Goal: Information Seeking & Learning: Learn about a topic

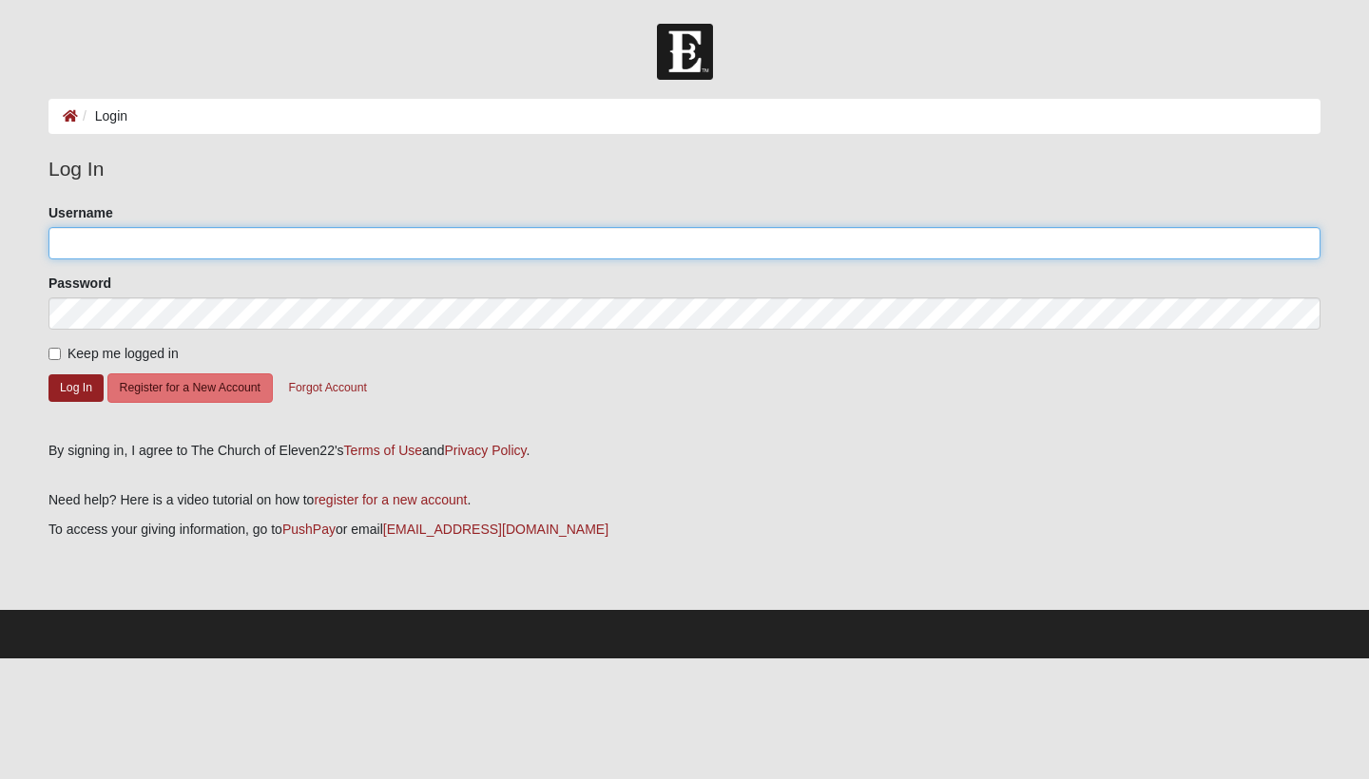
type input "Valentinachacon"
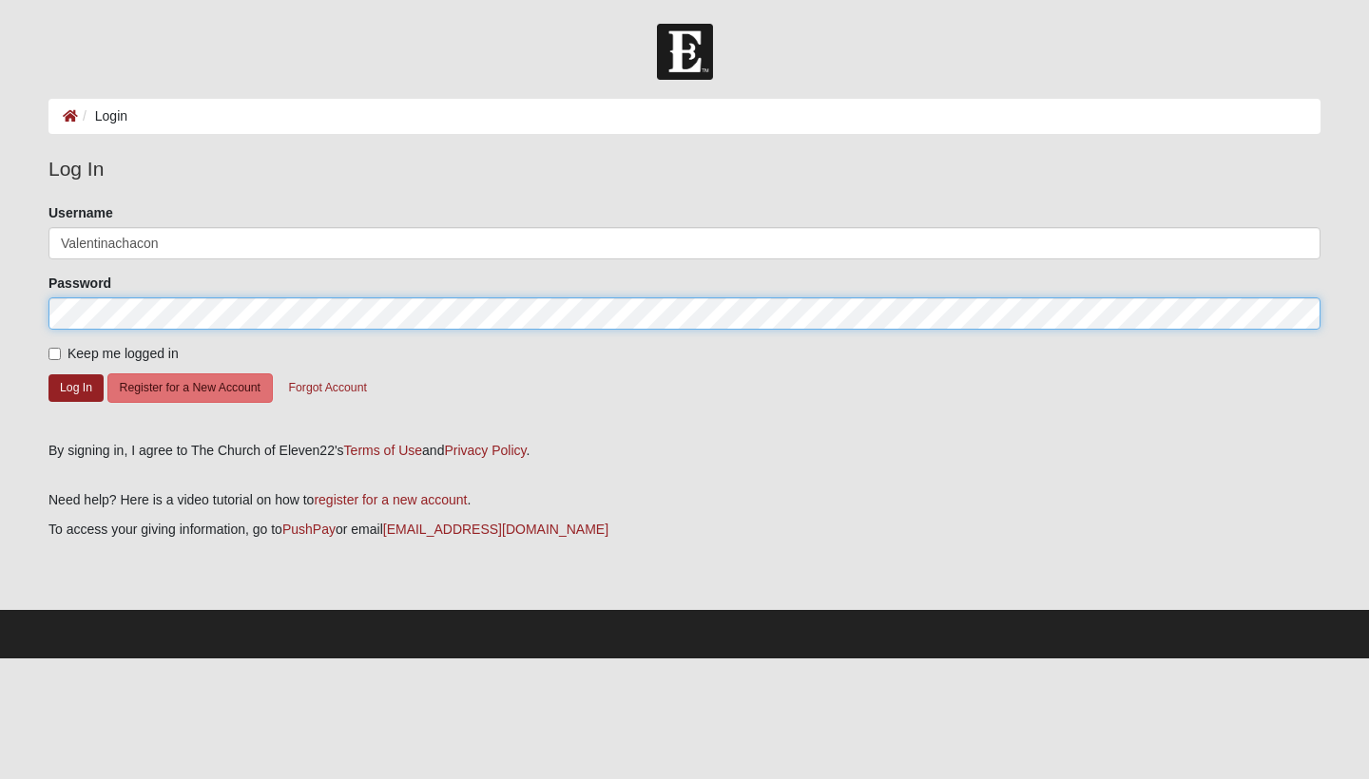
click at [76, 387] on button "Log In" at bounding box center [75, 388] width 55 height 28
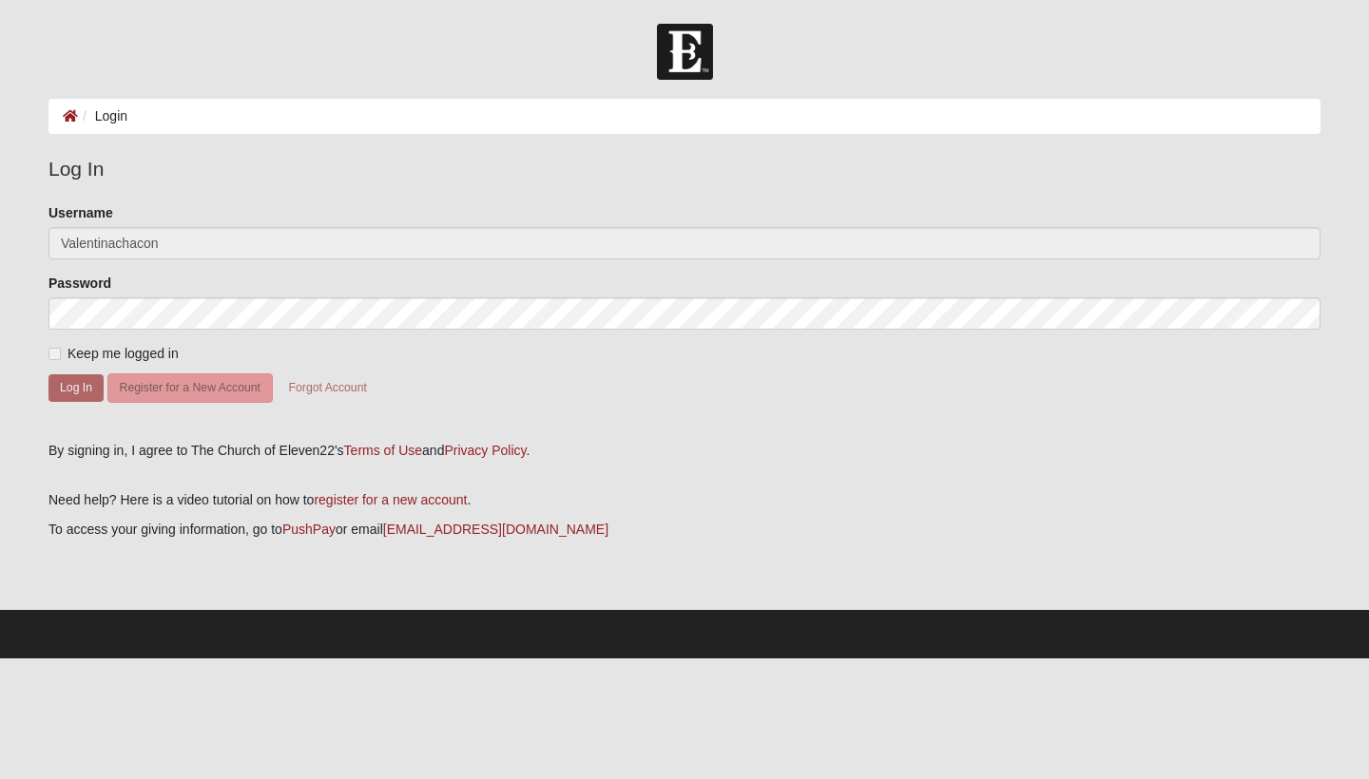
click at [161, 354] on span "Keep me logged in" at bounding box center [122, 353] width 111 height 15
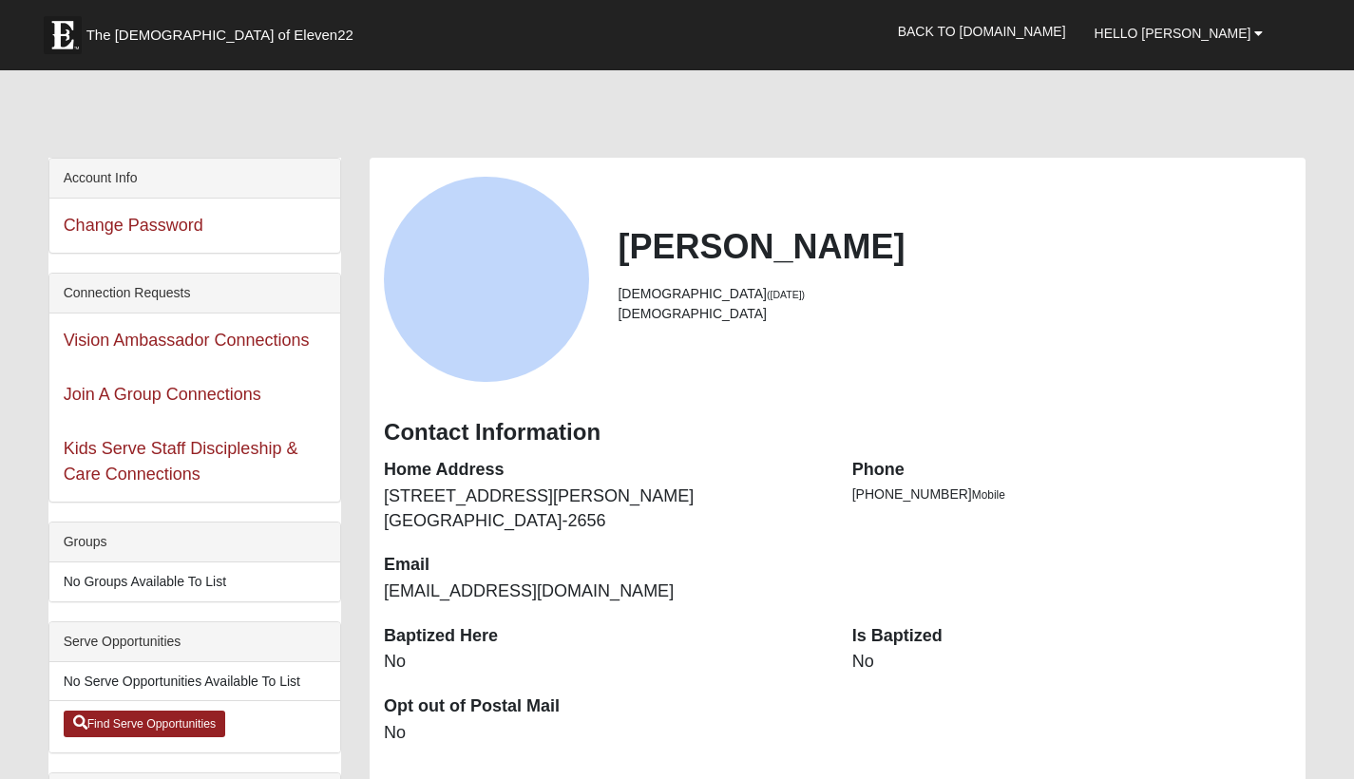
click at [60, 351] on div "Vision Ambassador Connections" at bounding box center [194, 341] width 291 height 54
click at [830, 263] on h2 "[PERSON_NAME]" at bounding box center [955, 246] width 674 height 41
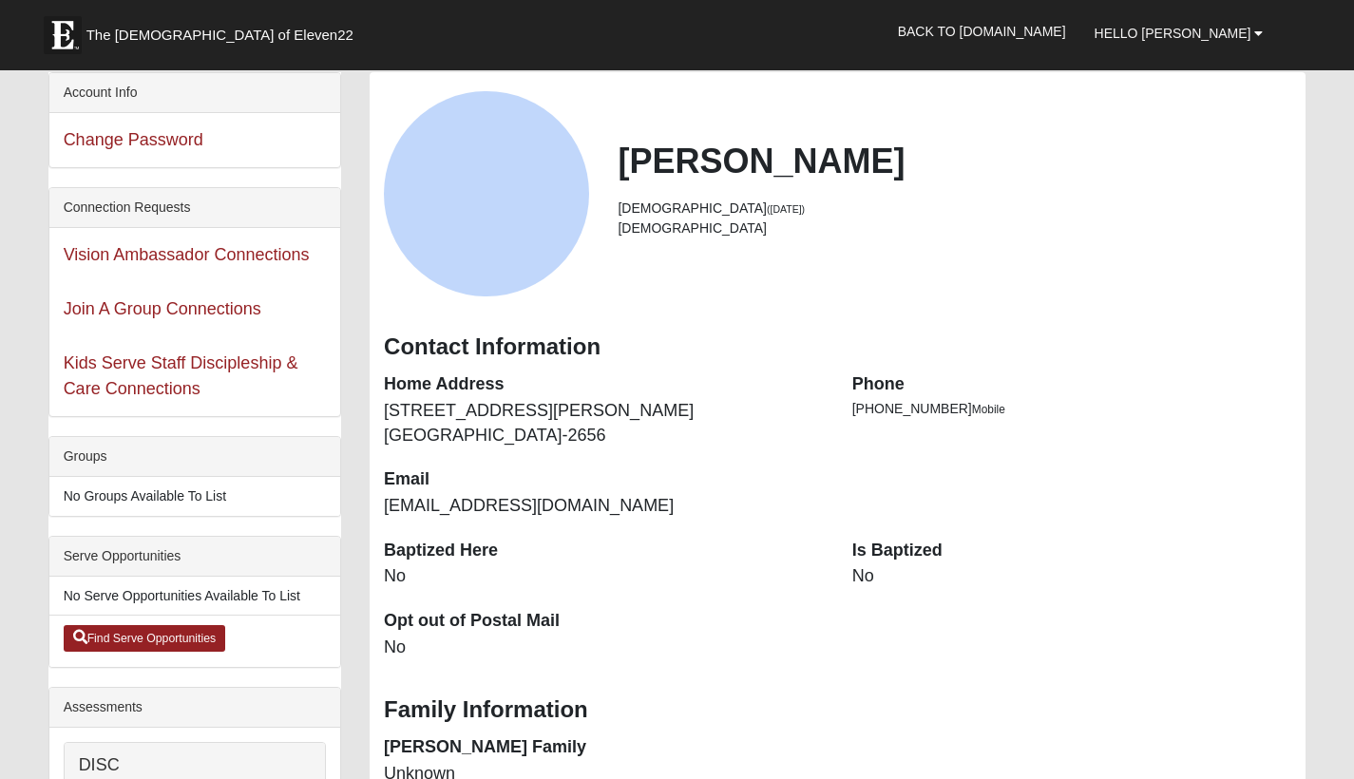
scroll to position [197, 0]
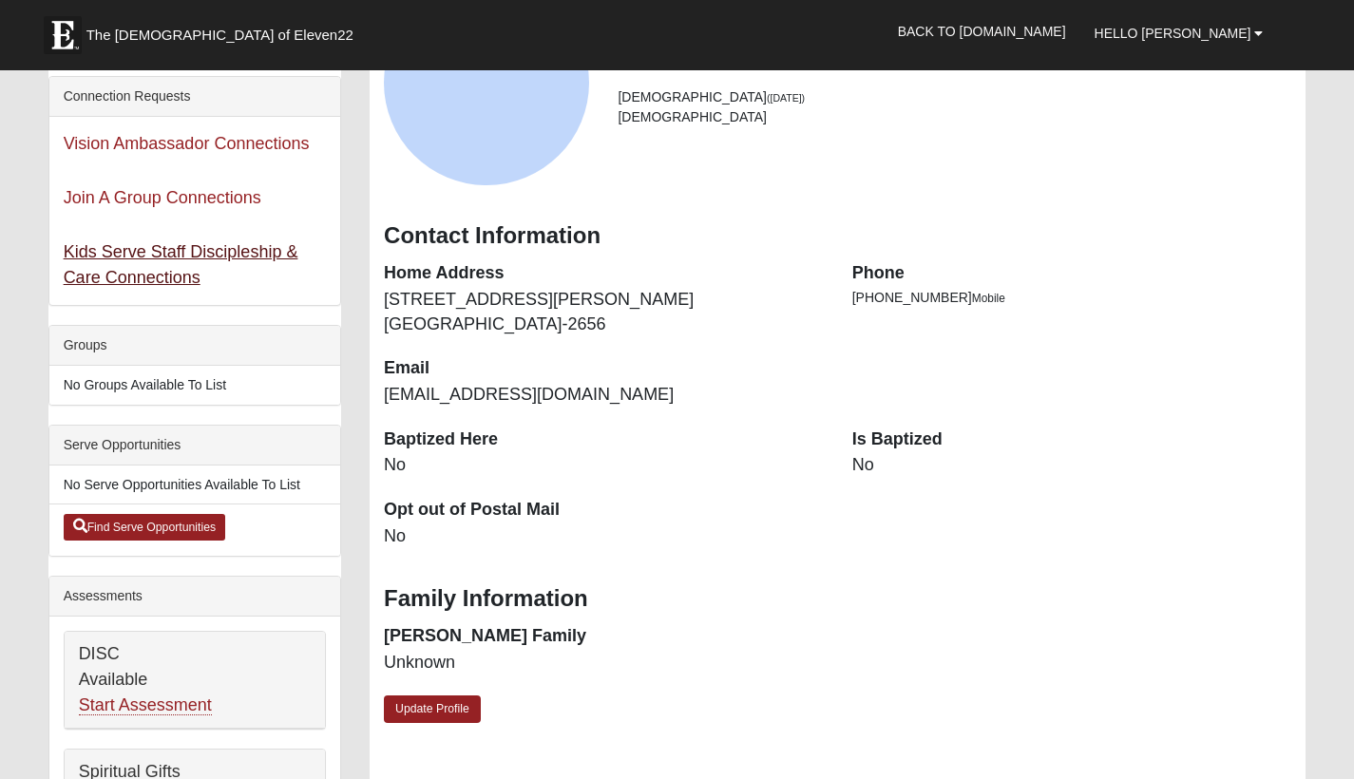
click at [136, 278] on link "Kids Serve Staff Discipleship & Care Connections" at bounding box center [181, 264] width 235 height 45
click at [462, 696] on link "Update Profile" at bounding box center [432, 710] width 97 height 28
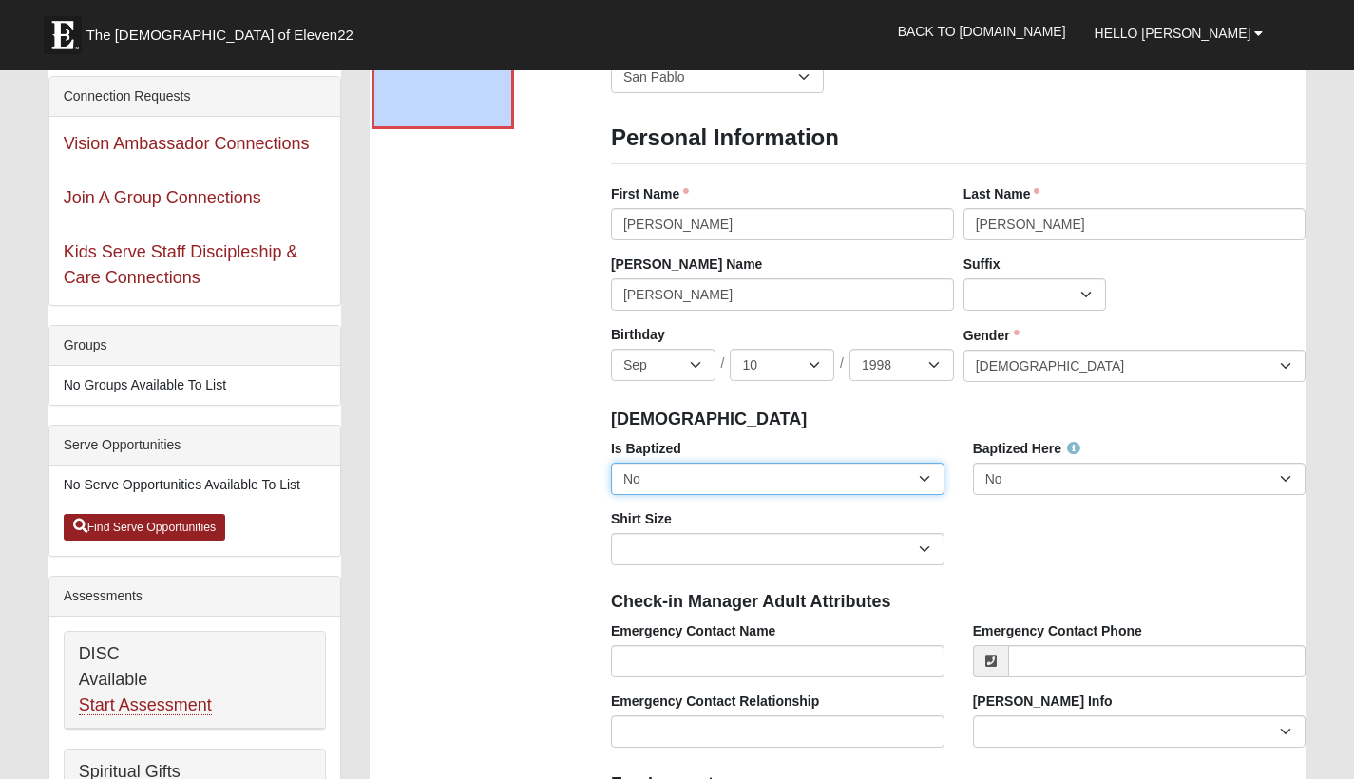
select select "True"
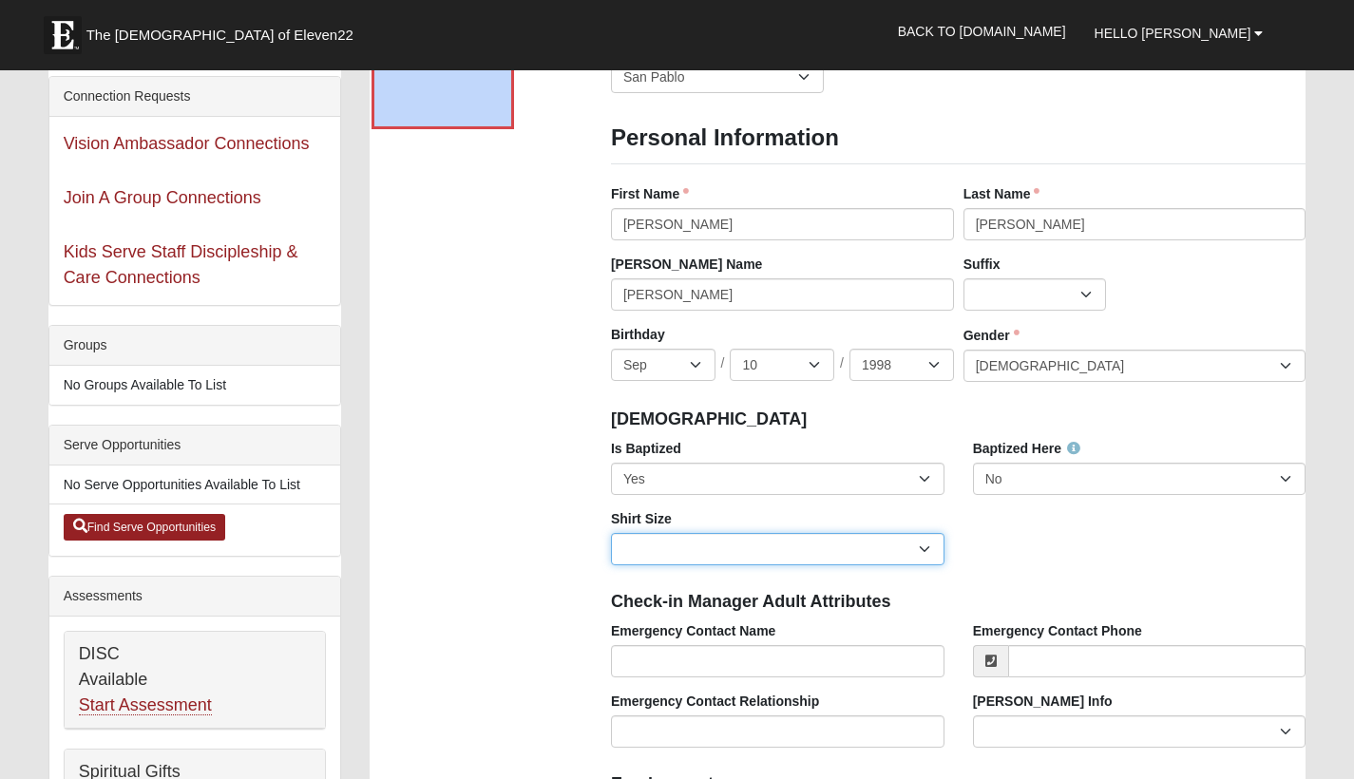
select select "Adult Medium"
click at [1058, 552] on div "Is Baptized No Yes Baptized Here No Yes Shirt Size Adult Small Adult Medium Adu…" at bounding box center [958, 509] width 723 height 141
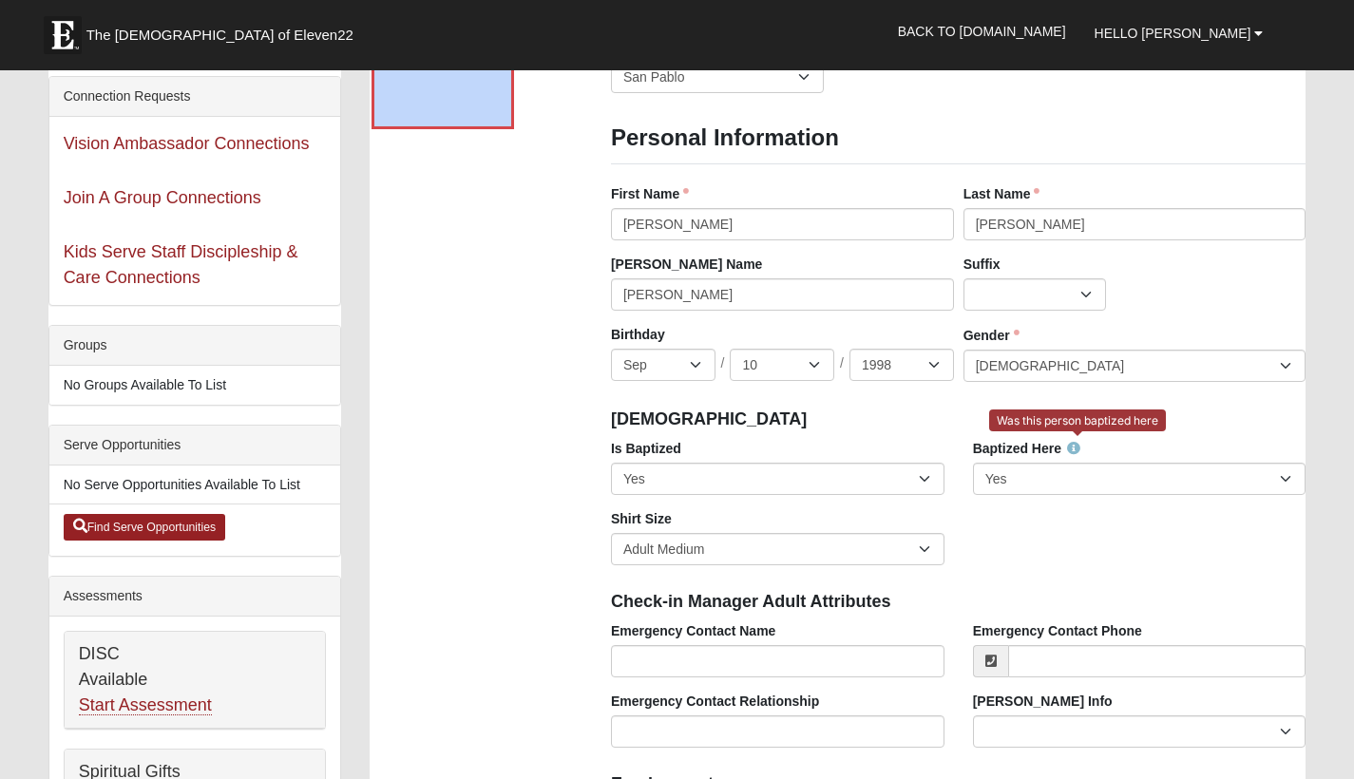
click at [1074, 444] on icon at bounding box center [1073, 448] width 13 height 13
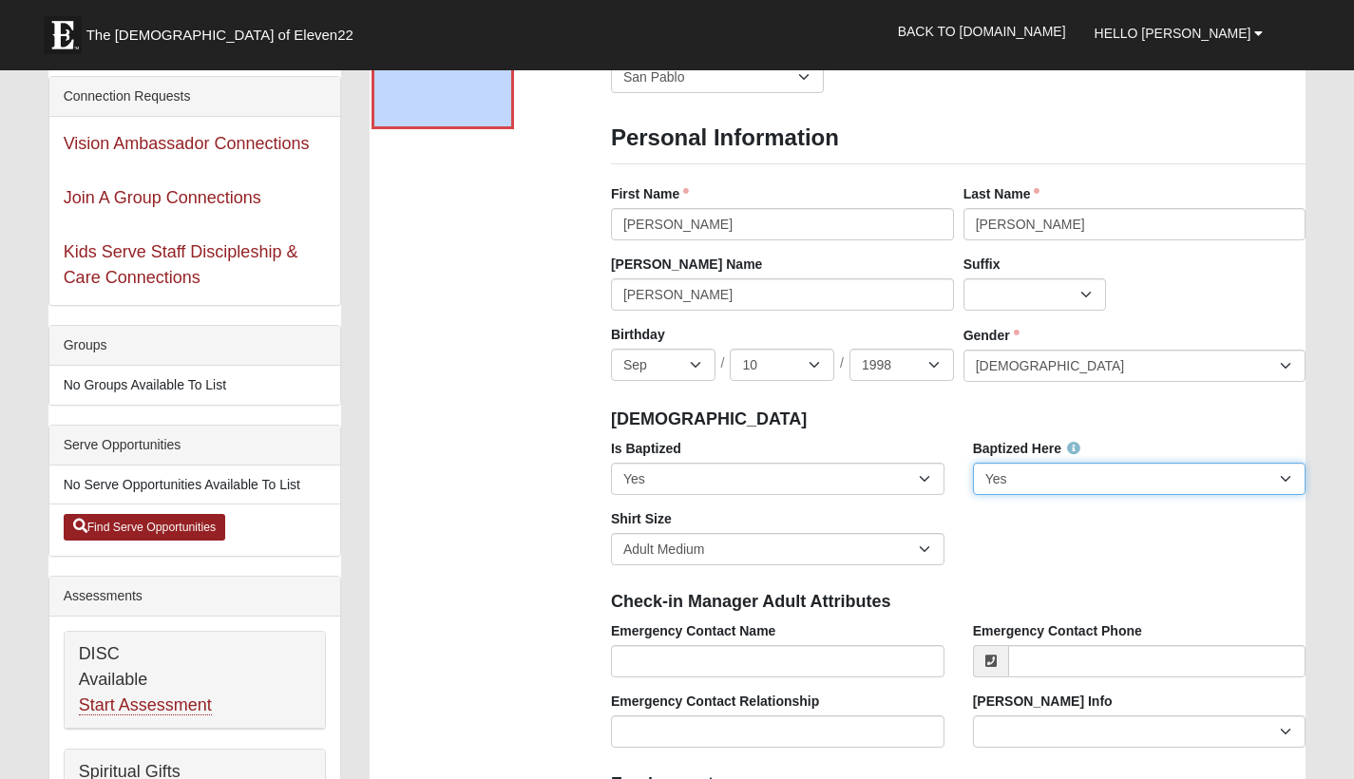
select select "False"
click at [1023, 508] on div "Is Baptized No Yes Baptized Here No Yes Shirt Size Adult Small Adult Medium Adu…" at bounding box center [958, 509] width 723 height 141
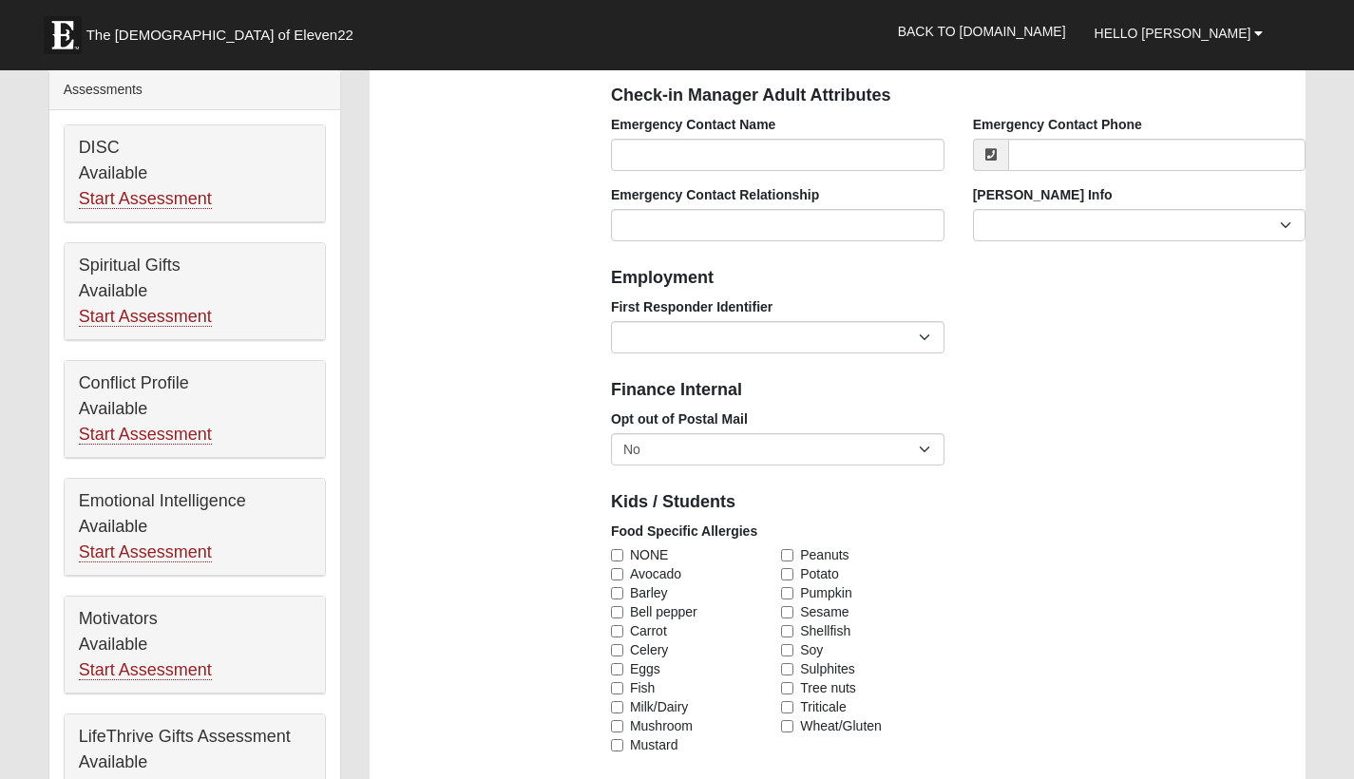
scroll to position [754, 0]
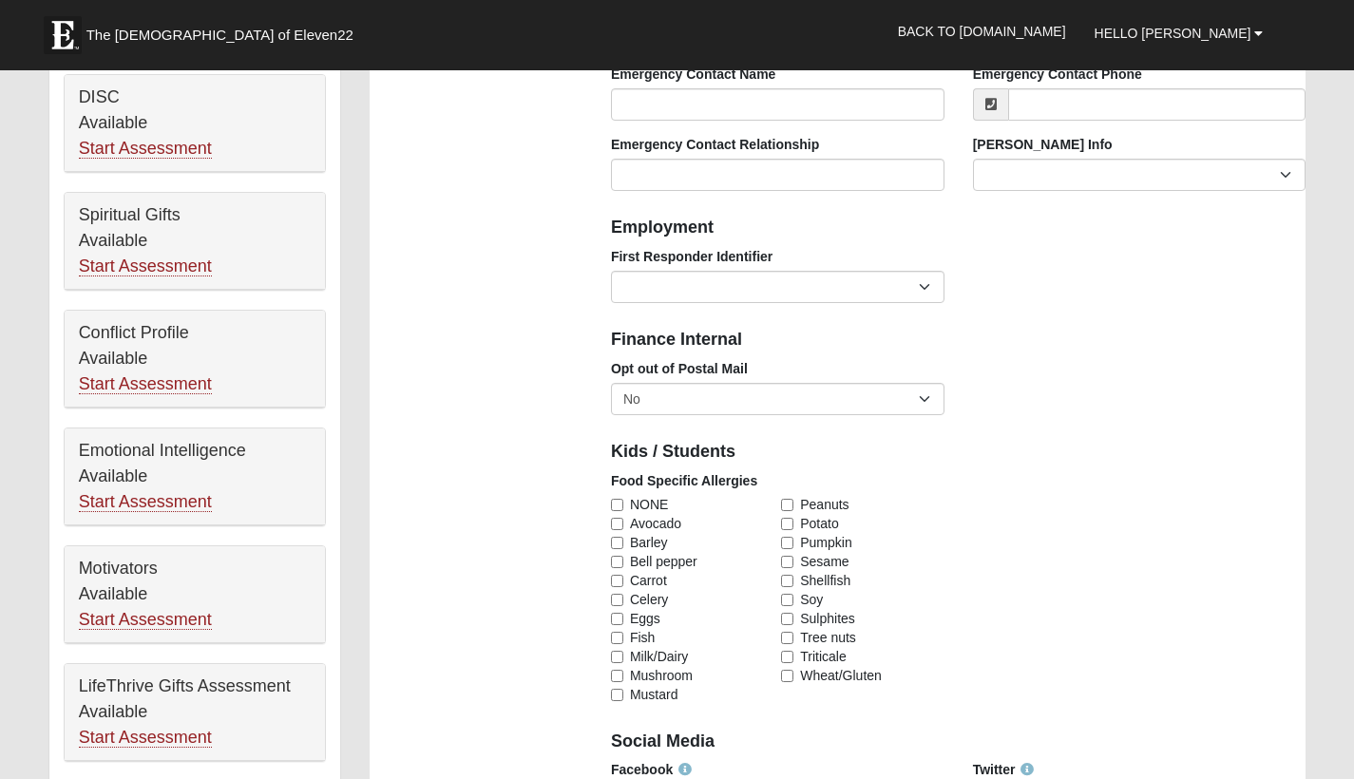
click at [921, 545] on label "Pumpkin" at bounding box center [862, 542] width 163 height 19
click at [794, 545] on input "Pumpkin" at bounding box center [787, 543] width 12 height 12
checkbox input "true"
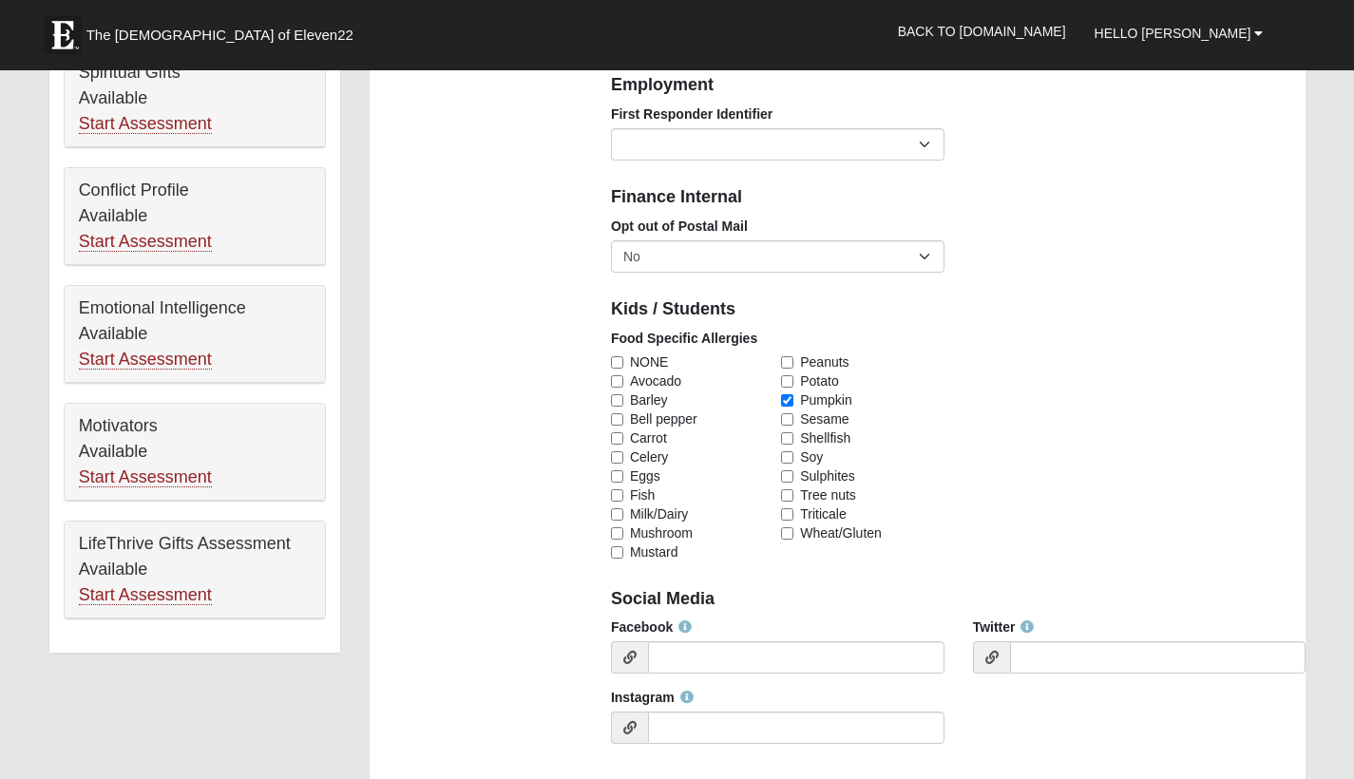
scroll to position [971, 0]
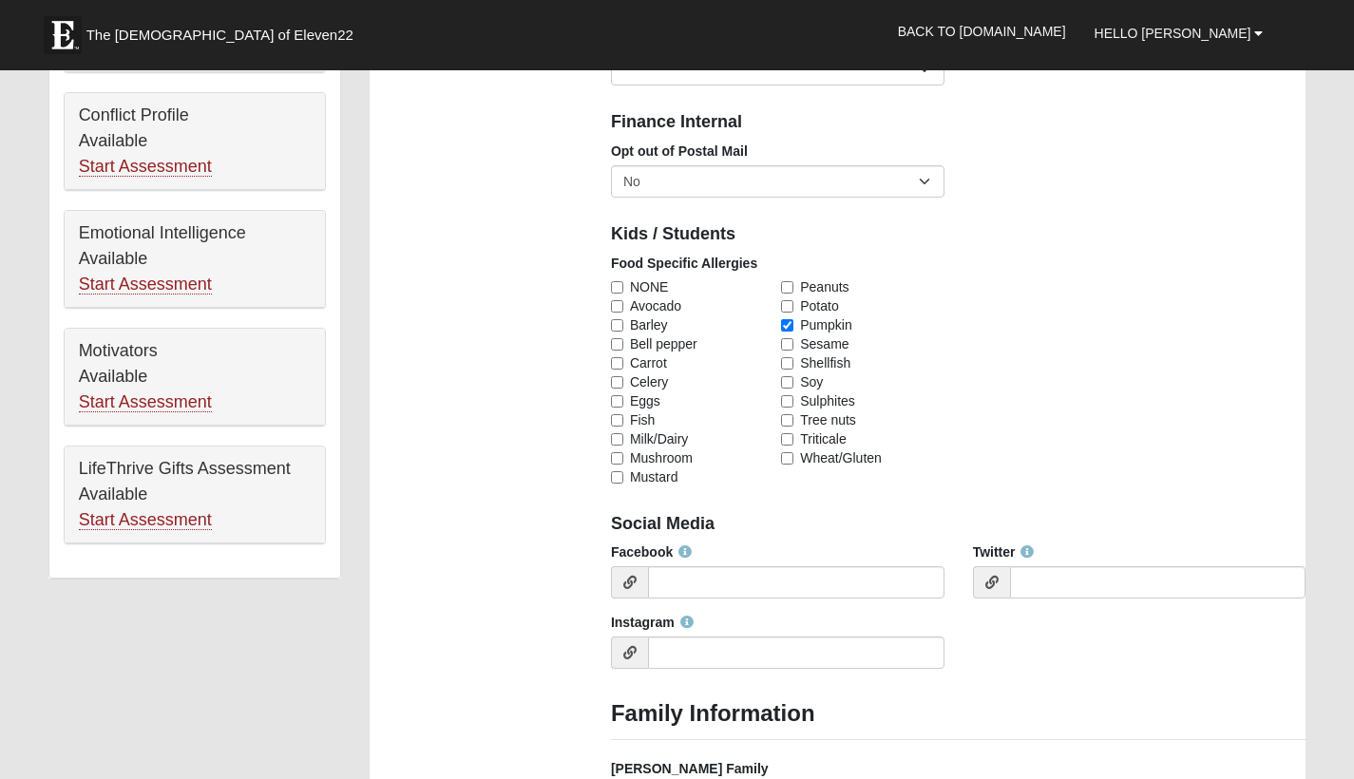
click at [661, 285] on span "NONE" at bounding box center [649, 287] width 38 height 19
click at [623, 285] on input "NONE" at bounding box center [617, 287] width 12 height 12
checkbox input "true"
click at [836, 318] on span "Pumpkin" at bounding box center [825, 325] width 51 height 19
click at [794, 319] on input "Pumpkin" at bounding box center [787, 325] width 12 height 12
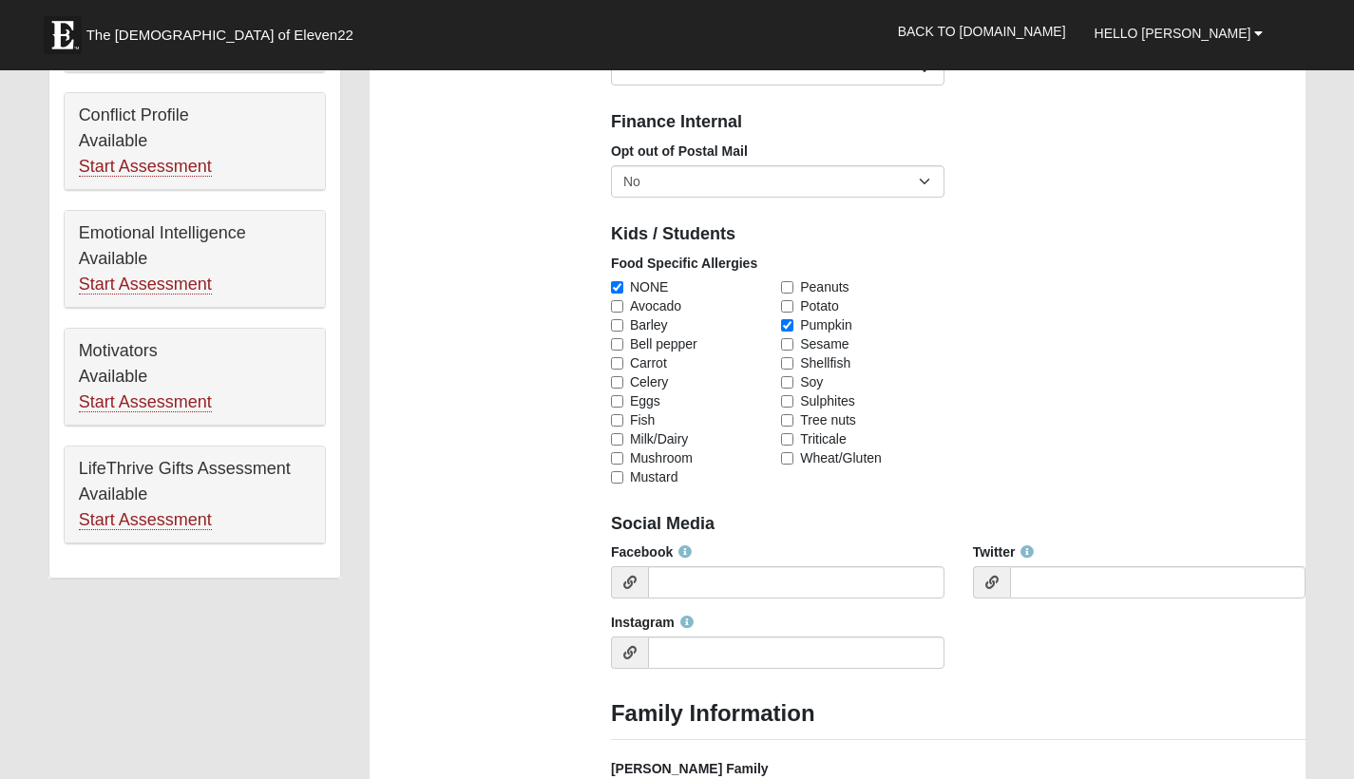
checkbox input "false"
click at [958, 677] on div "Instagram" at bounding box center [778, 648] width 362 height 70
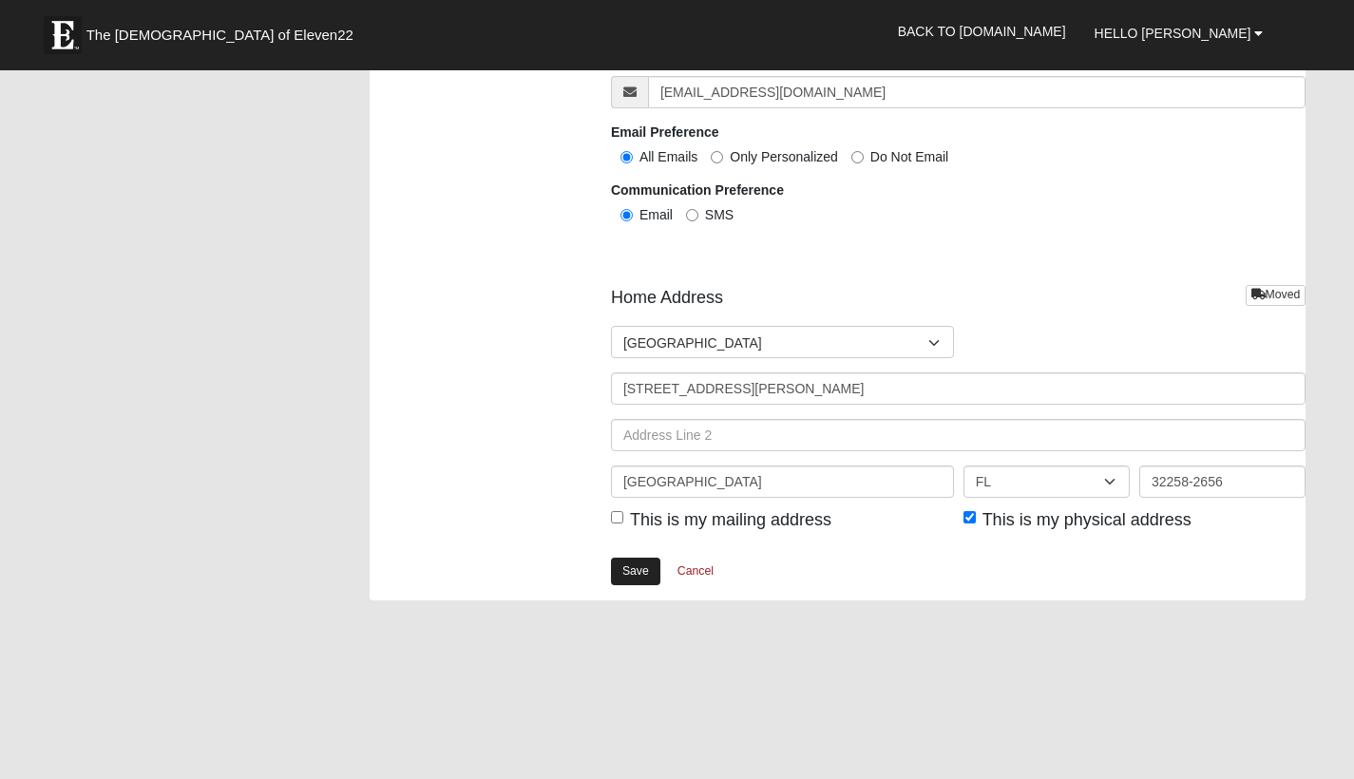
scroll to position [2177, 0]
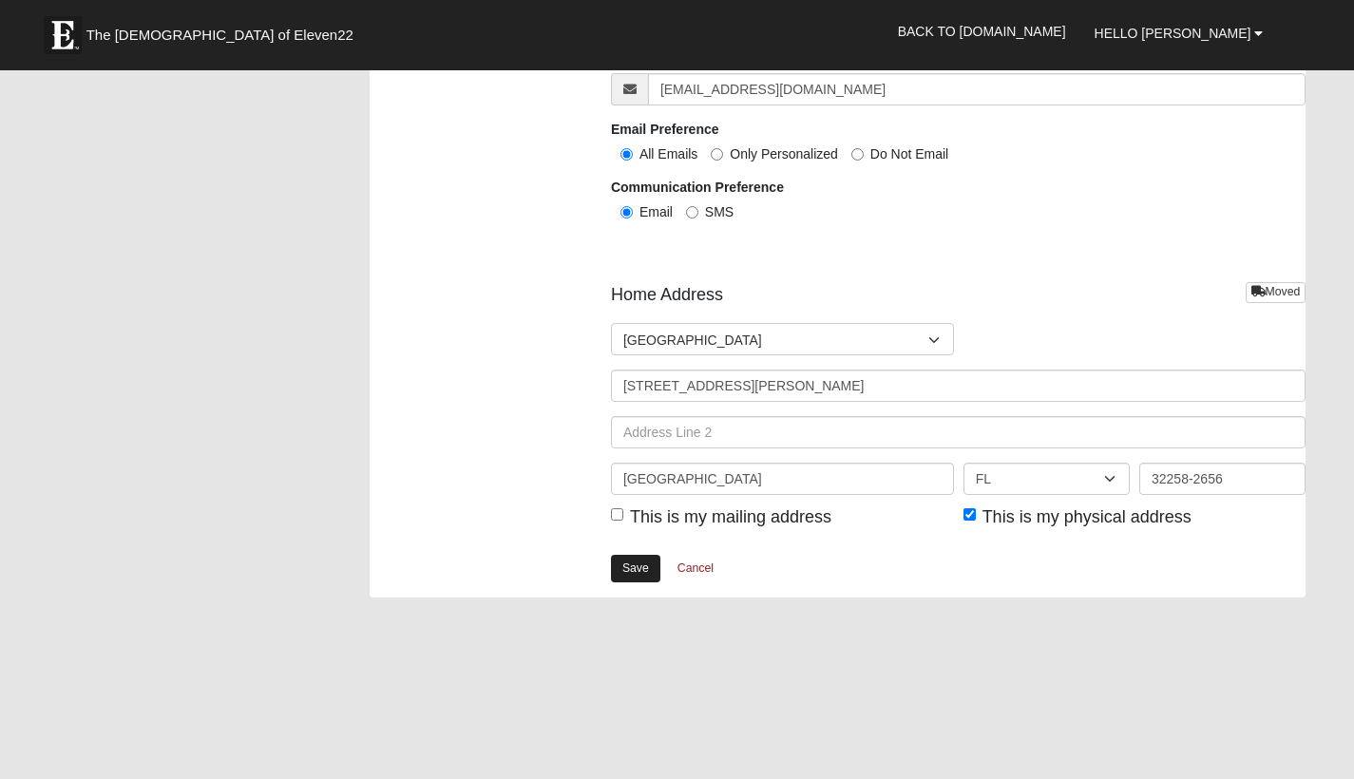
click at [655, 561] on link "Save" at bounding box center [635, 569] width 49 height 28
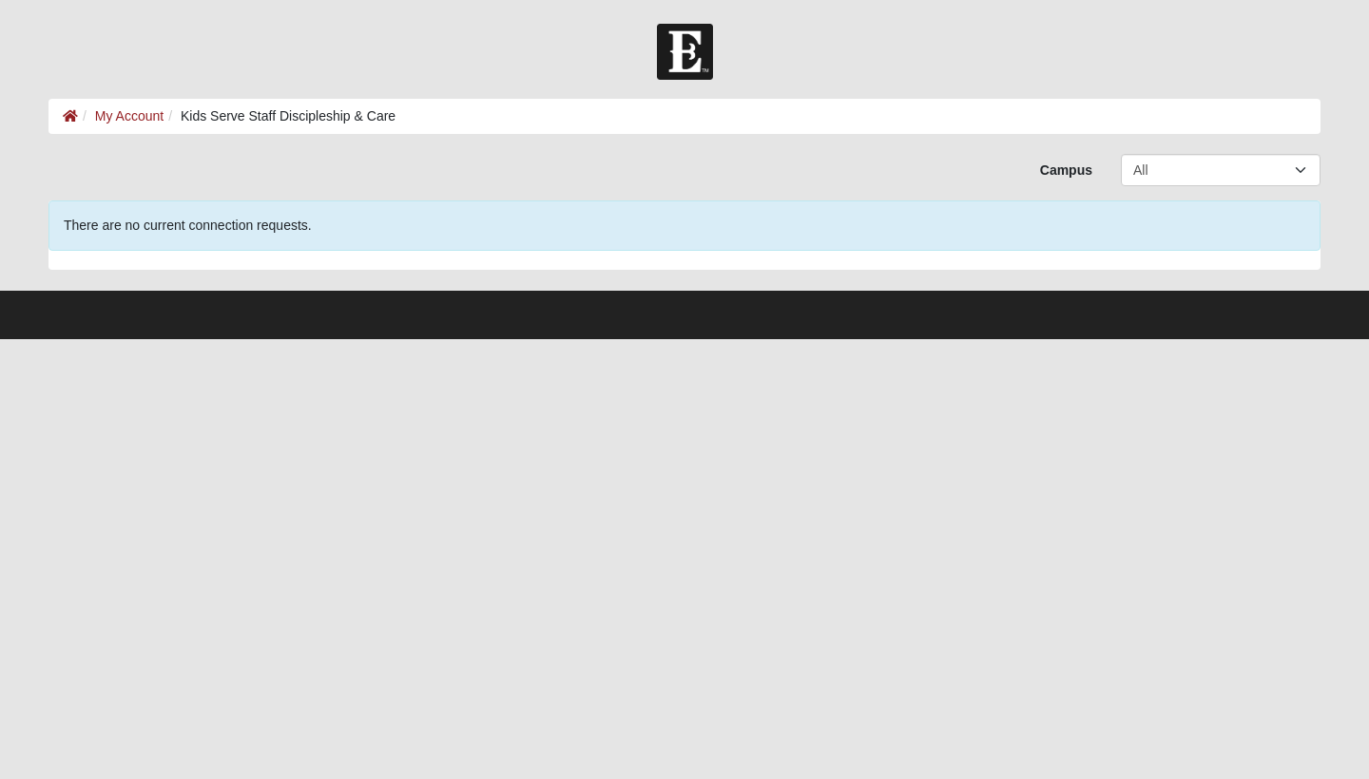
click at [184, 248] on div "There are no current connection requests." at bounding box center [684, 226] width 1272 height 50
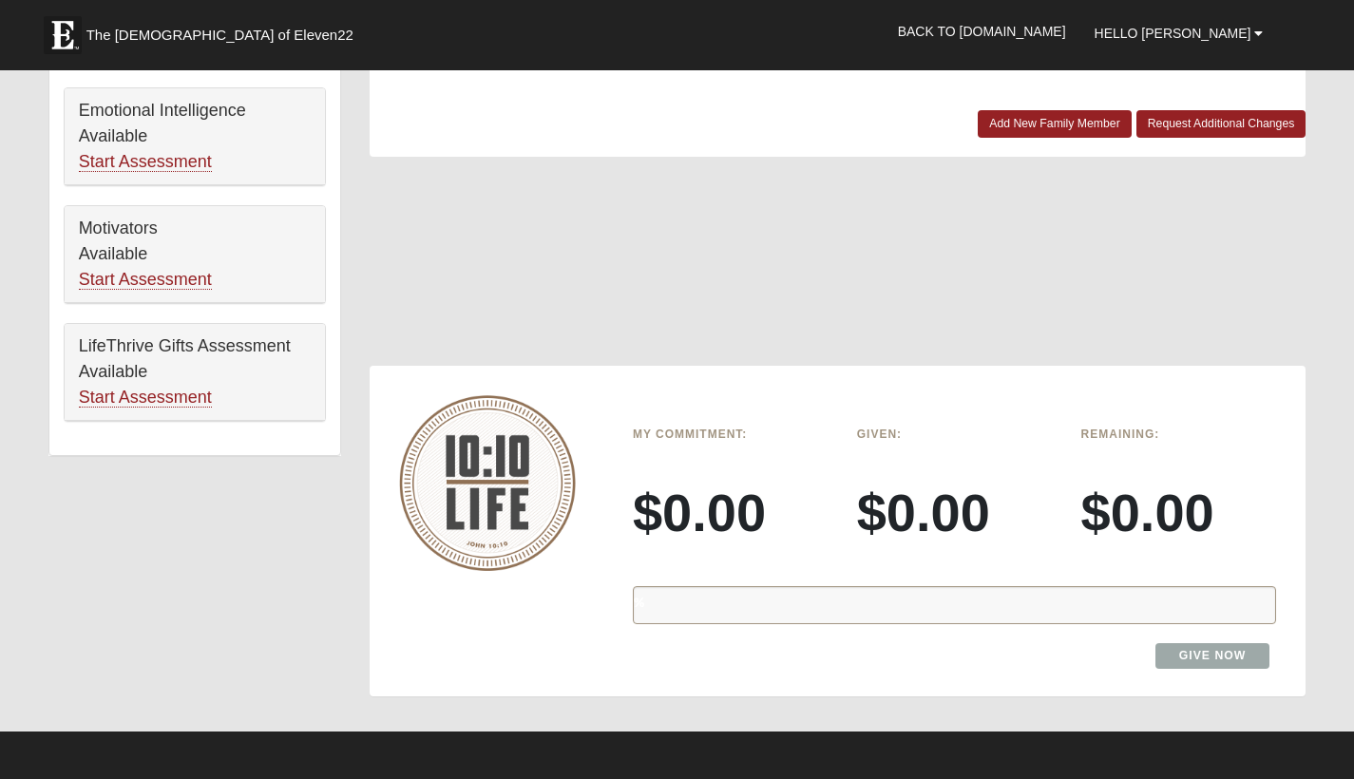
scroll to position [1083, 0]
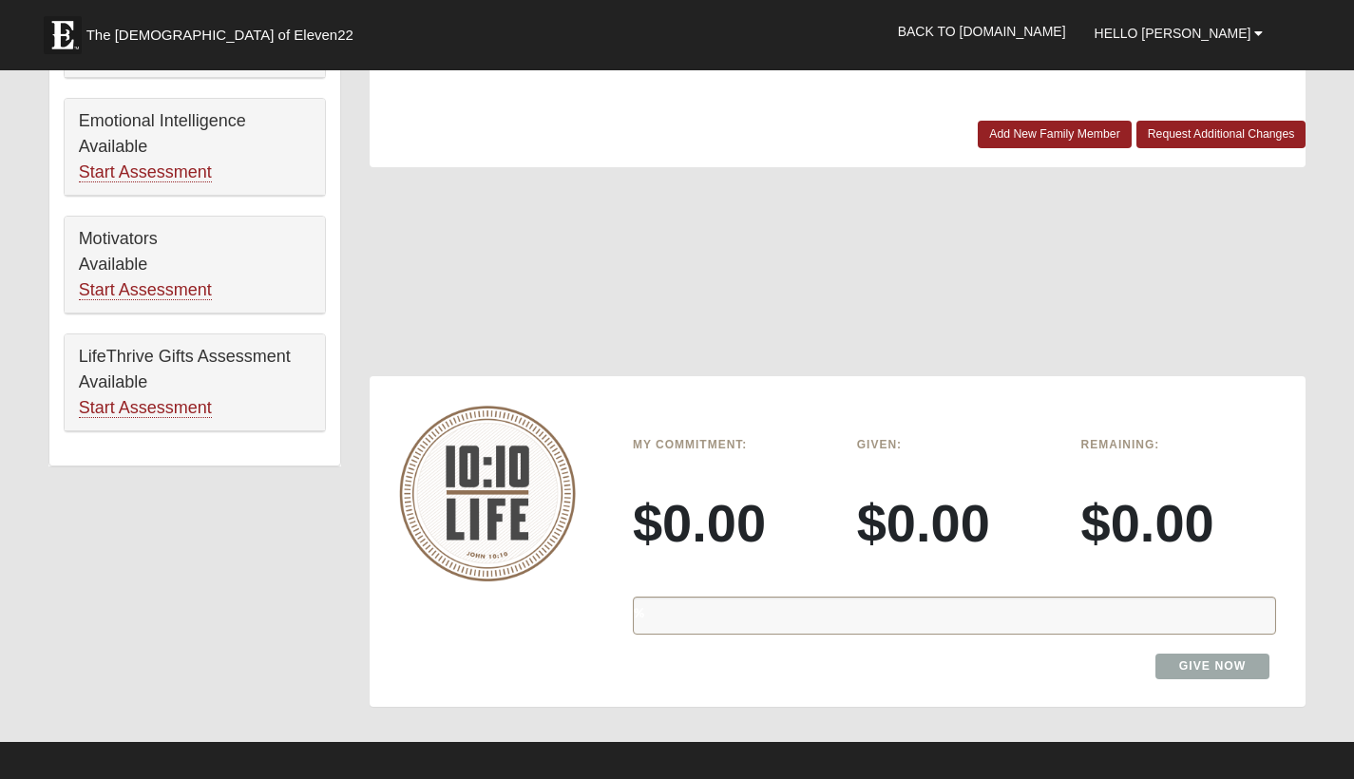
click at [695, 491] on h3 "$0.00" at bounding box center [731, 523] width 196 height 64
click at [677, 513] on h3 "$0.00" at bounding box center [731, 523] width 196 height 64
click at [515, 511] on img at bounding box center [487, 494] width 177 height 176
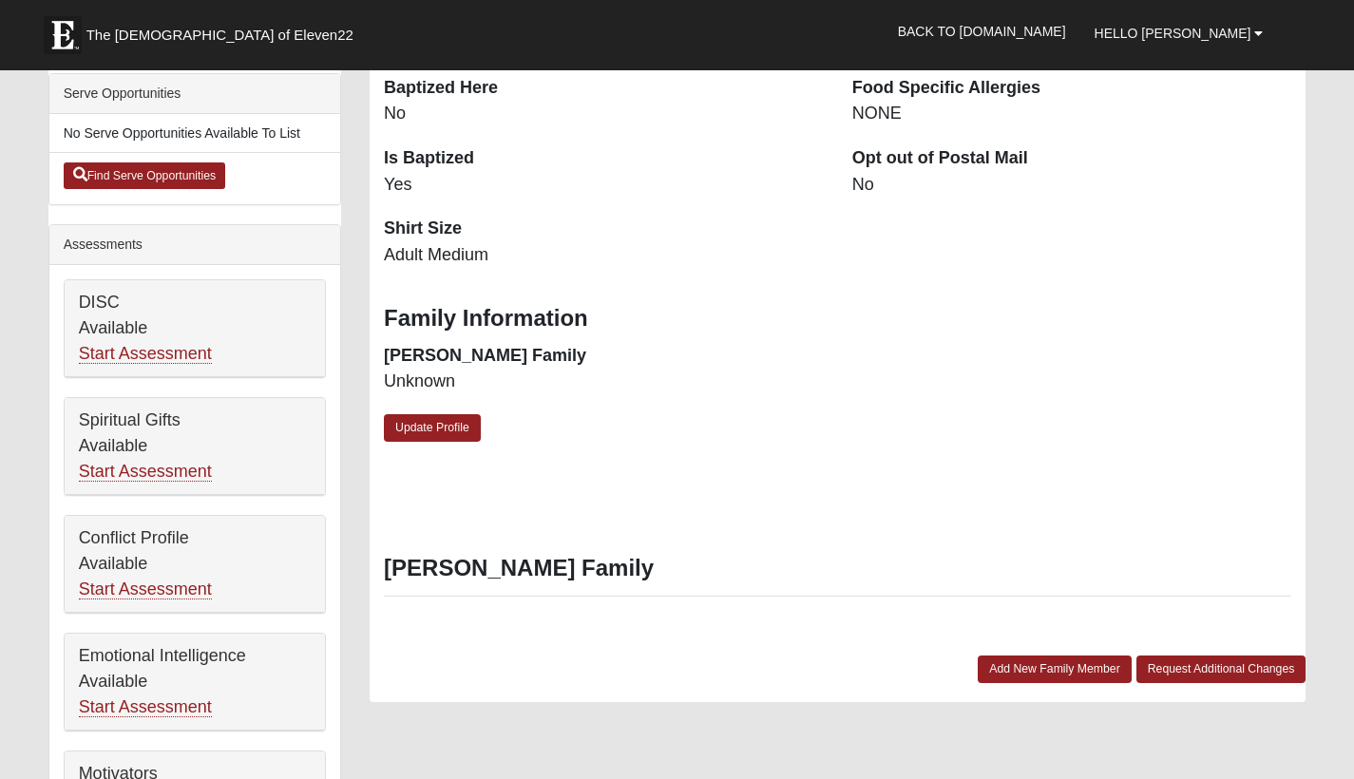
scroll to position [546, 0]
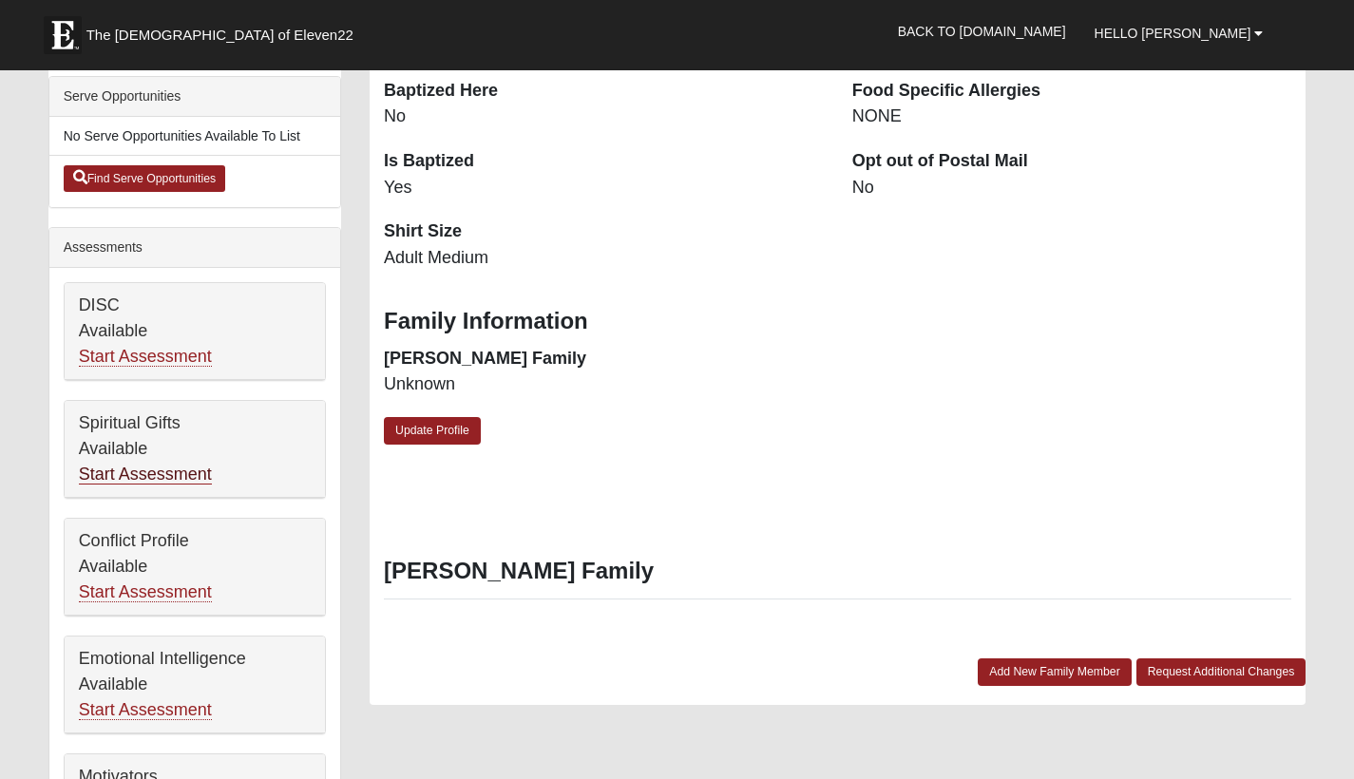
click at [192, 480] on link "Start Assessment" at bounding box center [145, 475] width 133 height 20
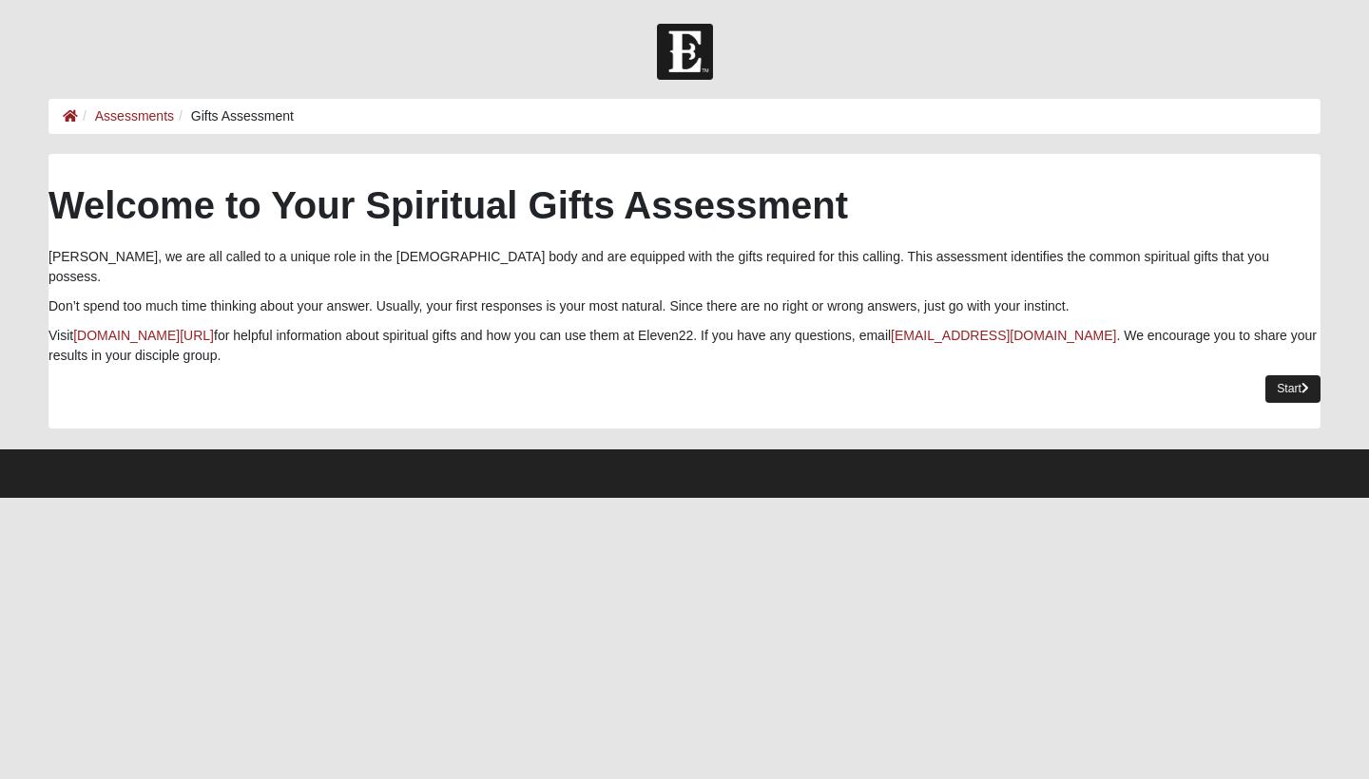
click at [1281, 377] on link "Start" at bounding box center [1292, 389] width 55 height 28
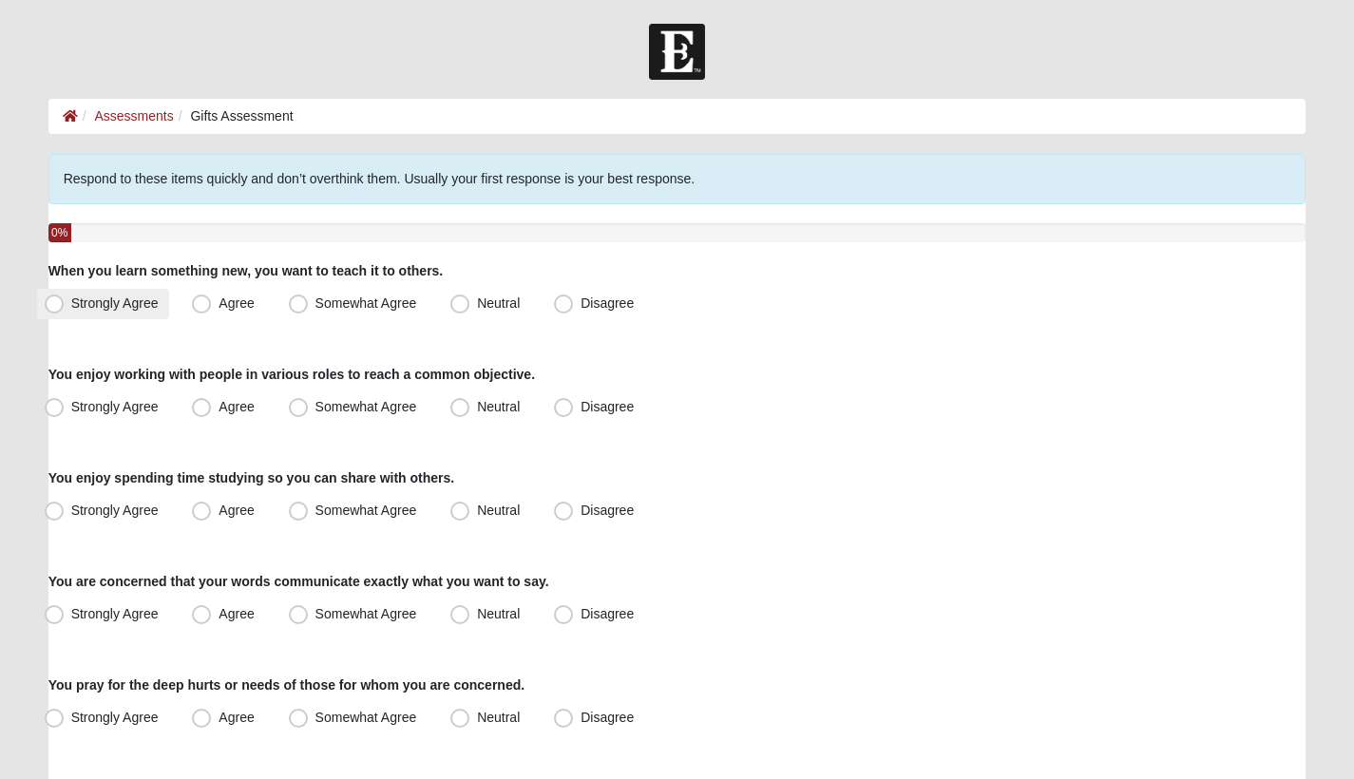
click at [109, 301] on span "Strongly Agree" at bounding box center [114, 303] width 87 height 15
click at [65, 301] on input "Strongly Agree" at bounding box center [58, 303] width 12 height 12
radio input "true"
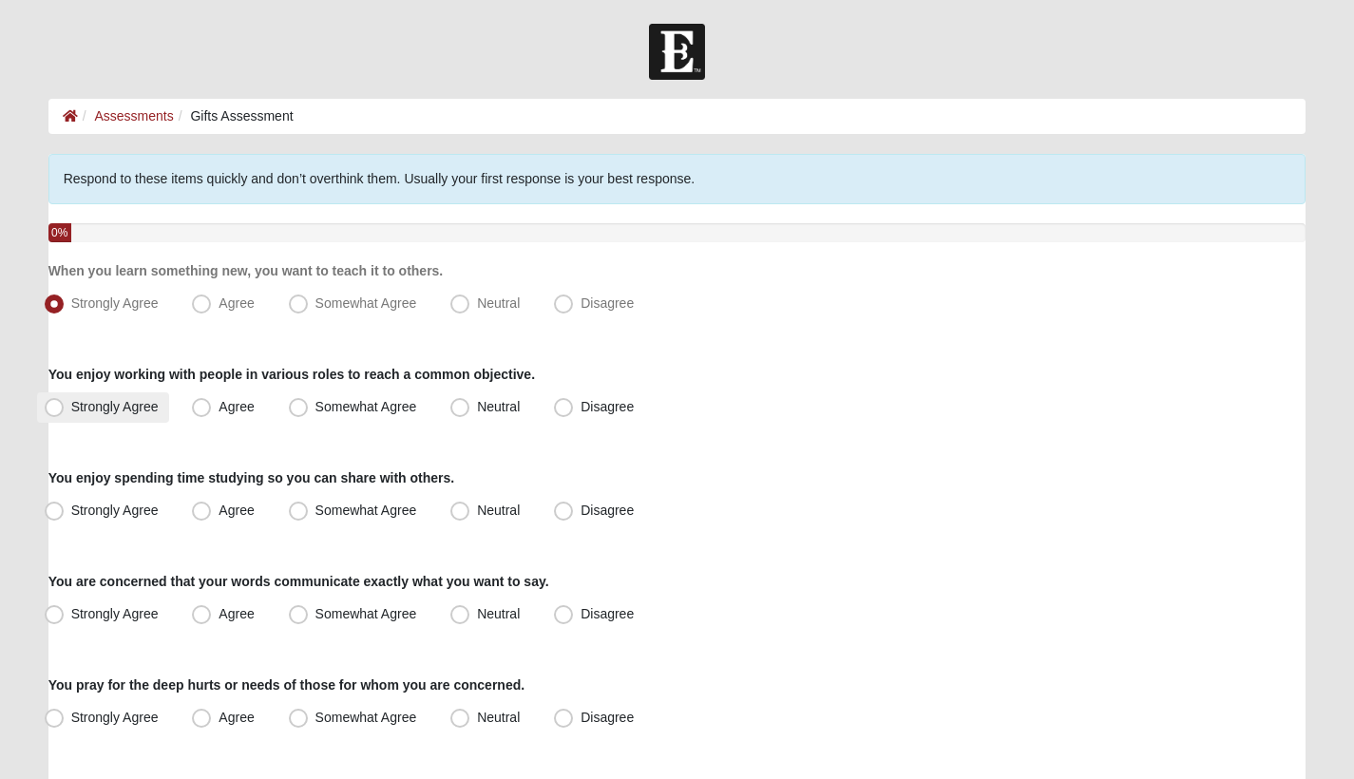
click at [126, 401] on span "Strongly Agree" at bounding box center [114, 406] width 87 height 15
click at [65, 401] on input "Strongly Agree" at bounding box center [58, 407] width 12 height 12
radio input "true"
click at [219, 508] on span "Agree" at bounding box center [236, 510] width 35 height 15
click at [202, 508] on input "Agree" at bounding box center [206, 511] width 12 height 12
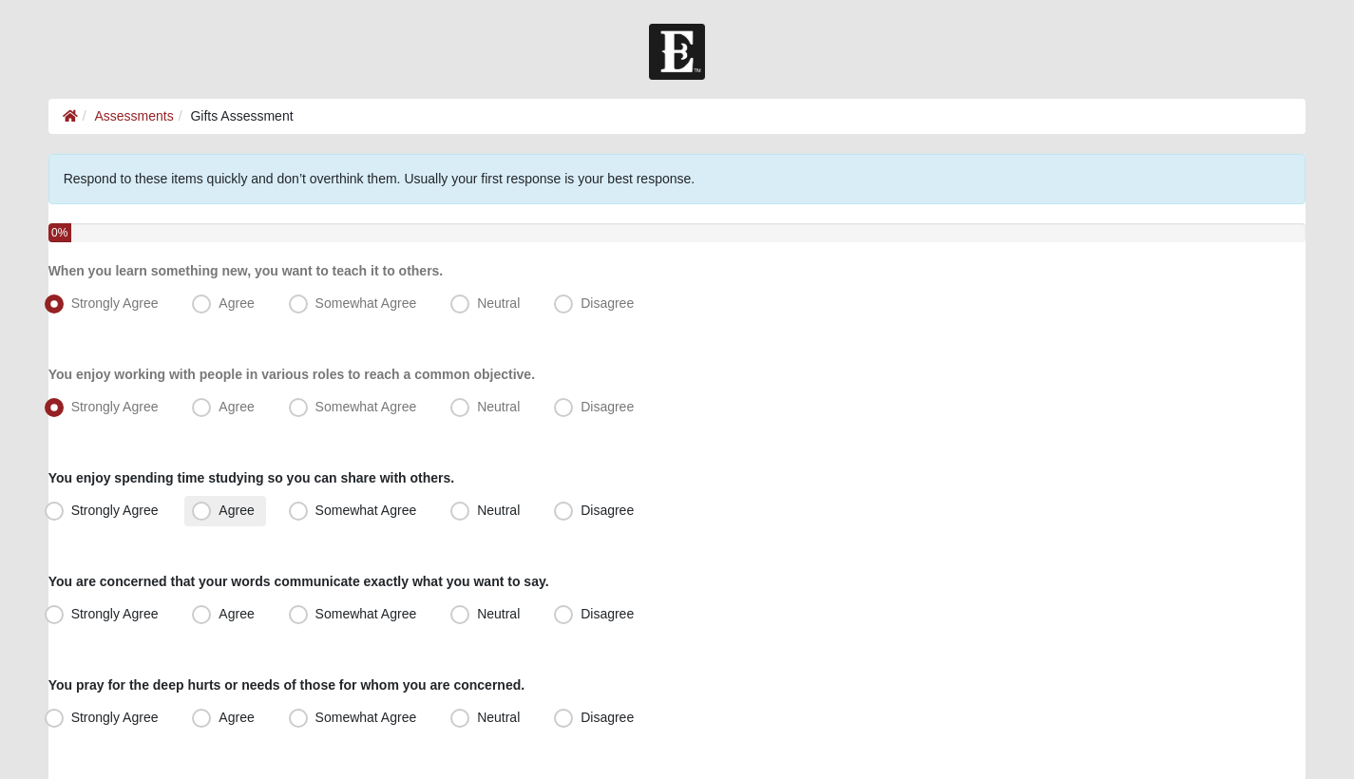
radio input "true"
click at [188, 576] on label "You are concerned that your words communicate exactly what you want to say." at bounding box center [298, 581] width 501 height 19
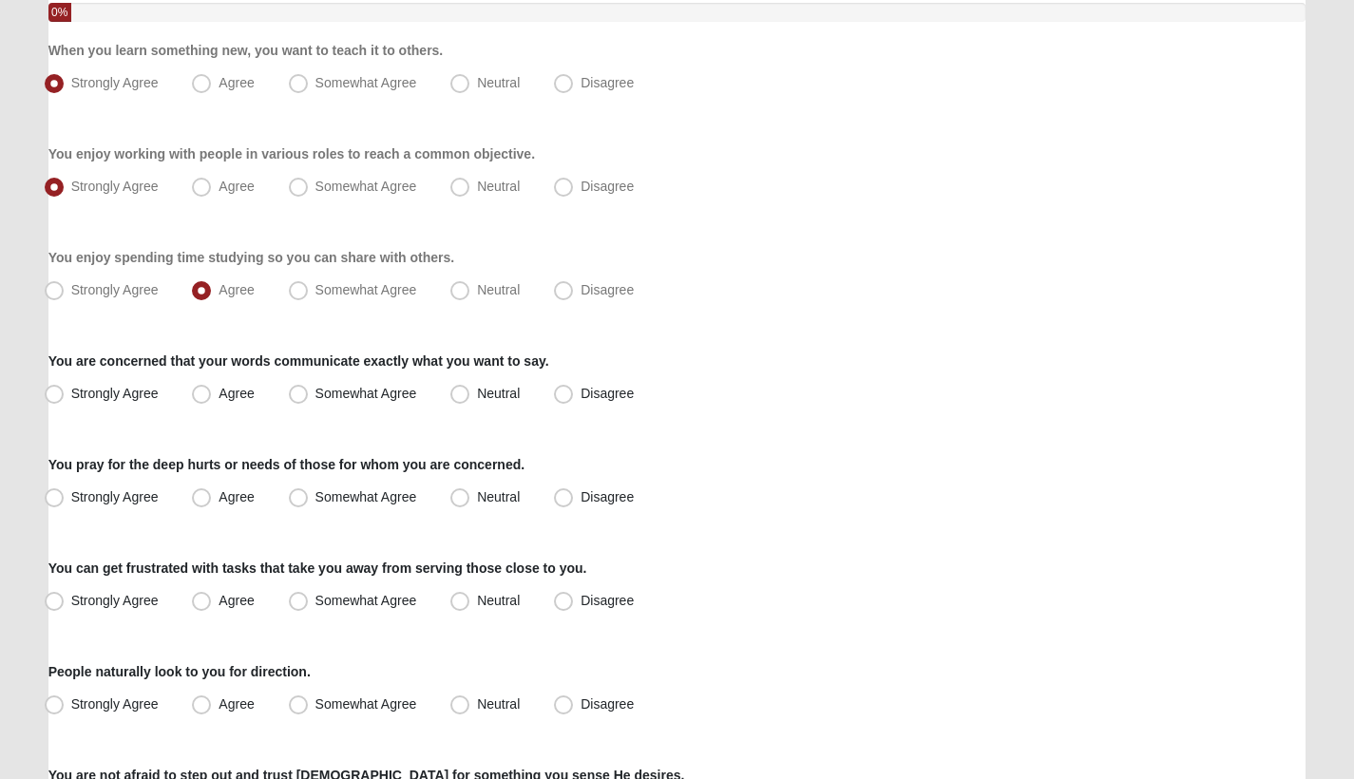
scroll to position [221, 0]
click at [225, 389] on span "Agree" at bounding box center [236, 392] width 35 height 15
click at [212, 389] on input "Agree" at bounding box center [206, 393] width 12 height 12
radio input "true"
click at [200, 464] on label "You pray for the deep hurts or needs of those for whom you are concerned." at bounding box center [286, 463] width 476 height 19
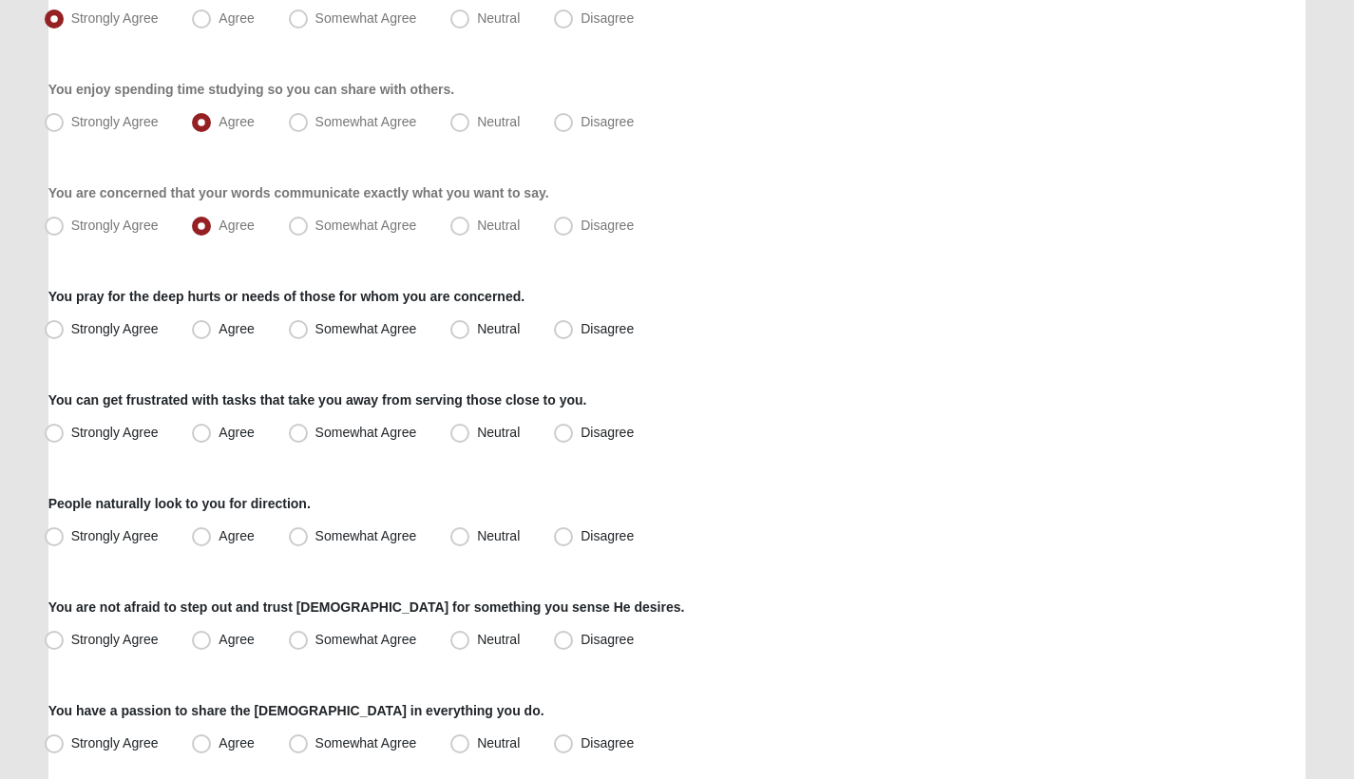
scroll to position [393, 0]
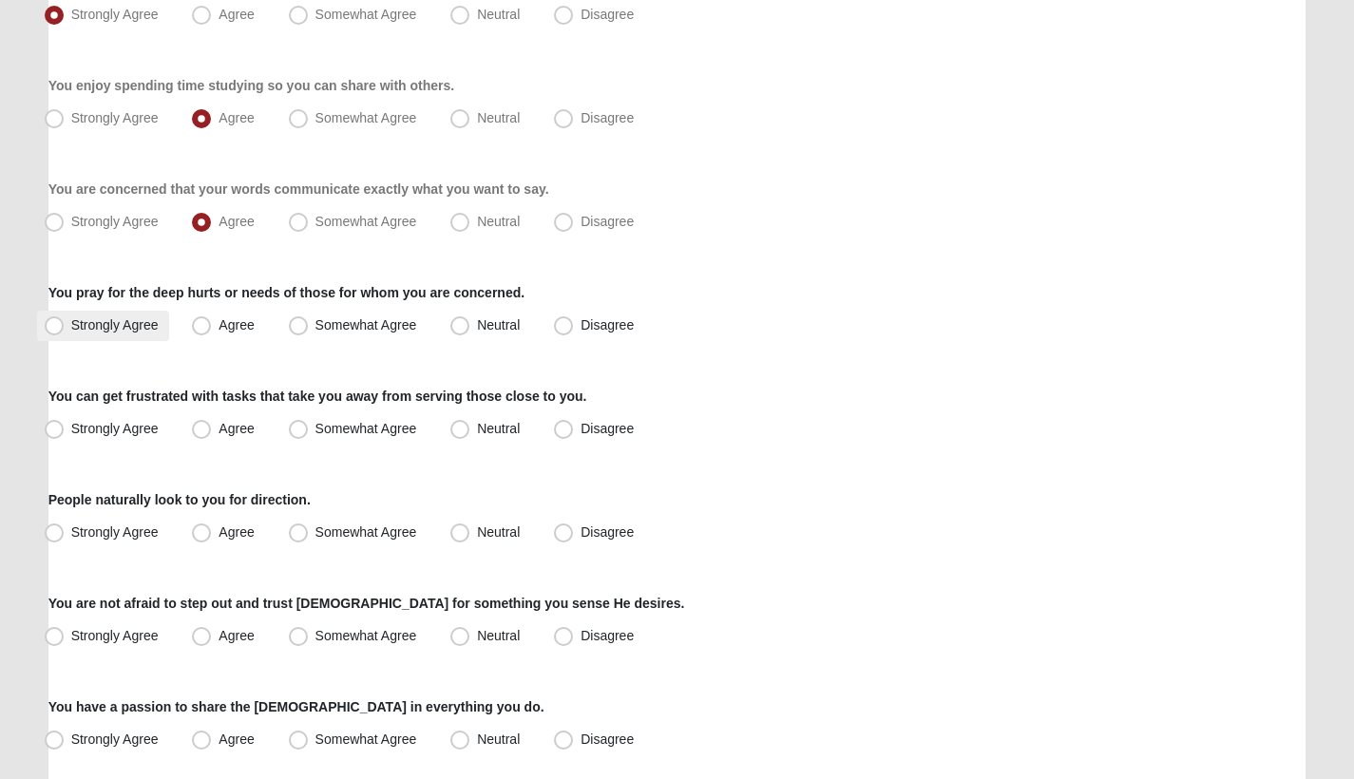
click at [148, 327] on span "Strongly Agree" at bounding box center [114, 324] width 87 height 15
click at [65, 327] on input "Strongly Agree" at bounding box center [58, 325] width 12 height 12
radio input "true"
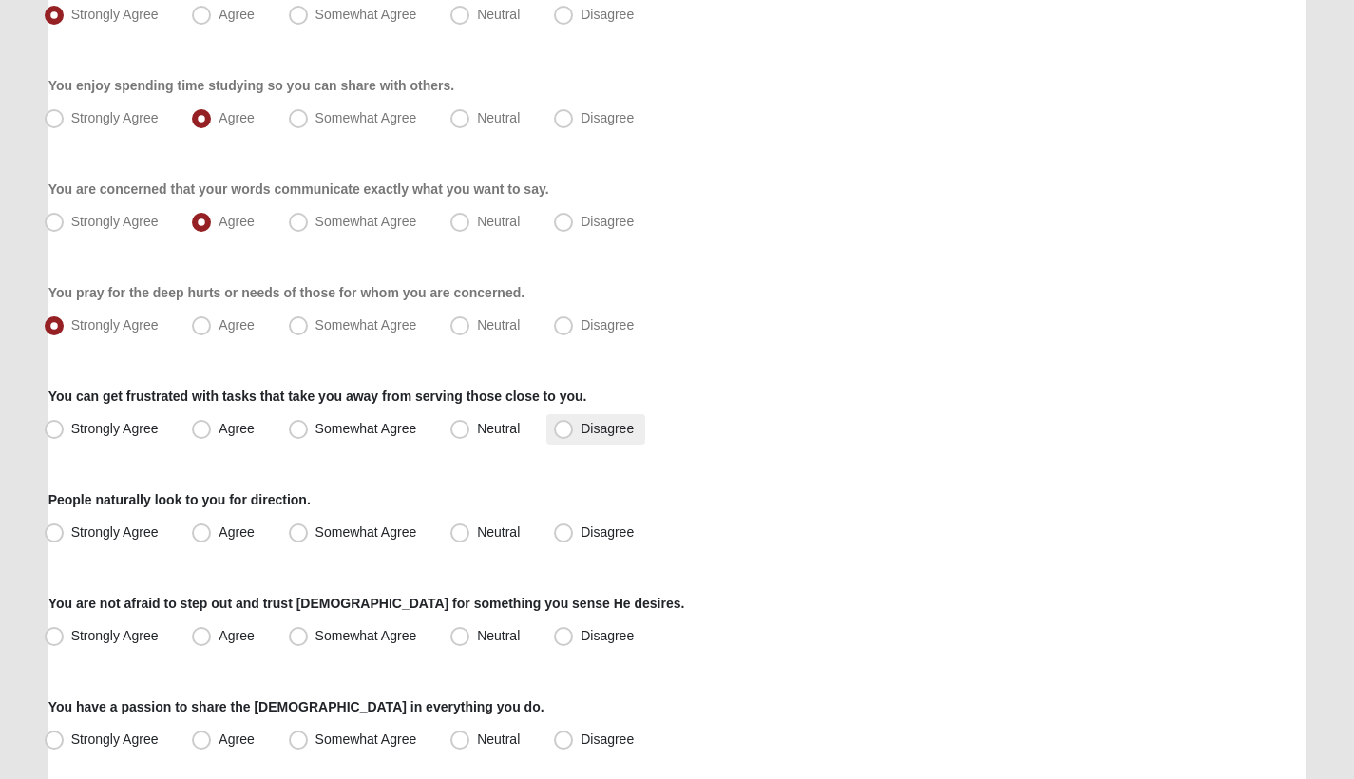
click at [584, 431] on span "Disagree" at bounding box center [607, 428] width 53 height 15
click at [574, 431] on input "Disagree" at bounding box center [568, 429] width 12 height 12
radio input "true"
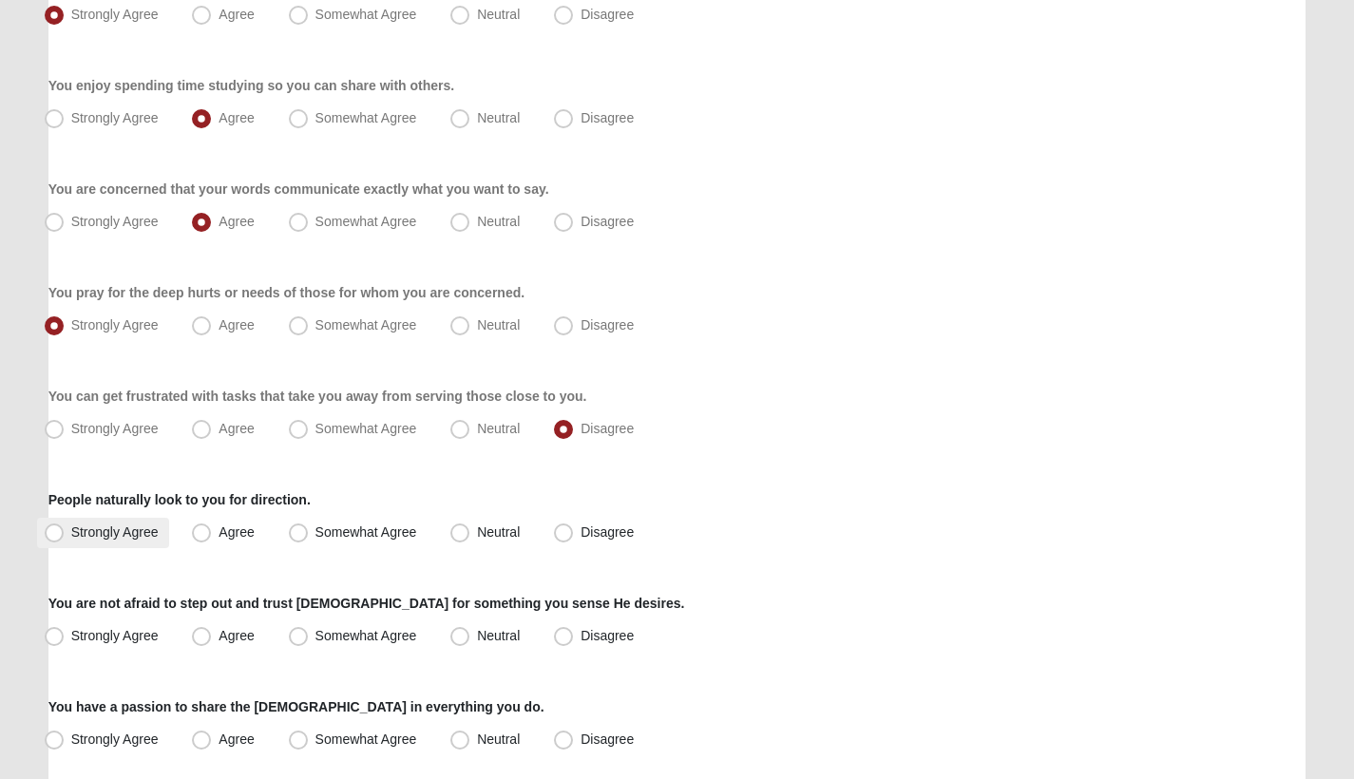
click at [141, 531] on span "Strongly Agree" at bounding box center [114, 532] width 87 height 15
click at [65, 531] on input "Strongly Agree" at bounding box center [58, 533] width 12 height 12
radio input "true"
click at [148, 580] on div "Respond to these items quickly and don’t overthink them. Usually your first res…" at bounding box center [677, 672] width 1258 height 1823
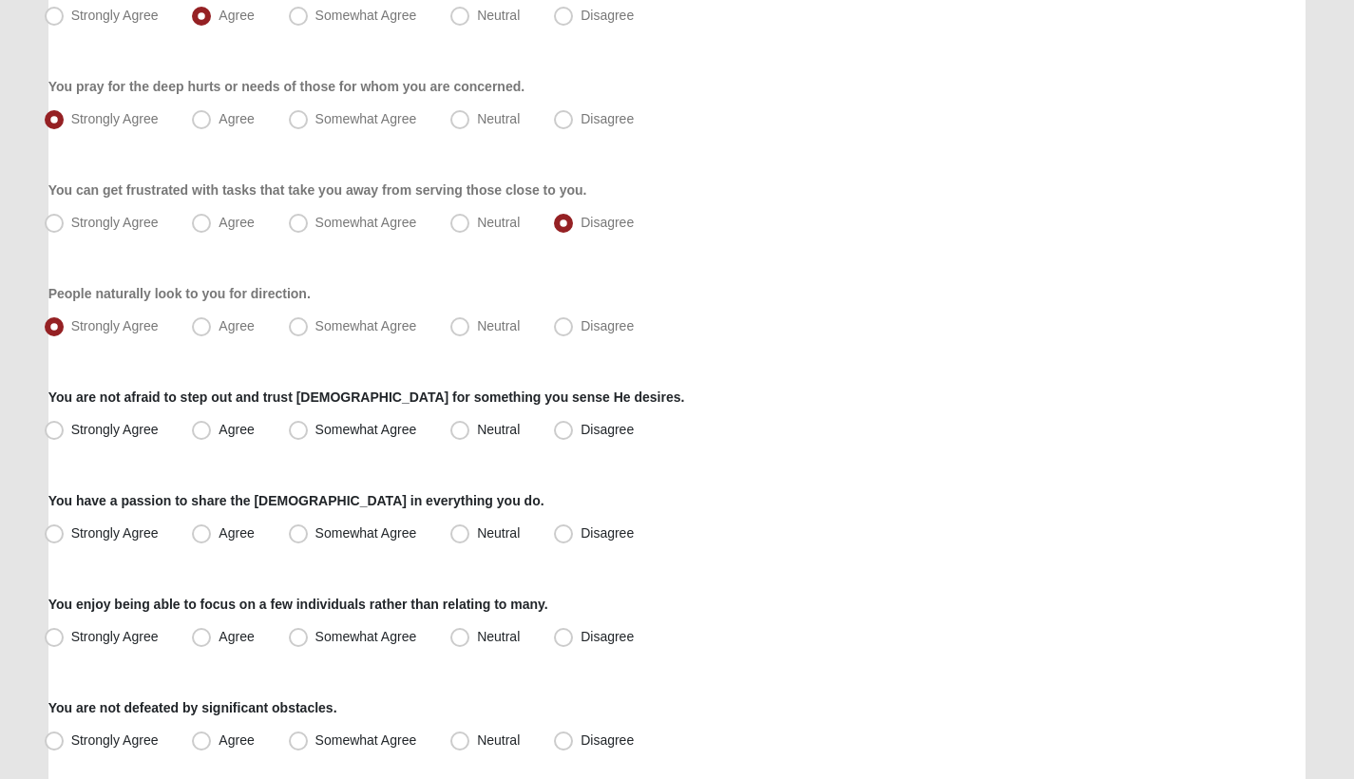
scroll to position [621, 0]
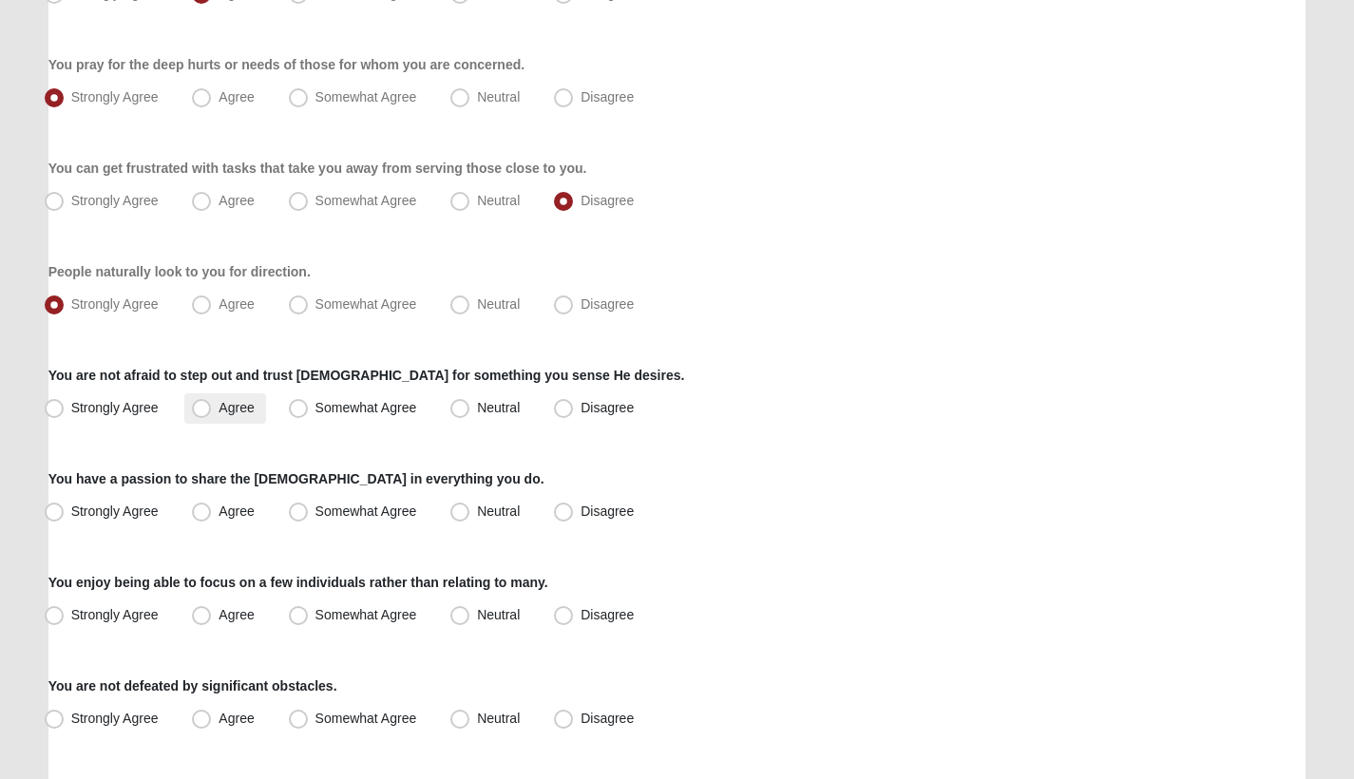
click at [220, 403] on span "Agree" at bounding box center [236, 407] width 35 height 15
click at [212, 403] on input "Agree" at bounding box center [206, 408] width 12 height 12
radio input "true"
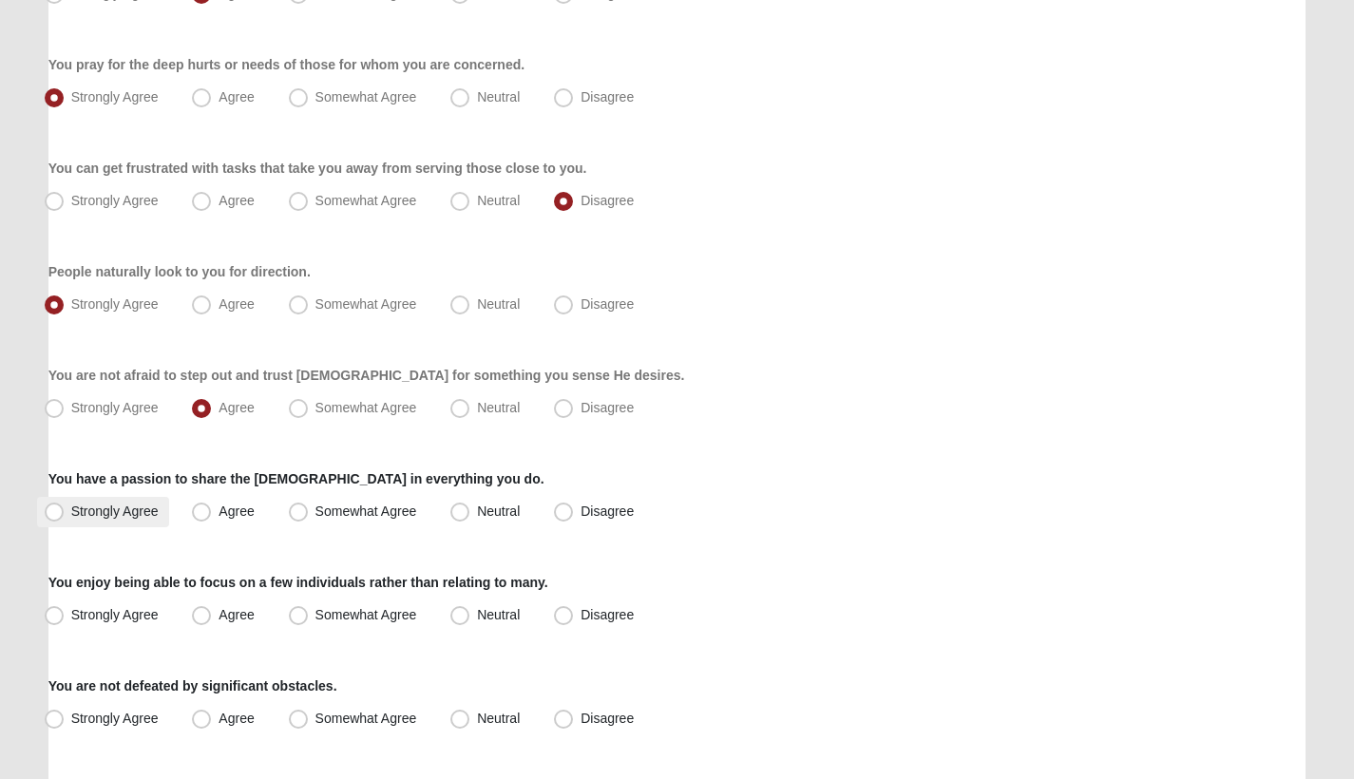
click at [161, 509] on label "Strongly Agree" at bounding box center [103, 512] width 133 height 30
click at [65, 509] on input "Strongly Agree" at bounding box center [58, 512] width 12 height 12
radio input "true"
click at [147, 558] on div "Respond to these items quickly and don’t overthink them. Usually your first res…" at bounding box center [677, 444] width 1258 height 1823
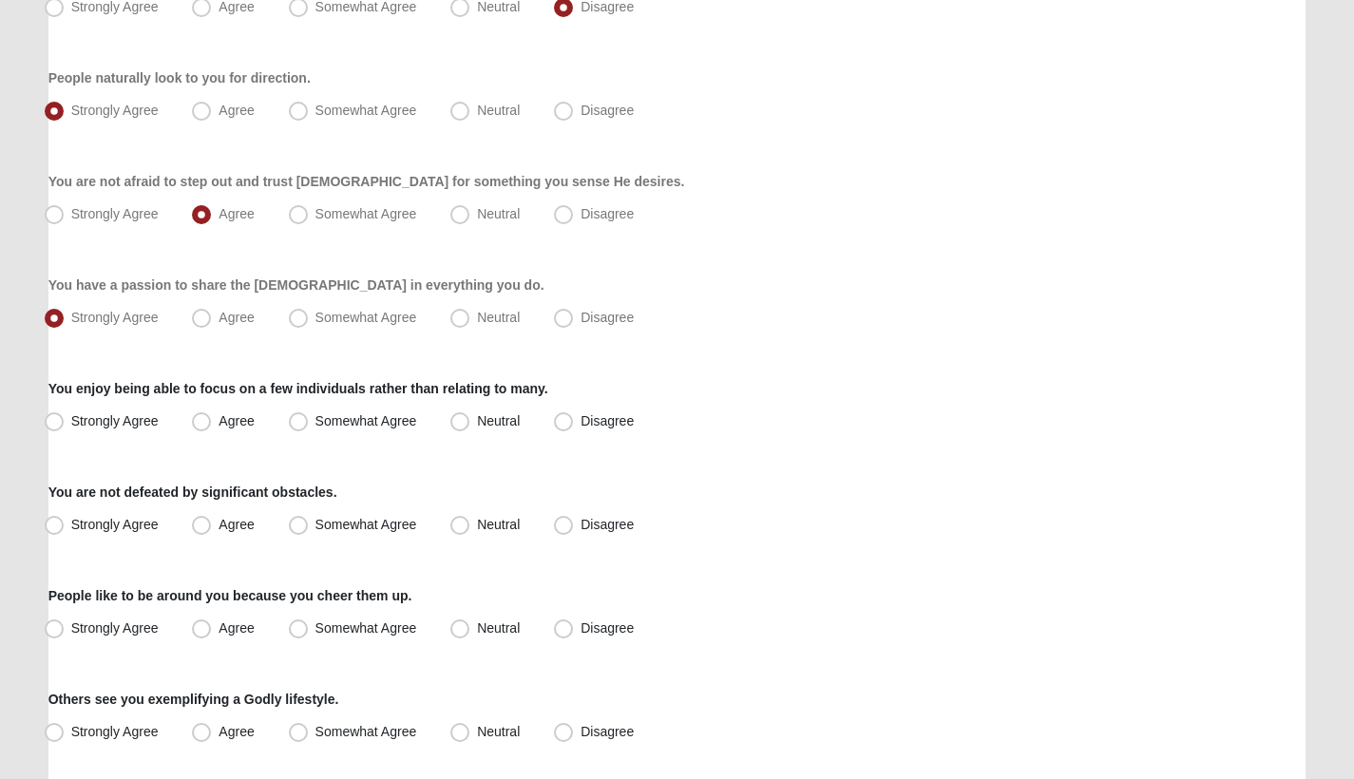
scroll to position [815, 0]
click at [401, 419] on span "Somewhat Agree" at bounding box center [367, 419] width 102 height 15
click at [309, 419] on input "Somewhat Agree" at bounding box center [303, 420] width 12 height 12
radio input "true"
click at [385, 466] on div "Respond to these items quickly and don’t overthink them. Usually your first res…" at bounding box center [677, 250] width 1258 height 1823
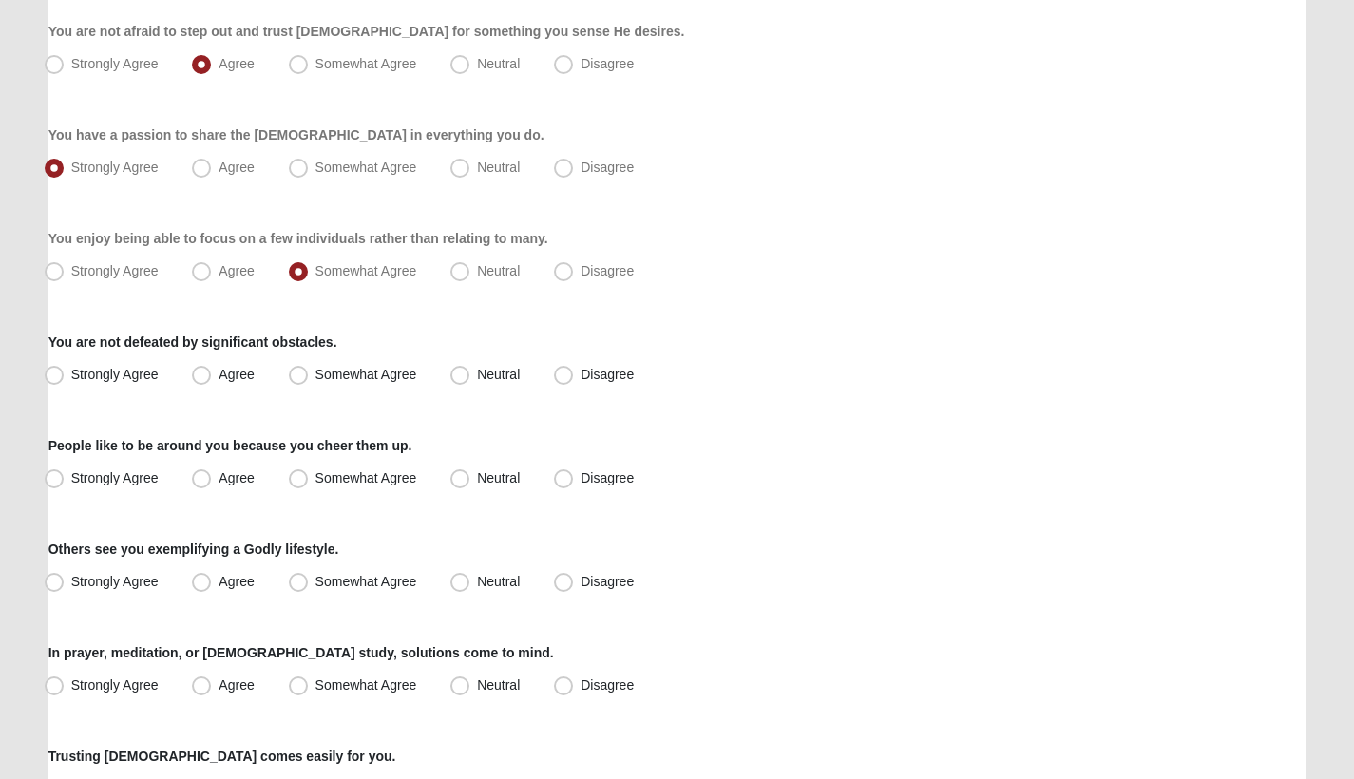
scroll to position [987, 0]
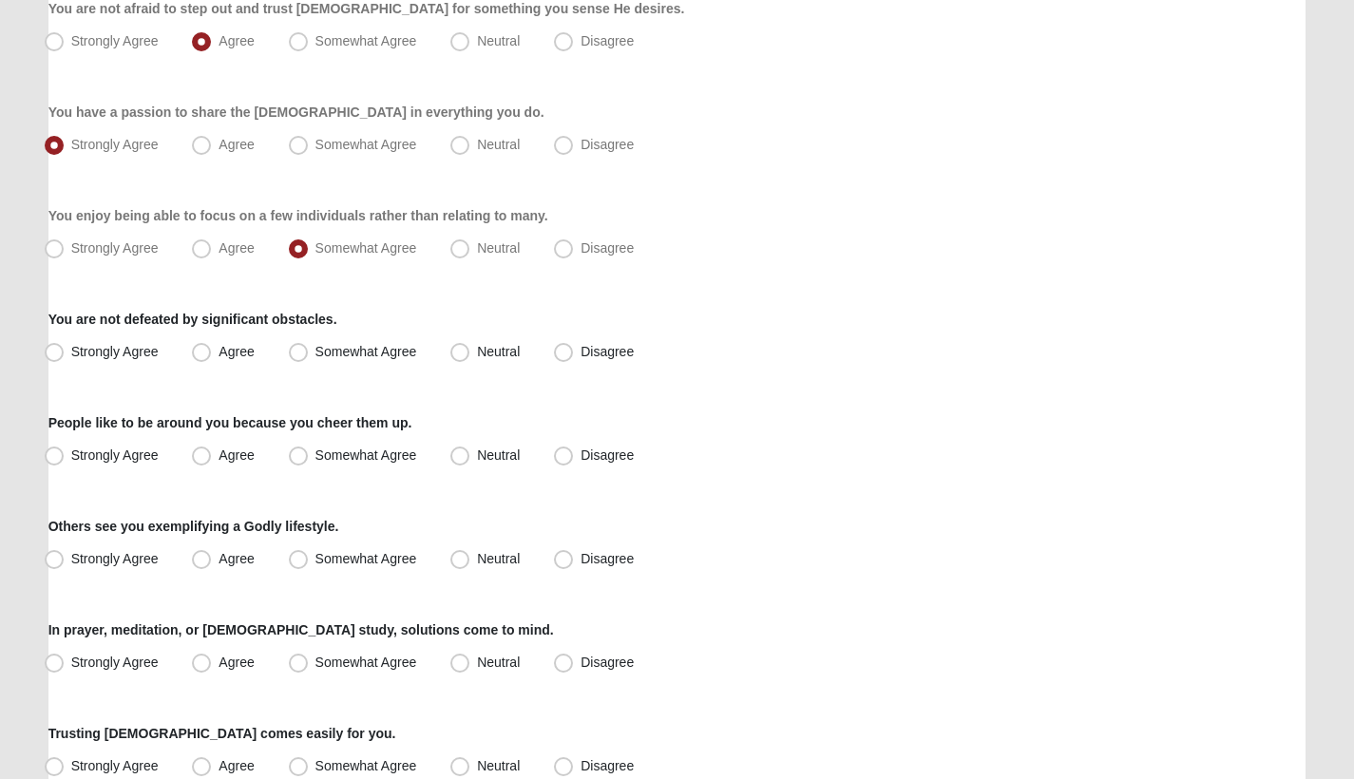
click at [149, 336] on div "You are not defeated by significant obstacles. Strongly Agree Agree Somewhat Ag…" at bounding box center [677, 339] width 1258 height 58
click at [148, 348] on span "Strongly Agree" at bounding box center [114, 351] width 87 height 15
click at [65, 348] on input "Strongly Agree" at bounding box center [58, 352] width 12 height 12
radio input "true"
click at [144, 461] on span "Strongly Agree" at bounding box center [114, 455] width 87 height 15
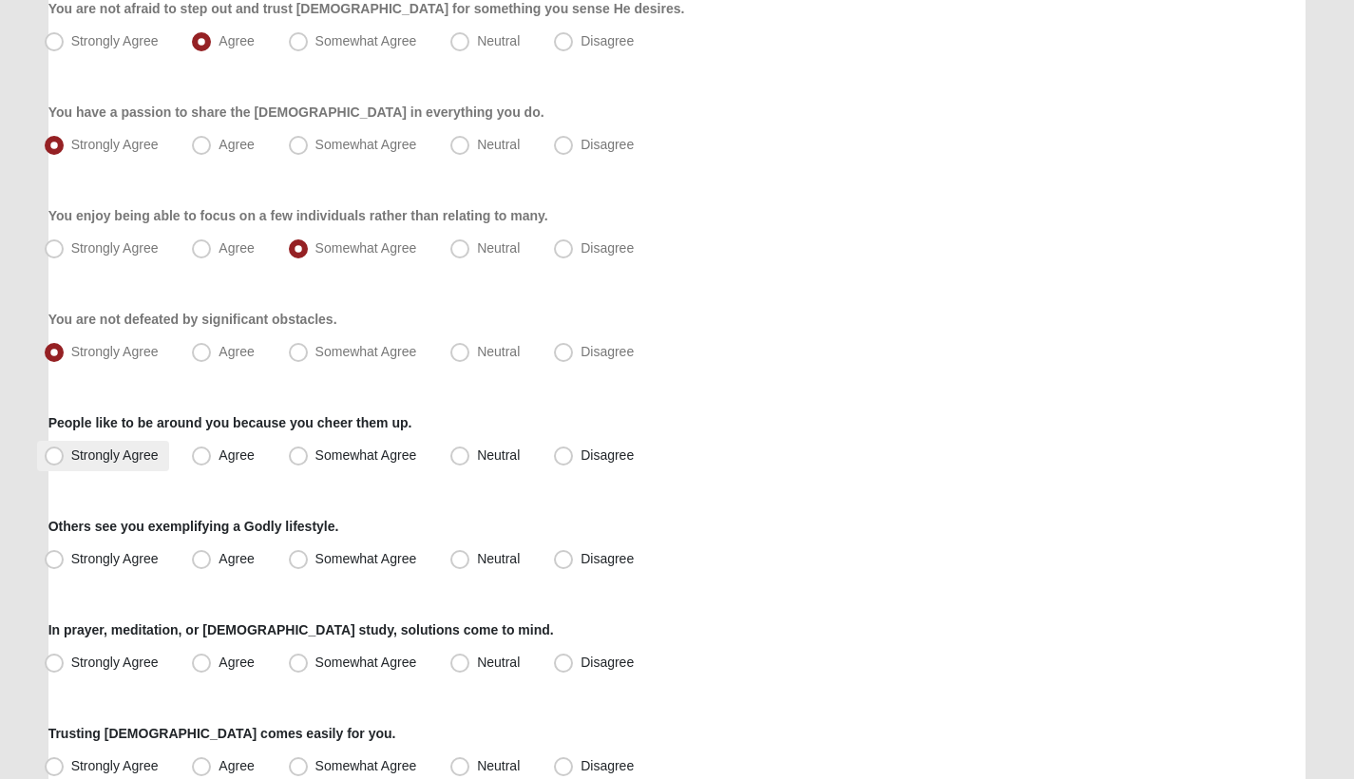
click at [65, 461] on input "Strongly Agree" at bounding box center [58, 456] width 12 height 12
radio input "true"
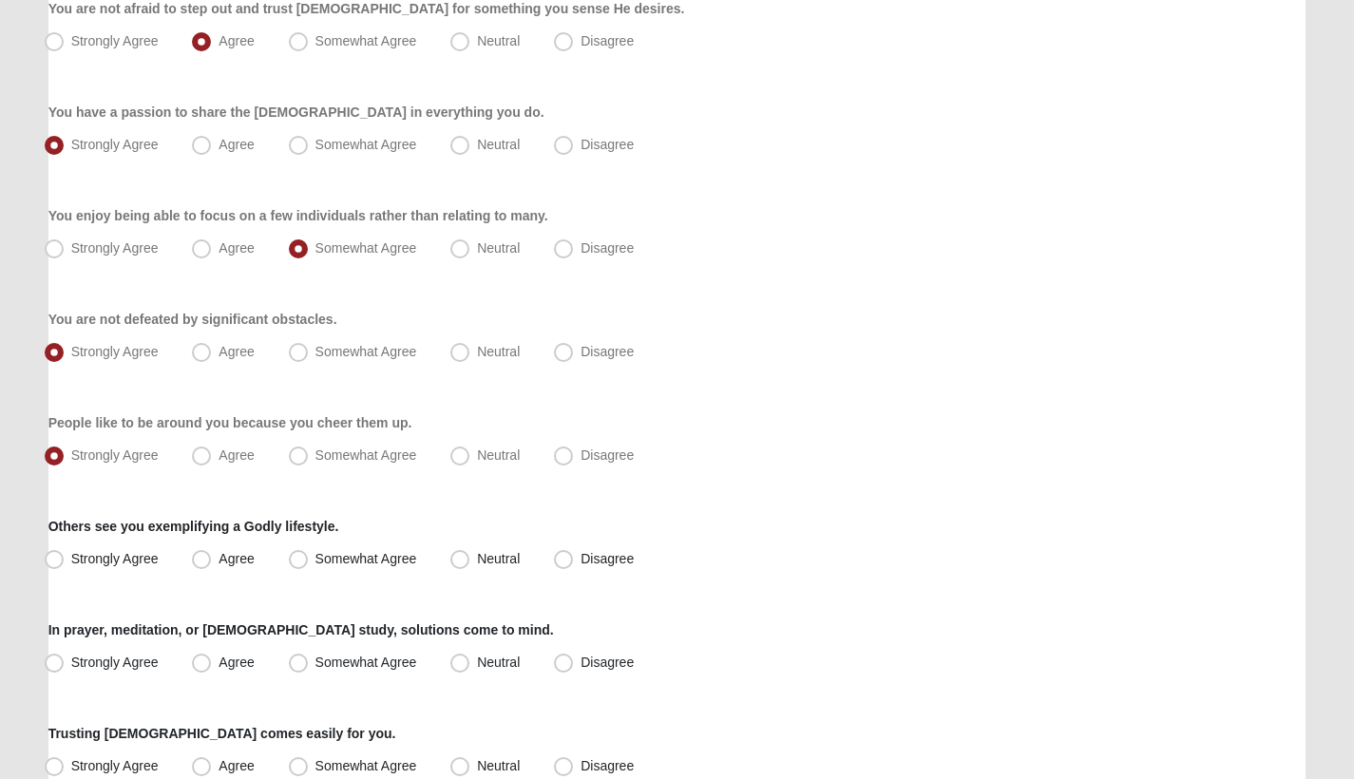
click at [142, 603] on div "Respond to these items quickly and don’t overthink them. Usually your first res…" at bounding box center [677, 78] width 1258 height 1823
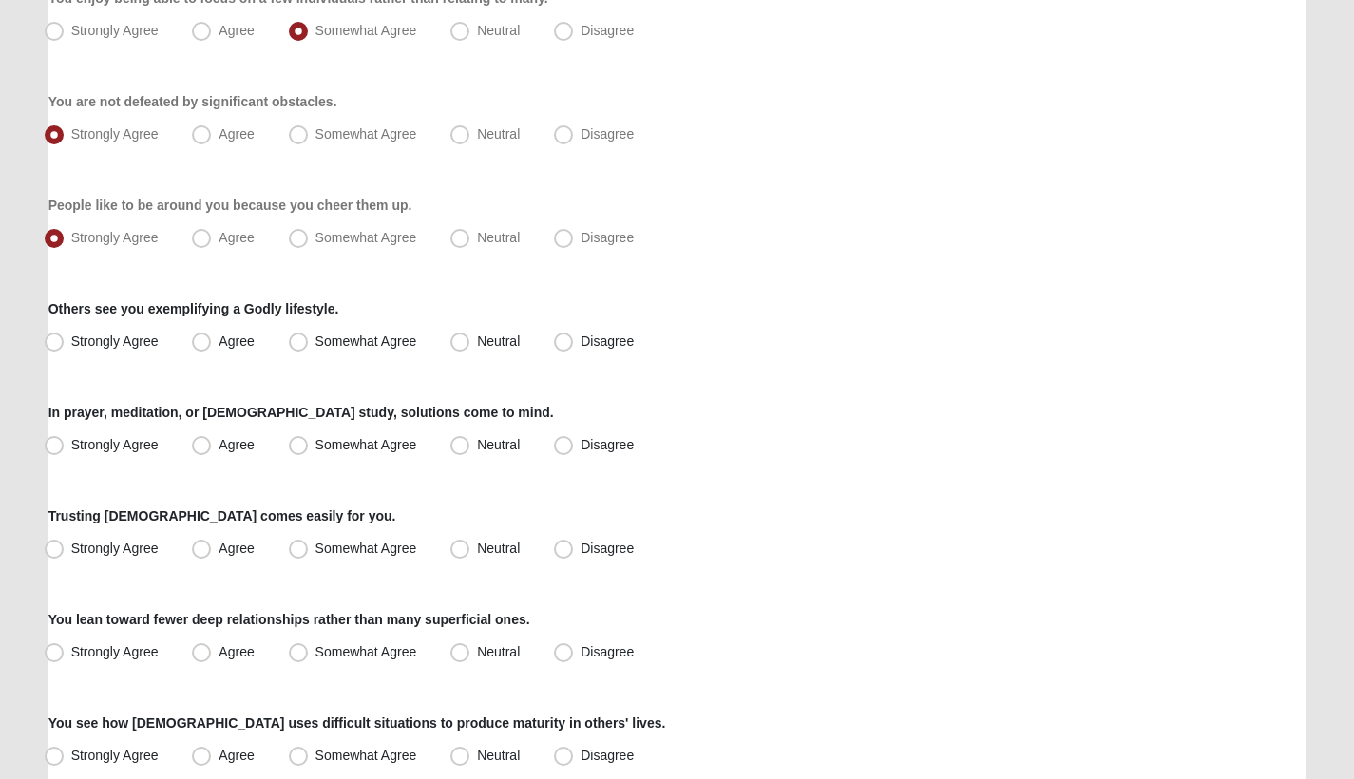
scroll to position [1206, 0]
click at [110, 338] on span "Strongly Agree" at bounding box center [114, 340] width 87 height 15
click at [65, 338] on input "Strongly Agree" at bounding box center [58, 341] width 12 height 12
radio input "true"
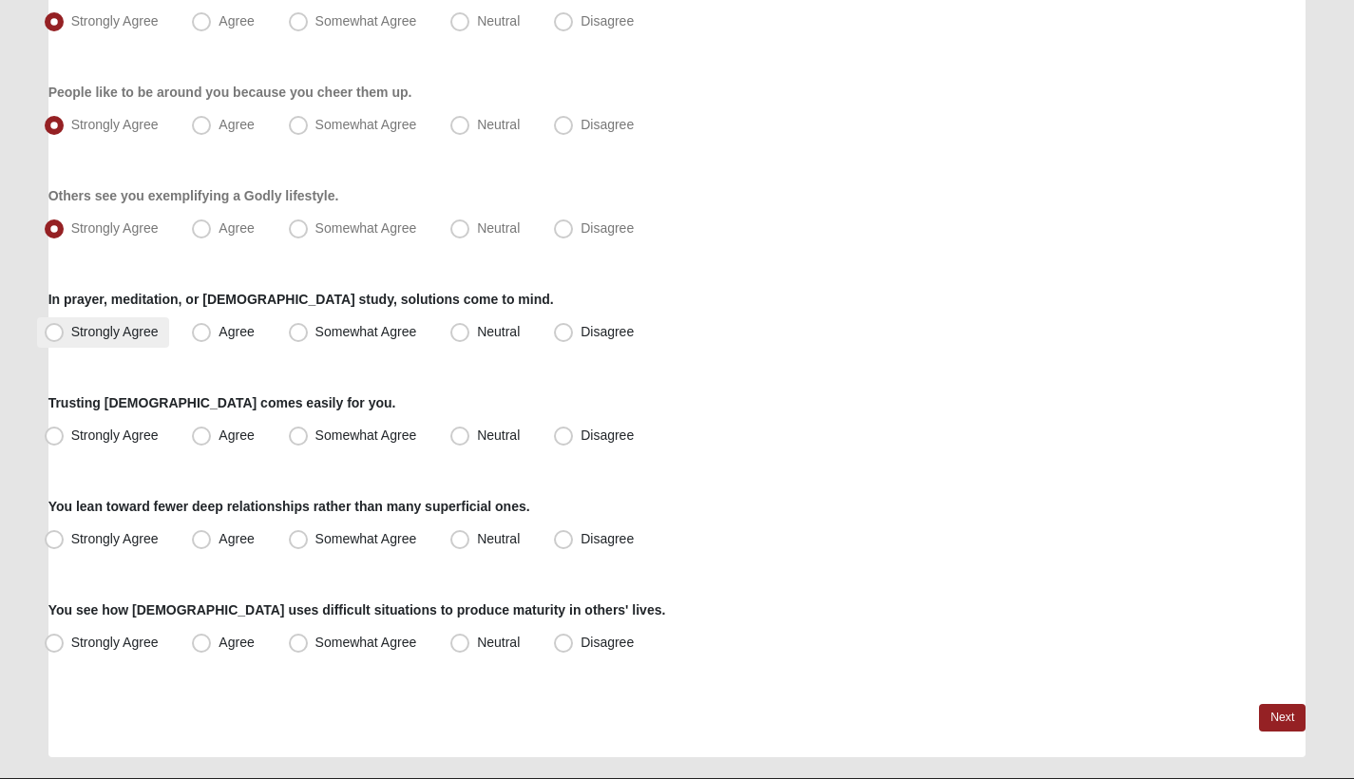
scroll to position [1349, 0]
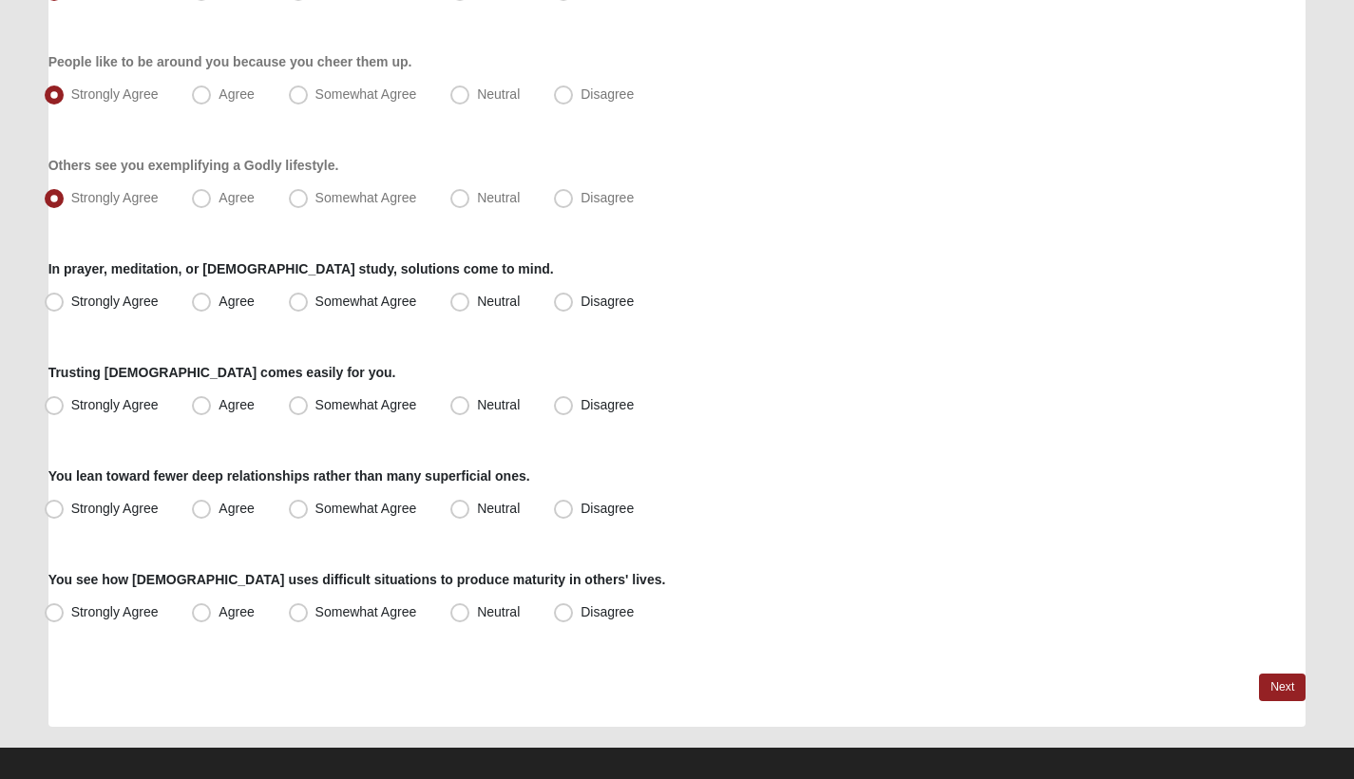
click at [133, 297] on span "Strongly Agree" at bounding box center [114, 301] width 87 height 15
click at [65, 297] on input "Strongly Agree" at bounding box center [58, 302] width 12 height 12
radio input "true"
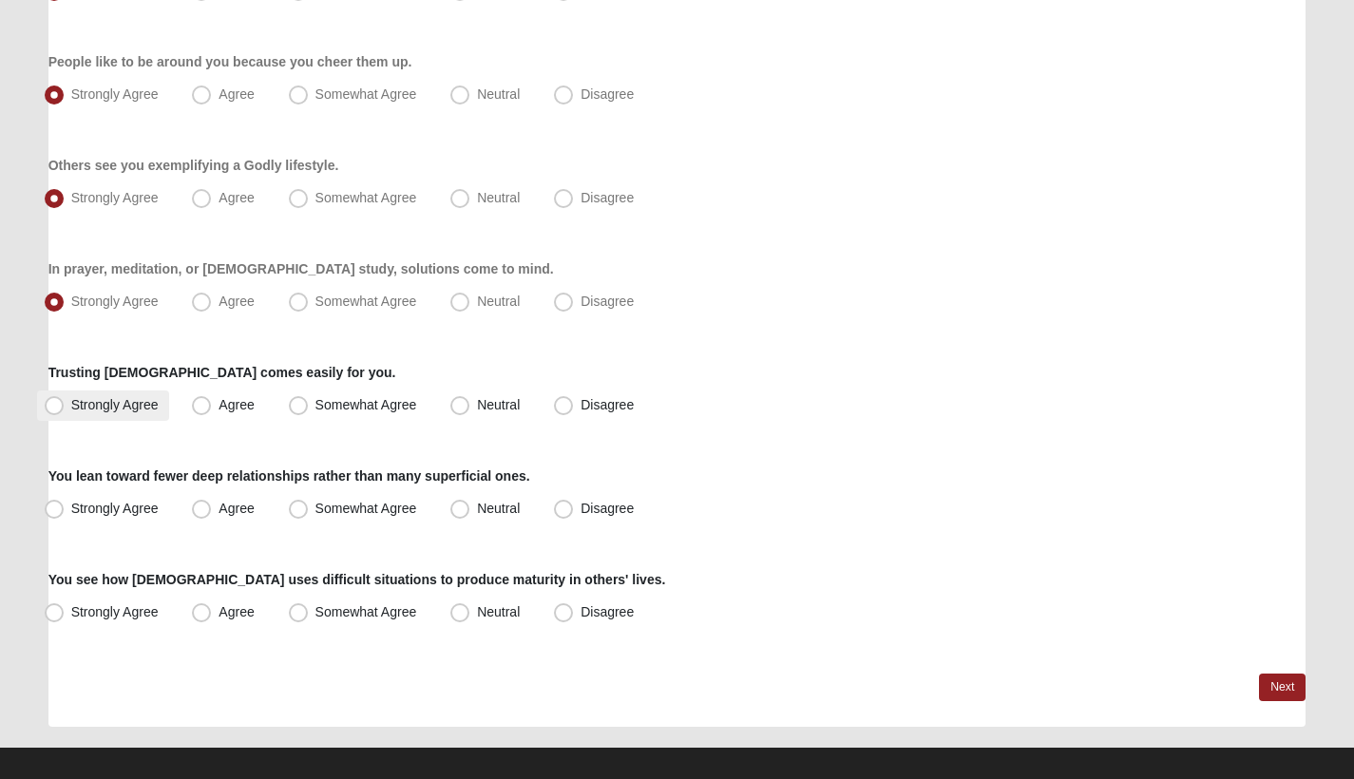
click at [120, 414] on label "Strongly Agree" at bounding box center [103, 406] width 133 height 30
click at [65, 412] on input "Strongly Agree" at bounding box center [58, 405] width 12 height 12
radio input "true"
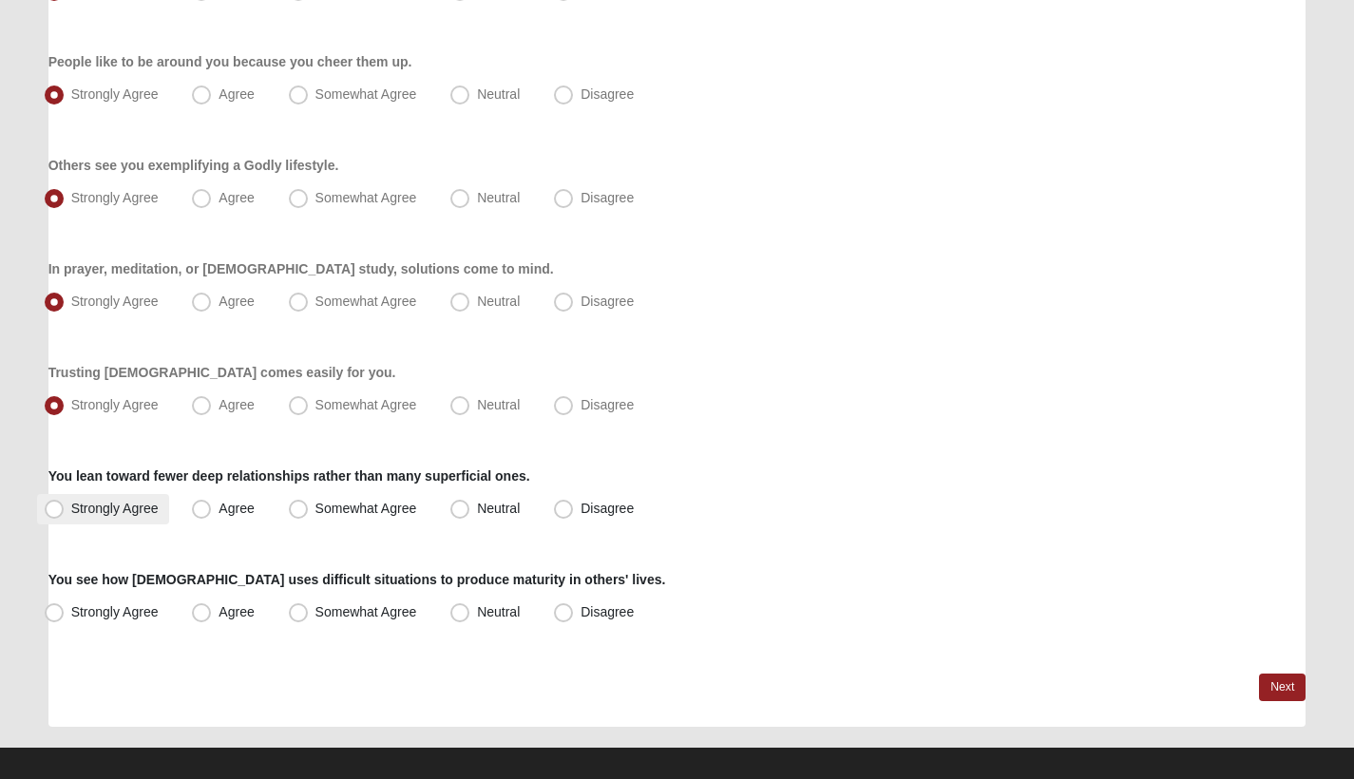
click at [121, 507] on span "Strongly Agree" at bounding box center [114, 508] width 87 height 15
click at [65, 507] on input "Strongly Agree" at bounding box center [58, 509] width 12 height 12
radio input "true"
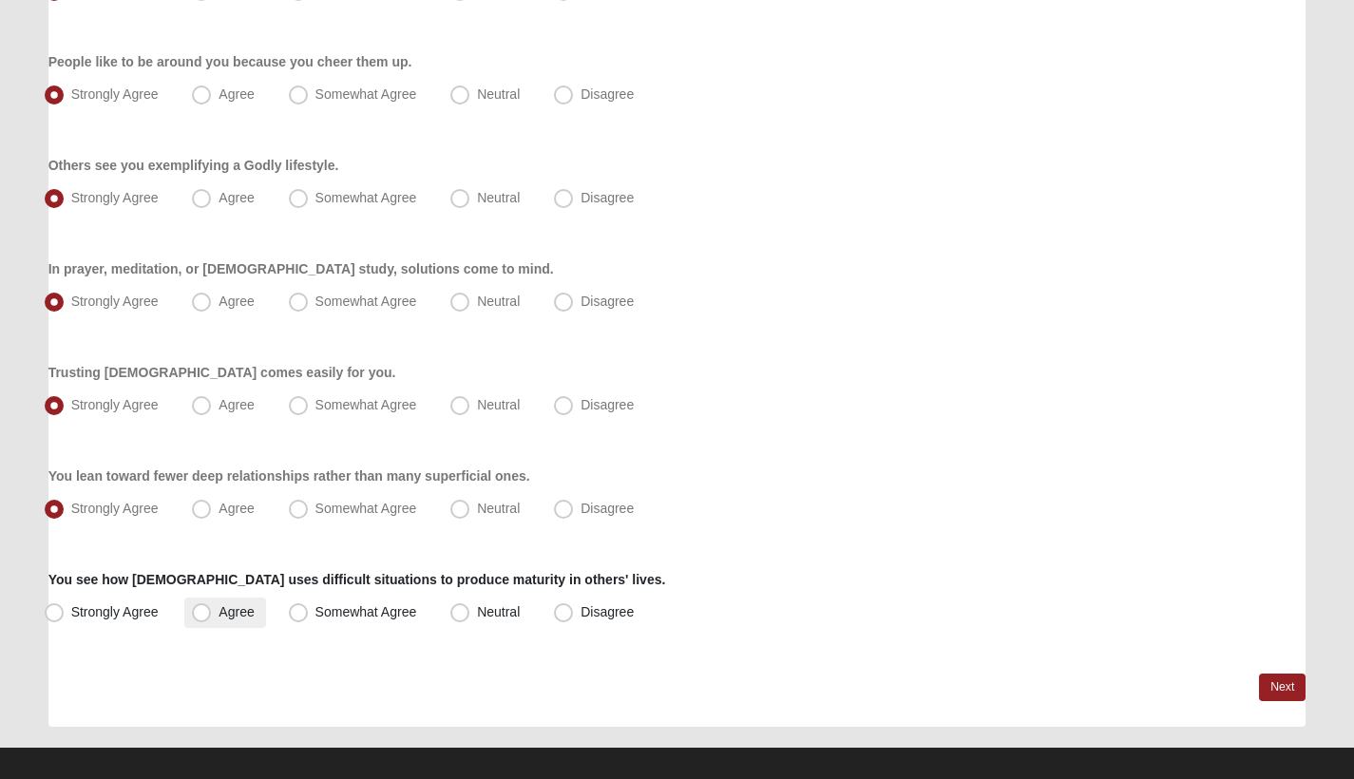
click at [240, 609] on span "Agree" at bounding box center [236, 611] width 35 height 15
click at [212, 609] on input "Agree" at bounding box center [206, 612] width 12 height 12
radio input "true"
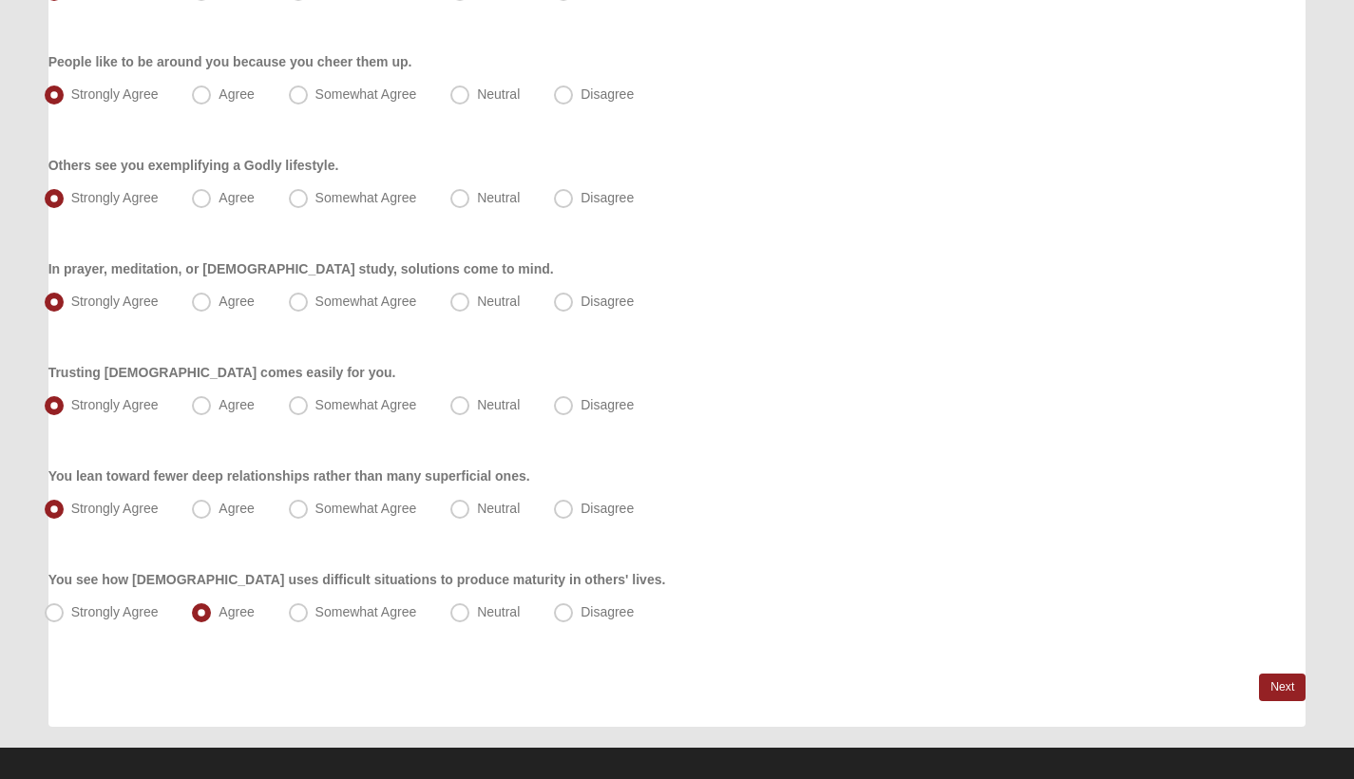
click at [1281, 689] on link "Next" at bounding box center [1282, 688] width 47 height 28
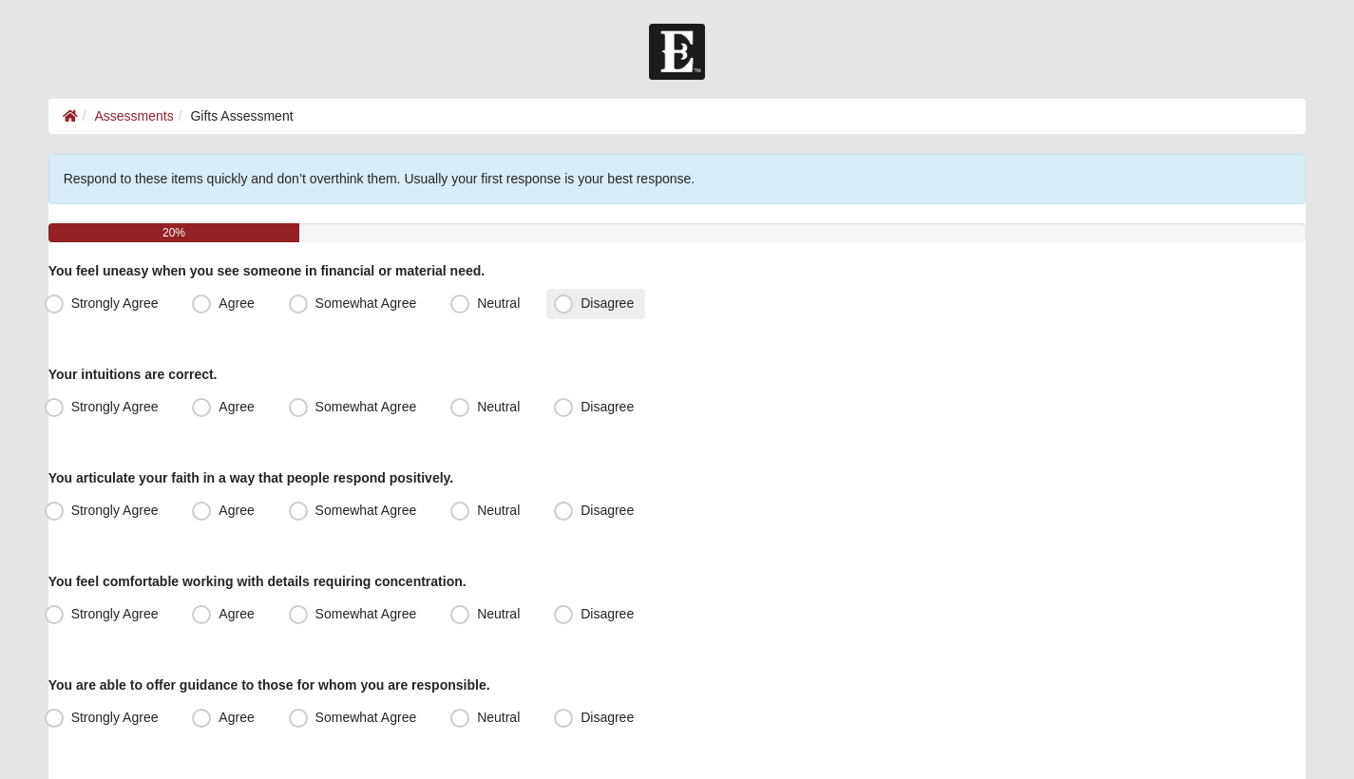
click at [615, 300] on span "Disagree" at bounding box center [607, 303] width 53 height 15
click at [574, 300] on input "Disagree" at bounding box center [568, 303] width 12 height 12
radio input "true"
click at [477, 412] on span "Neutral" at bounding box center [498, 406] width 43 height 15
click at [466, 412] on input "Neutral" at bounding box center [464, 407] width 12 height 12
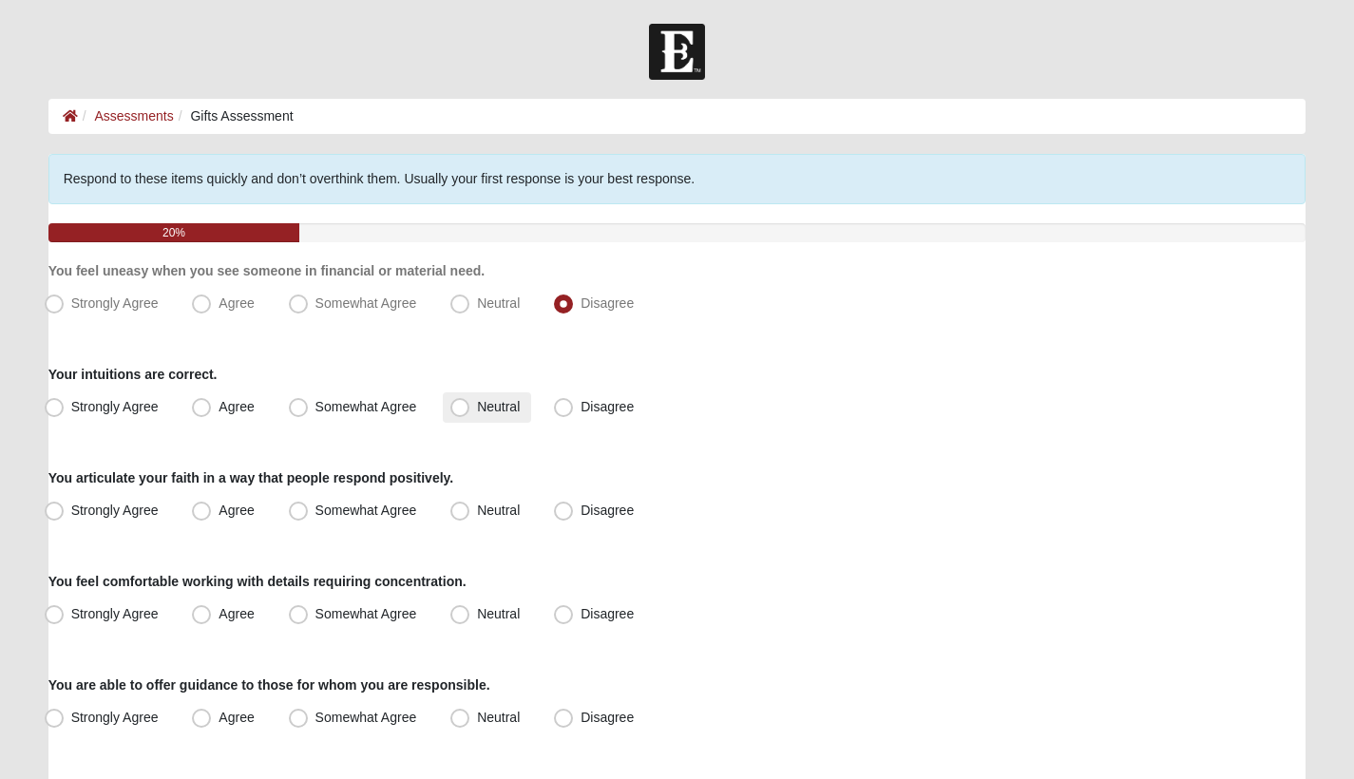
radio input "true"
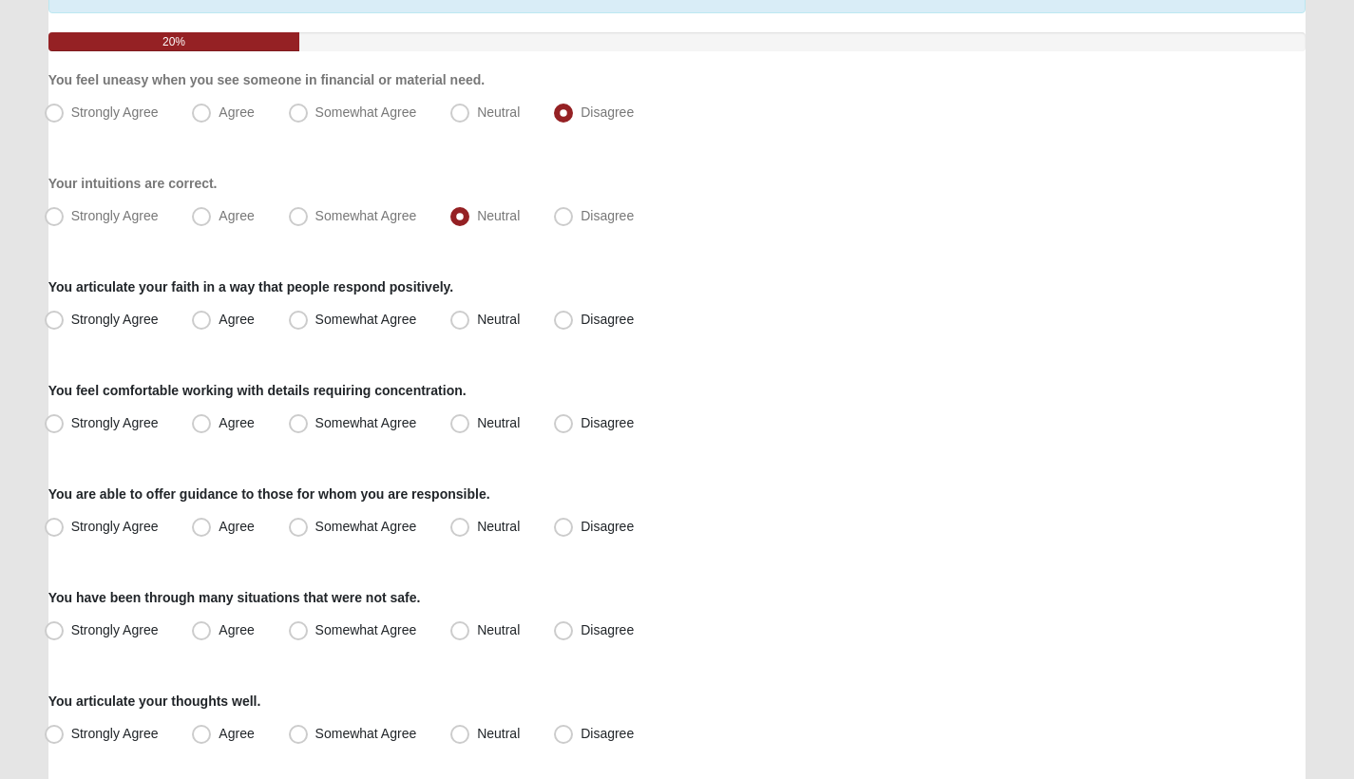
scroll to position [192, 0]
click at [314, 327] on label "Somewhat Agree" at bounding box center [354, 319] width 147 height 30
click at [309, 325] on input "Somewhat Agree" at bounding box center [303, 319] width 12 height 12
radio input "true"
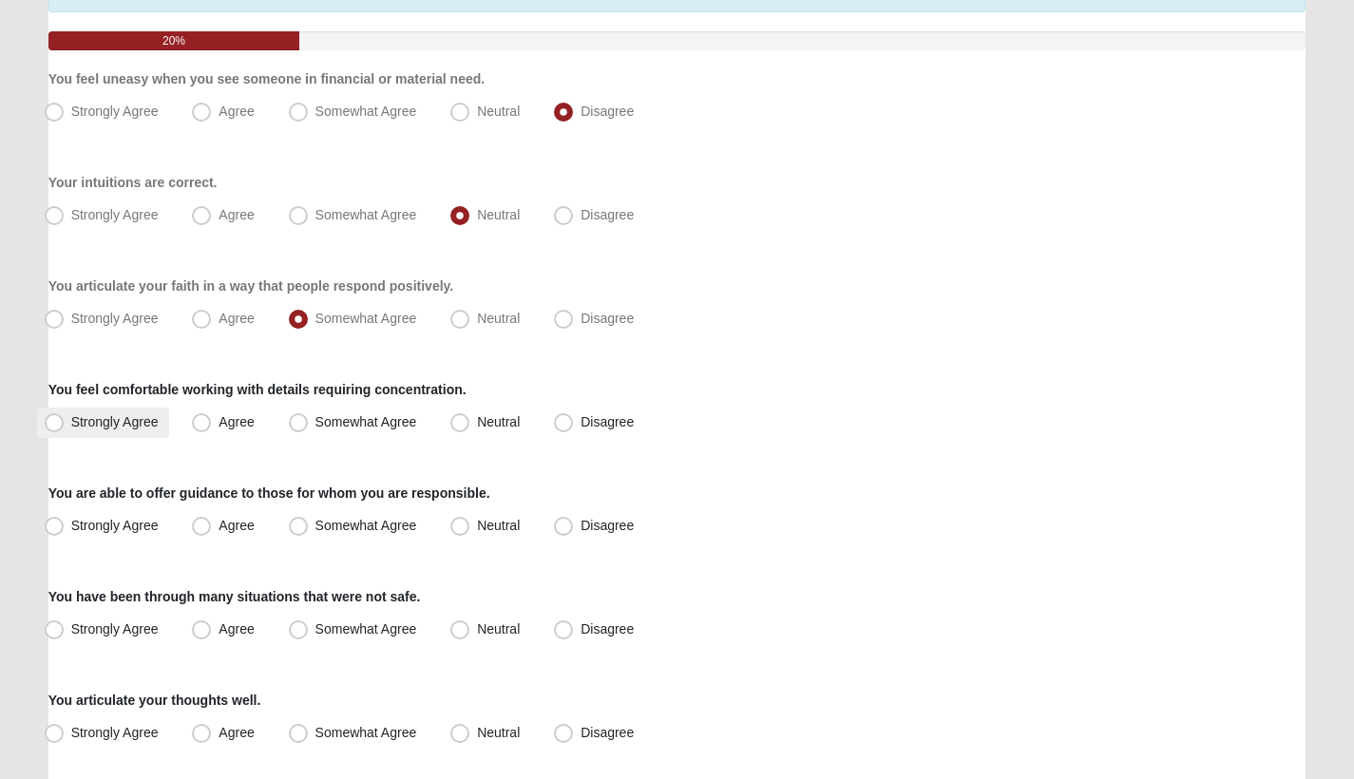
click at [139, 420] on span "Strongly Agree" at bounding box center [114, 421] width 87 height 15
click at [65, 420] on input "Strongly Agree" at bounding box center [58, 422] width 12 height 12
radio input "true"
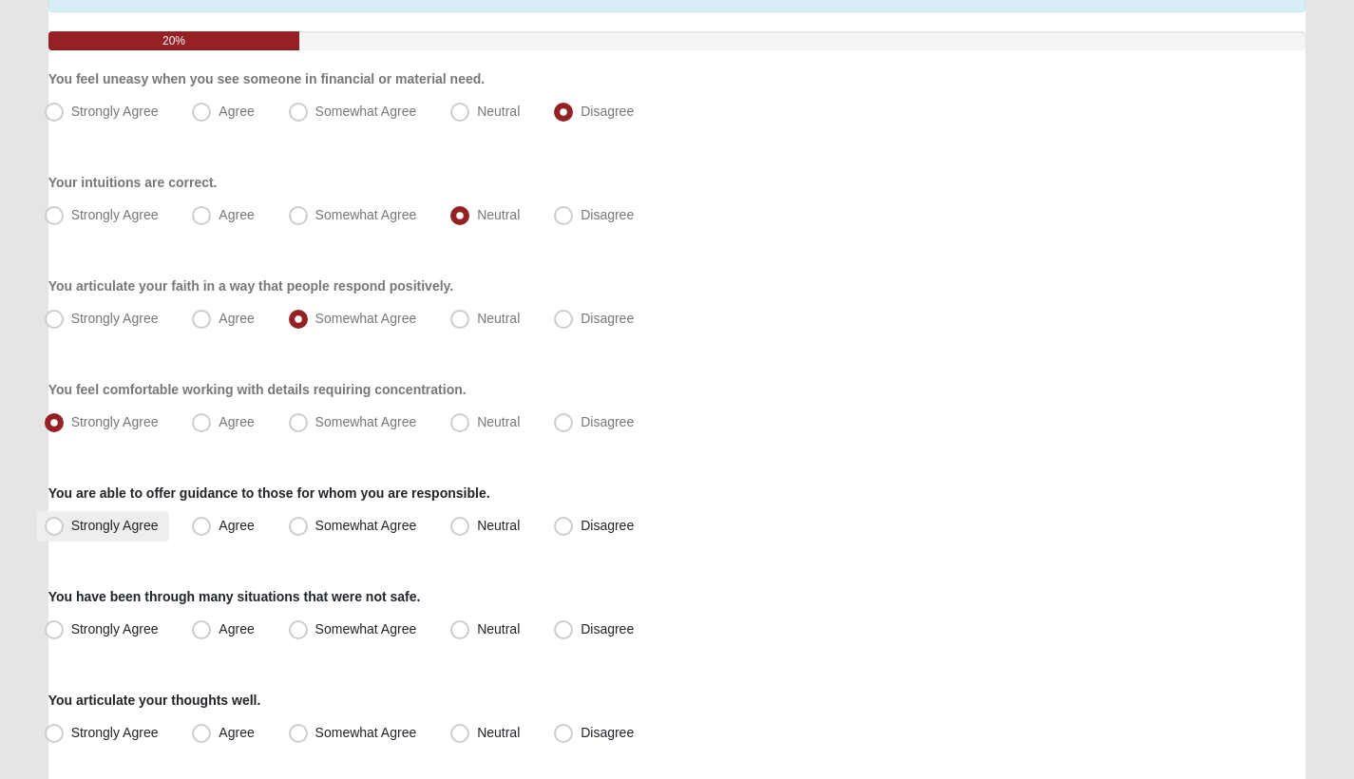
click at [162, 533] on label "Strongly Agree" at bounding box center [103, 526] width 133 height 30
click at [65, 532] on input "Strongly Agree" at bounding box center [58, 526] width 12 height 12
radio input "true"
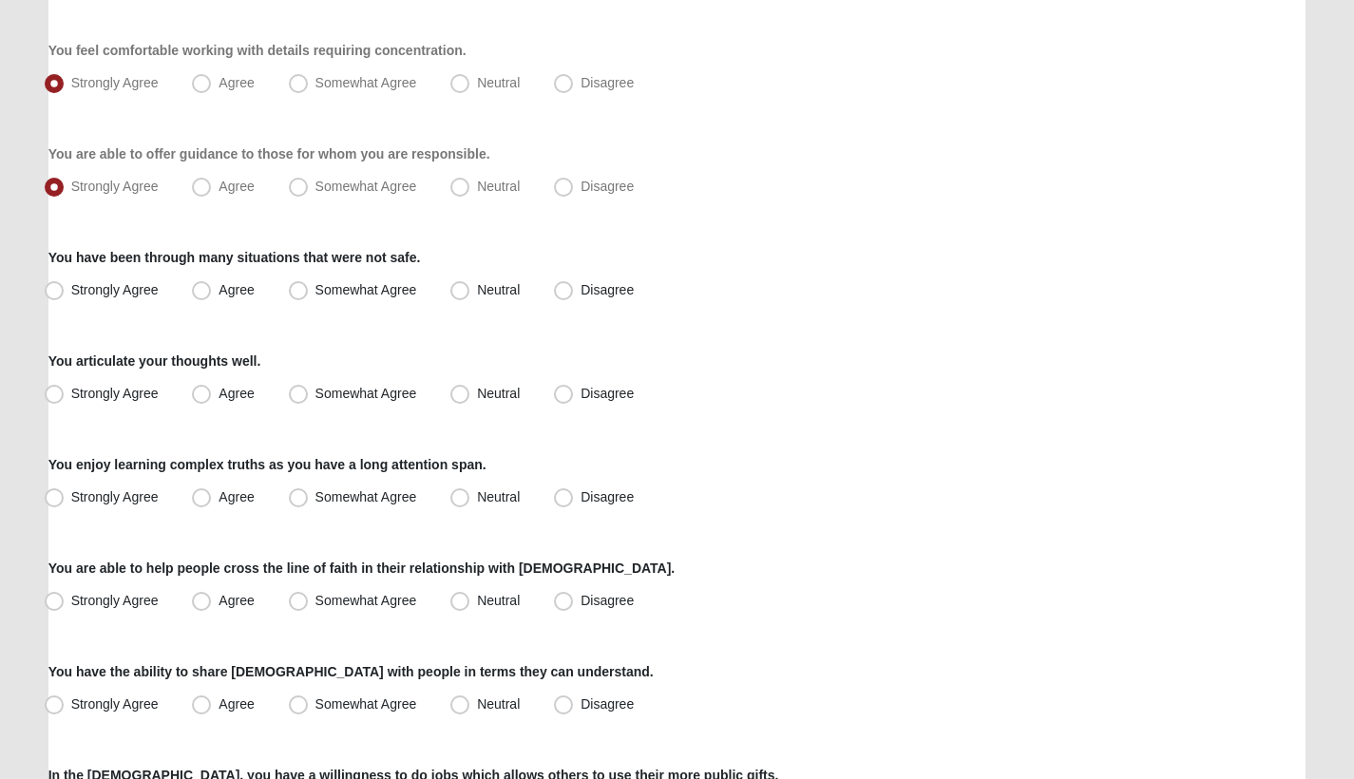
scroll to position [563, 0]
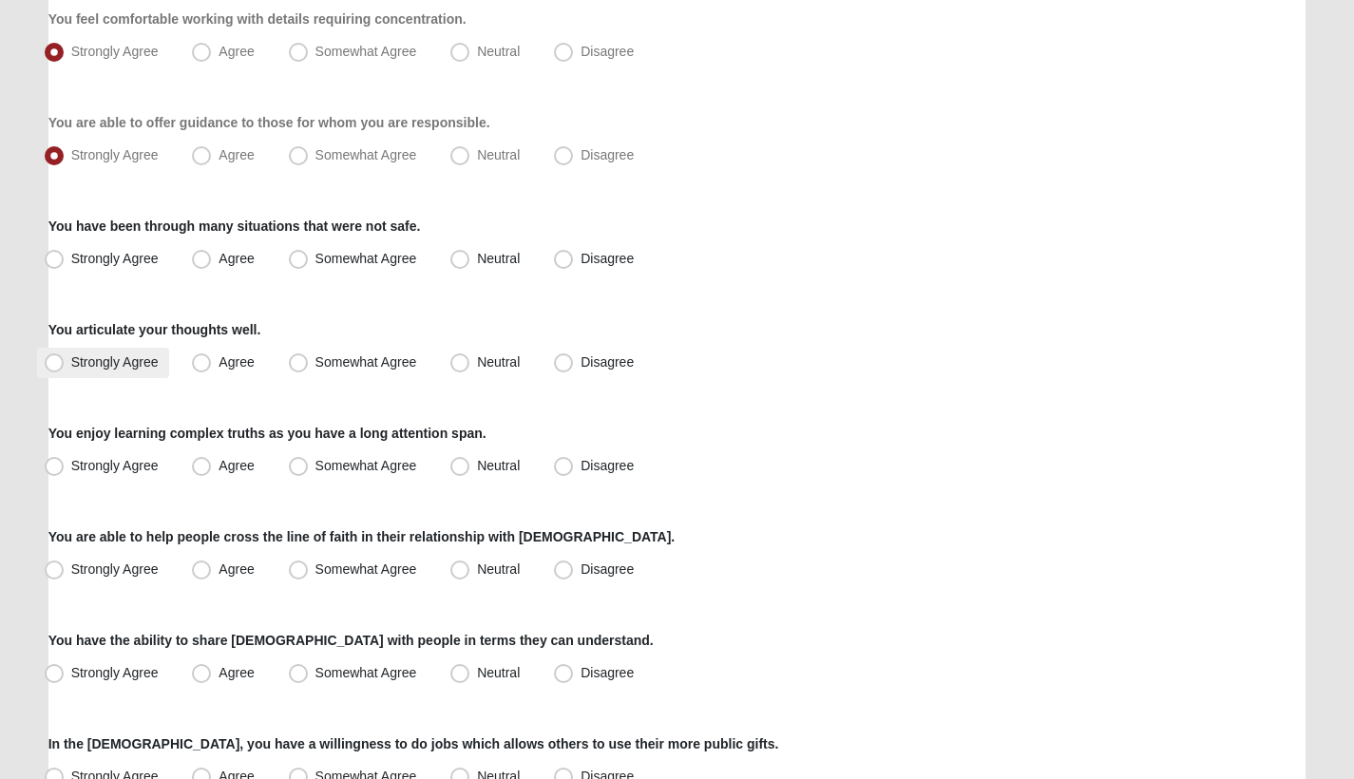
click at [139, 367] on span "Strongly Agree" at bounding box center [114, 361] width 87 height 15
click at [65, 367] on input "Strongly Agree" at bounding box center [58, 362] width 12 height 12
radio input "true"
click at [581, 264] on span "Disagree" at bounding box center [607, 258] width 53 height 15
click at [573, 264] on input "Disagree" at bounding box center [568, 259] width 12 height 12
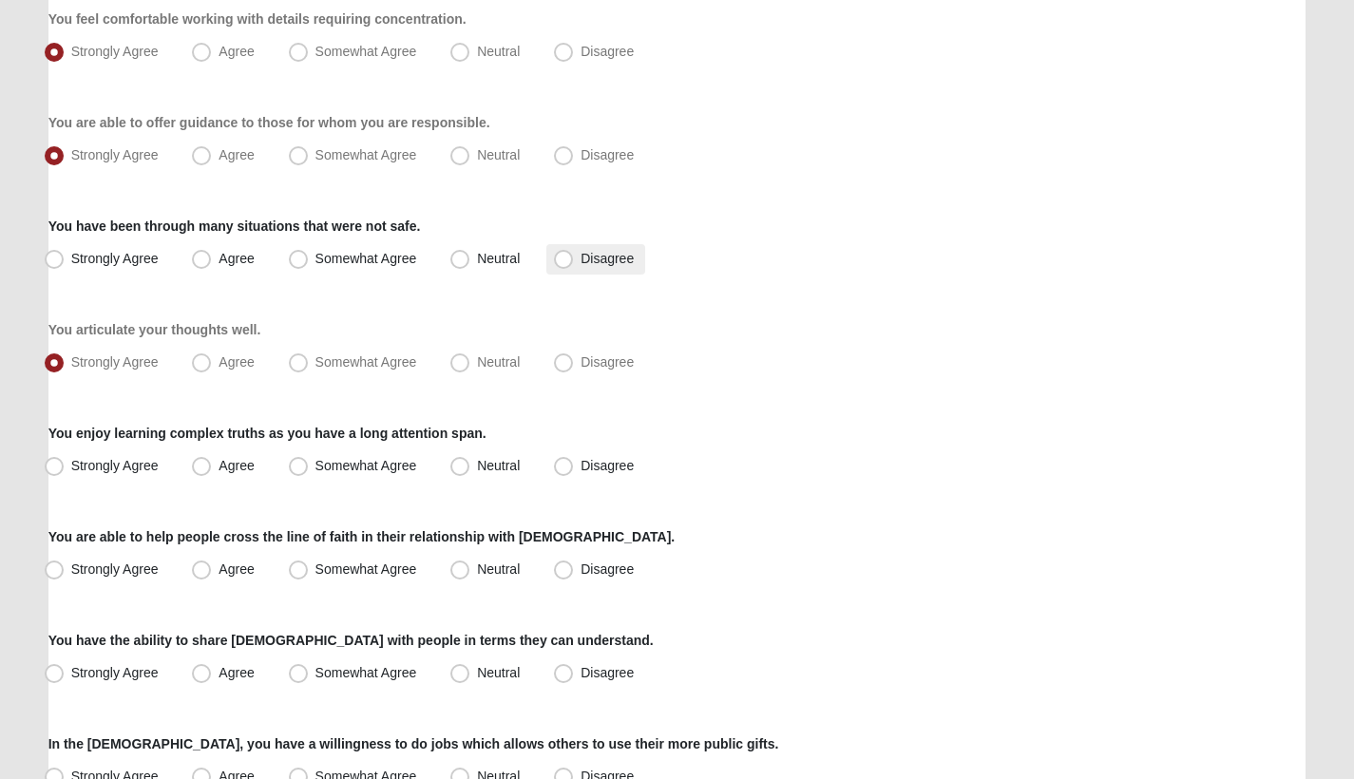
radio input "true"
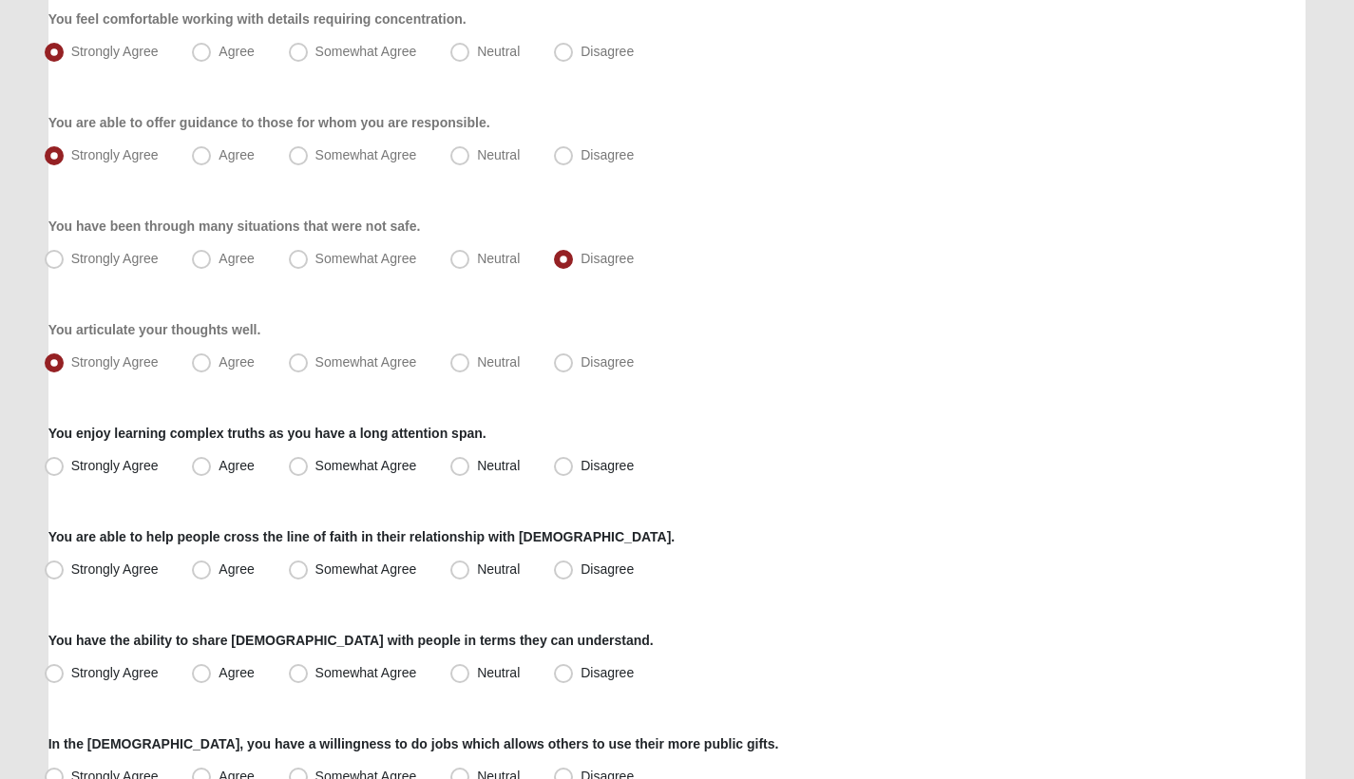
click at [425, 414] on div "Respond to these items quickly and don’t overthink them. Usually your first res…" at bounding box center [677, 553] width 1258 height 1924
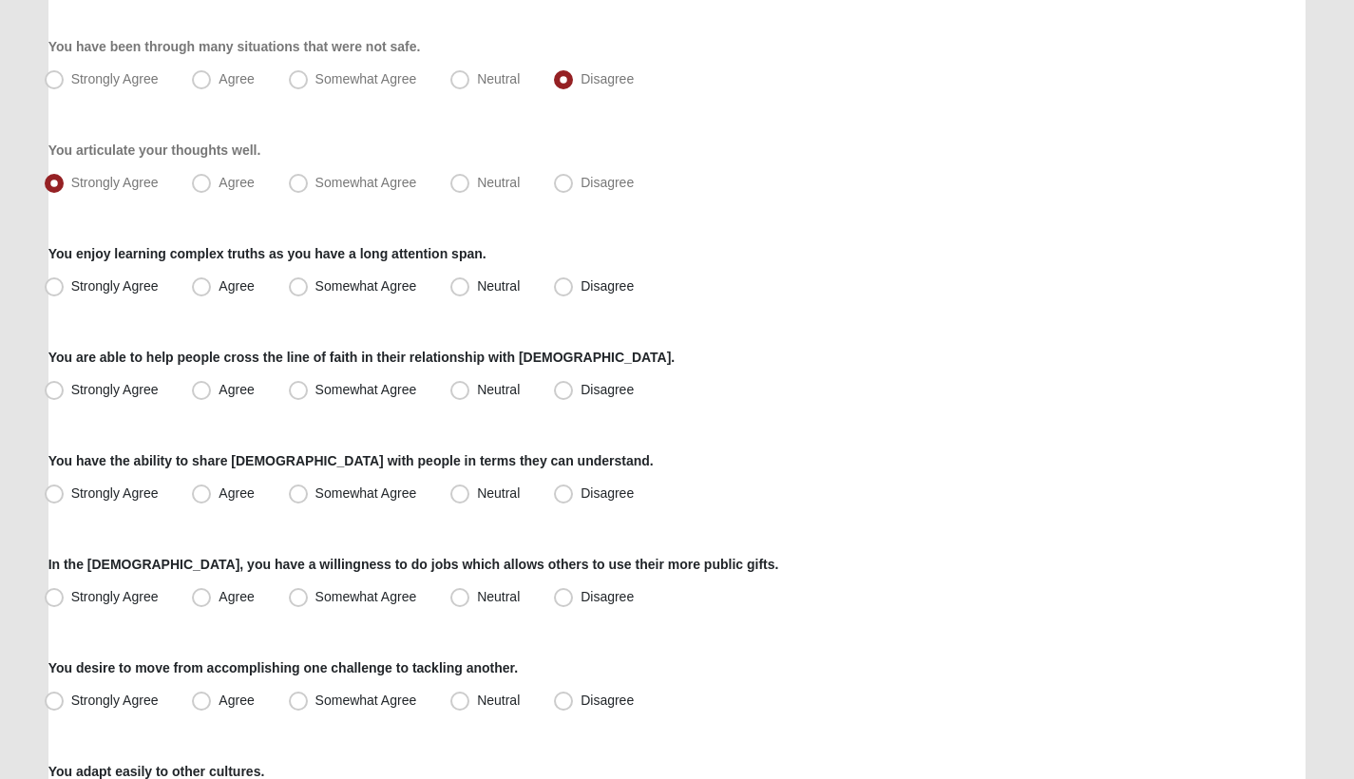
scroll to position [753, 0]
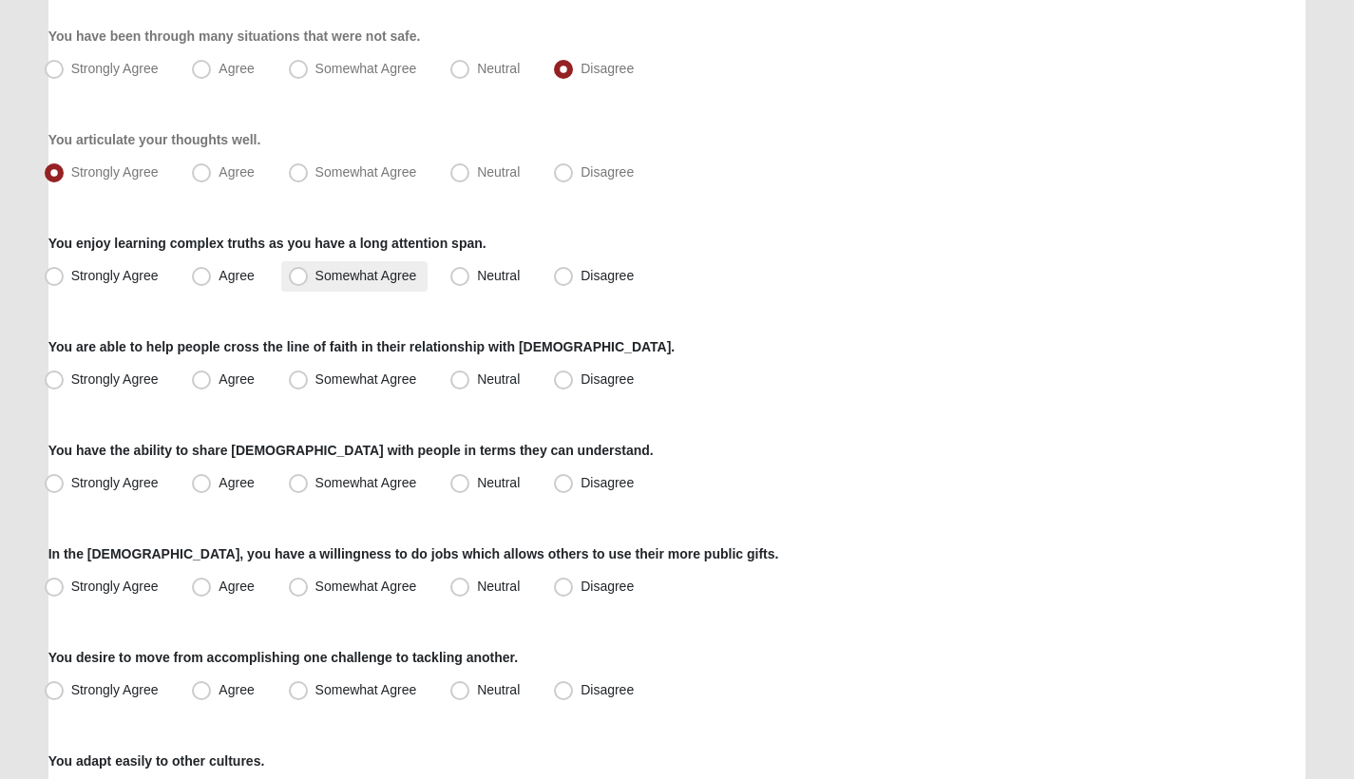
click at [316, 275] on span "Somewhat Agree" at bounding box center [367, 275] width 102 height 15
click at [309, 275] on input "Somewhat Agree" at bounding box center [303, 276] width 12 height 12
radio input "true"
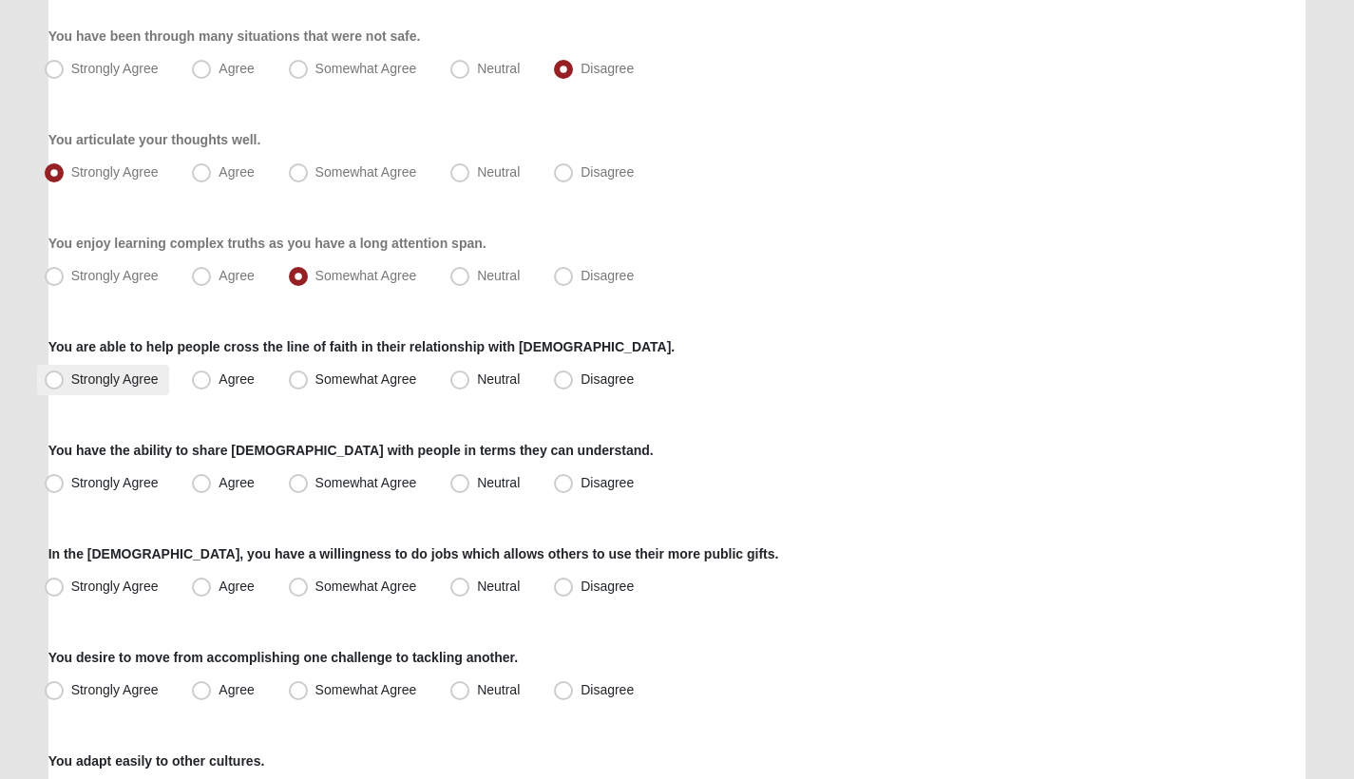
click at [163, 377] on label "Strongly Agree" at bounding box center [103, 380] width 133 height 30
click at [65, 377] on input "Strongly Agree" at bounding box center [58, 380] width 12 height 12
radio input "true"
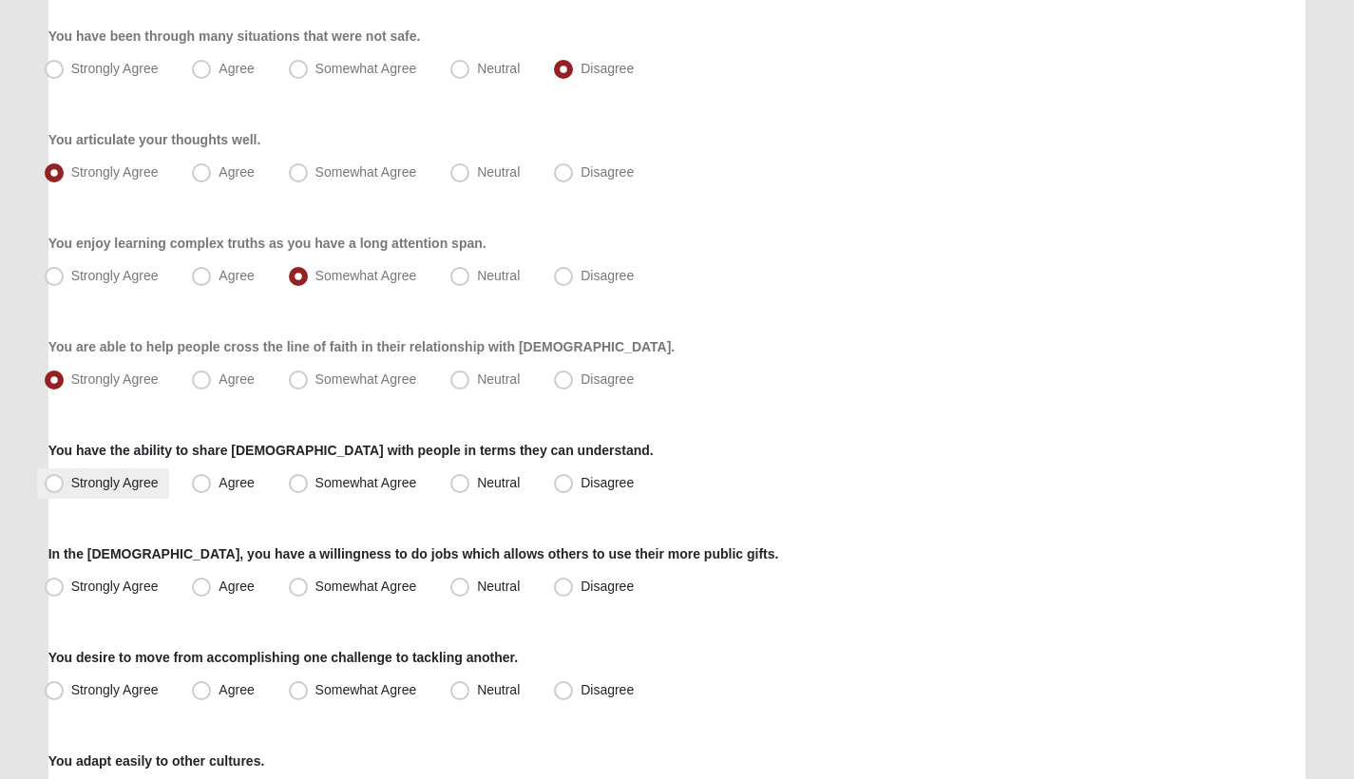
click at [133, 495] on label "Strongly Agree" at bounding box center [103, 484] width 133 height 30
click at [65, 489] on input "Strongly Agree" at bounding box center [58, 483] width 12 height 12
radio input "true"
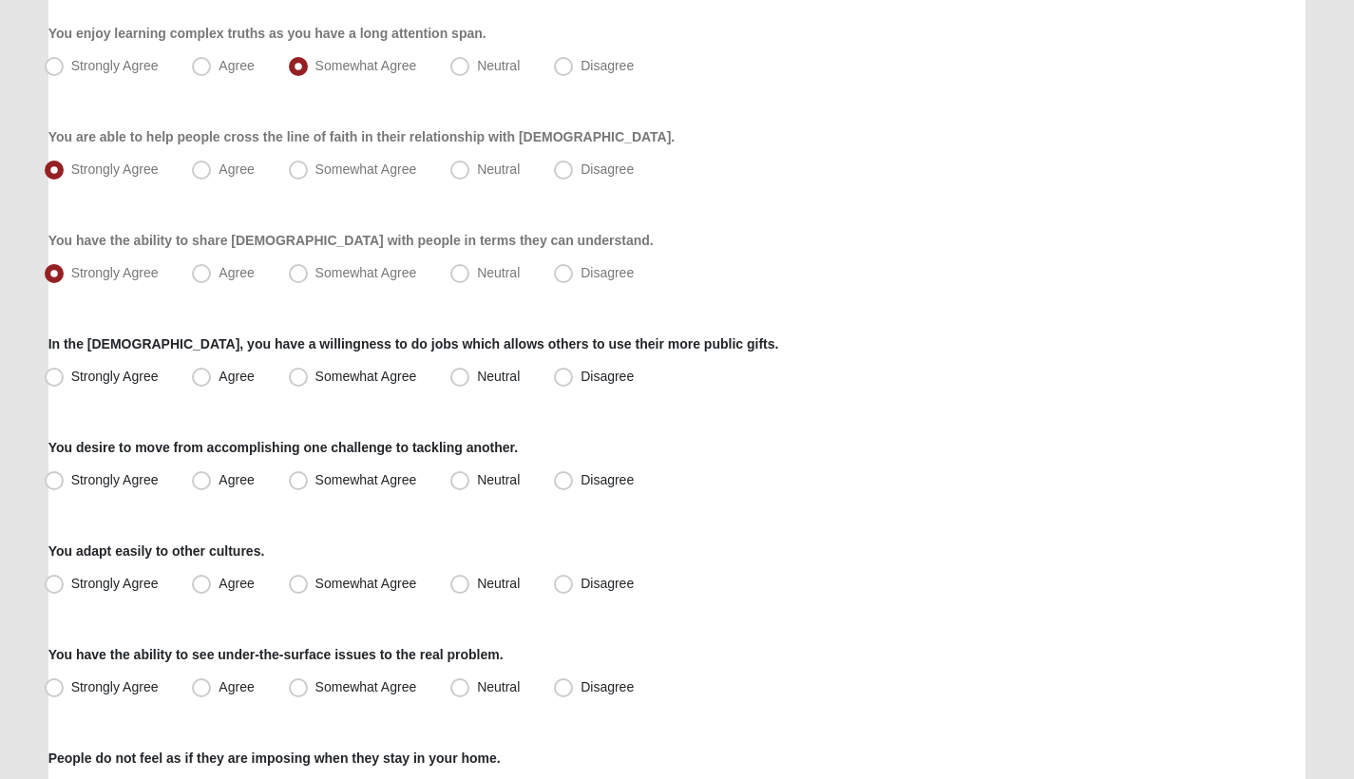
scroll to position [985, 0]
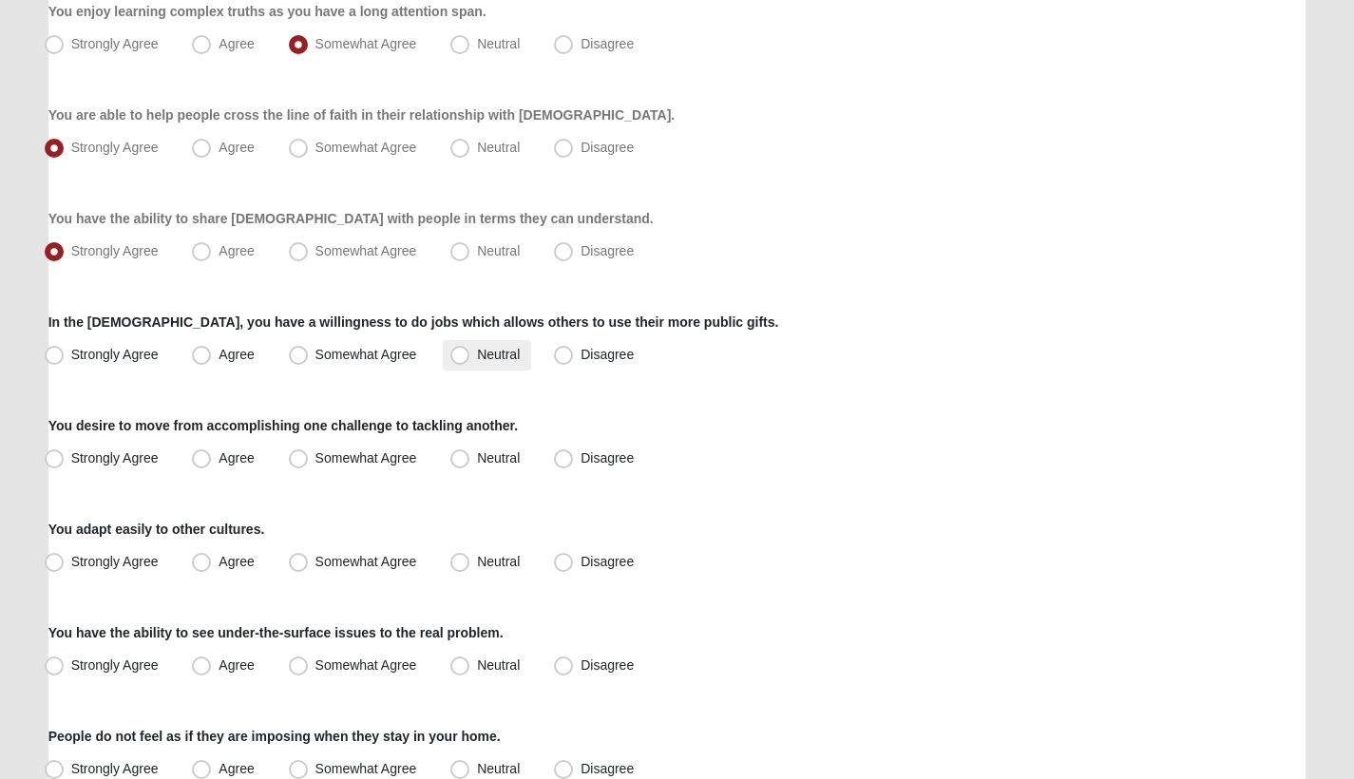
click at [477, 354] on span "Neutral" at bounding box center [498, 354] width 43 height 15
click at [468, 354] on input "Neutral" at bounding box center [464, 355] width 12 height 12
radio input "true"
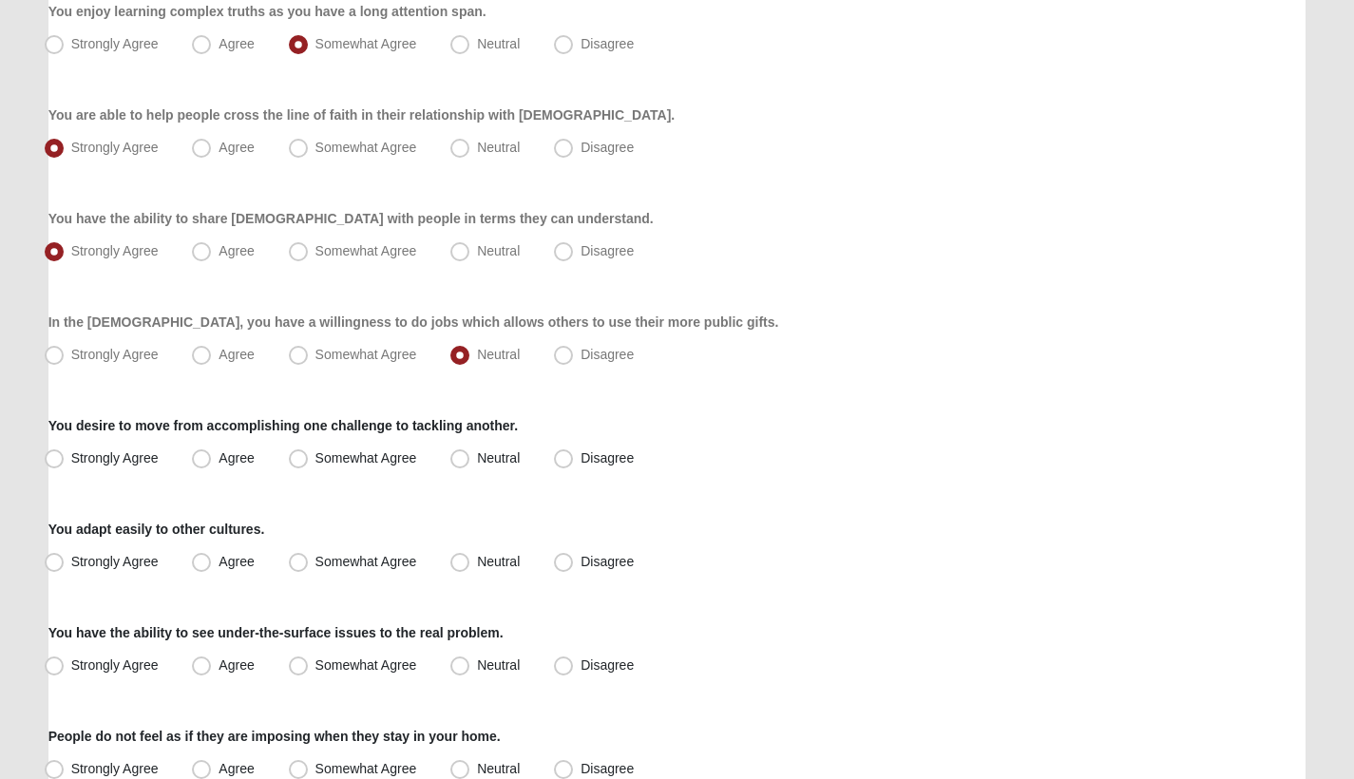
click at [407, 409] on div "Respond to these items quickly and don’t overthink them. Usually your first res…" at bounding box center [677, 131] width 1258 height 1924
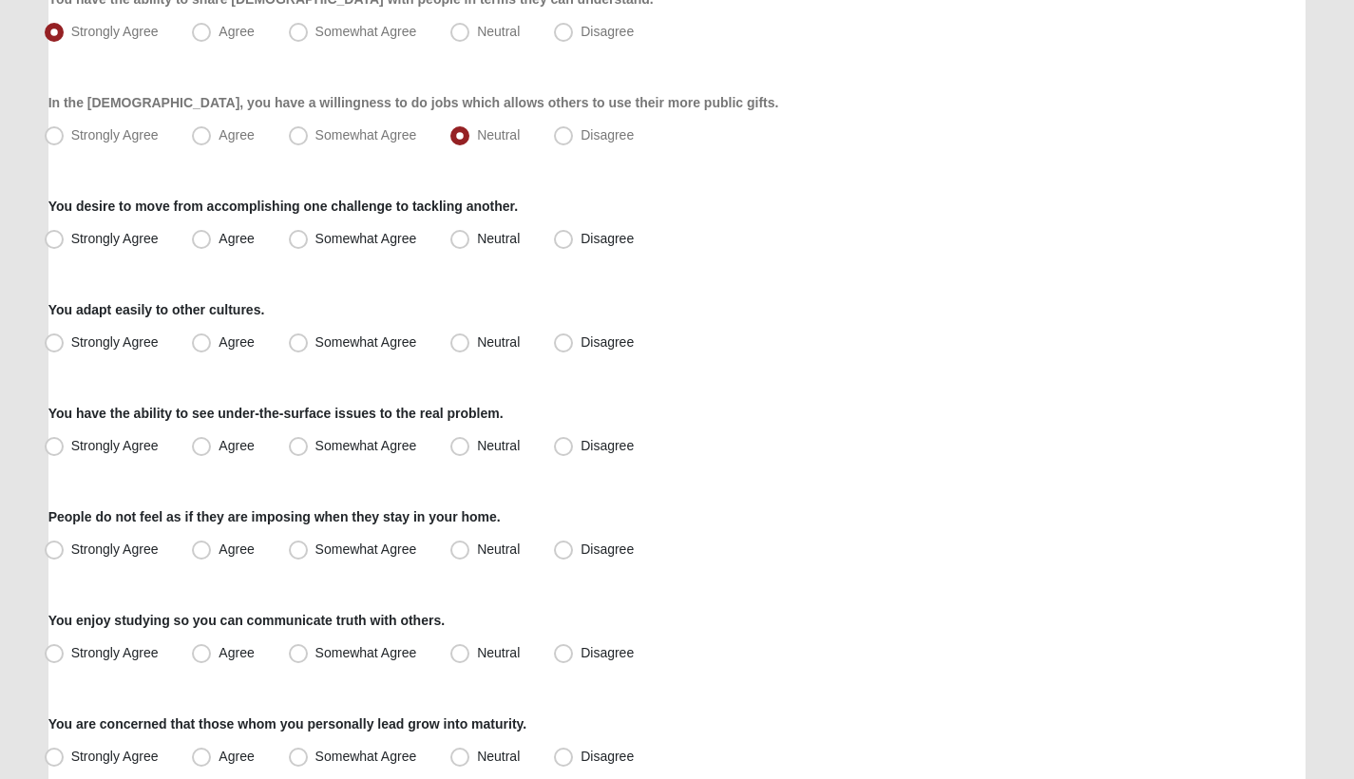
scroll to position [1209, 0]
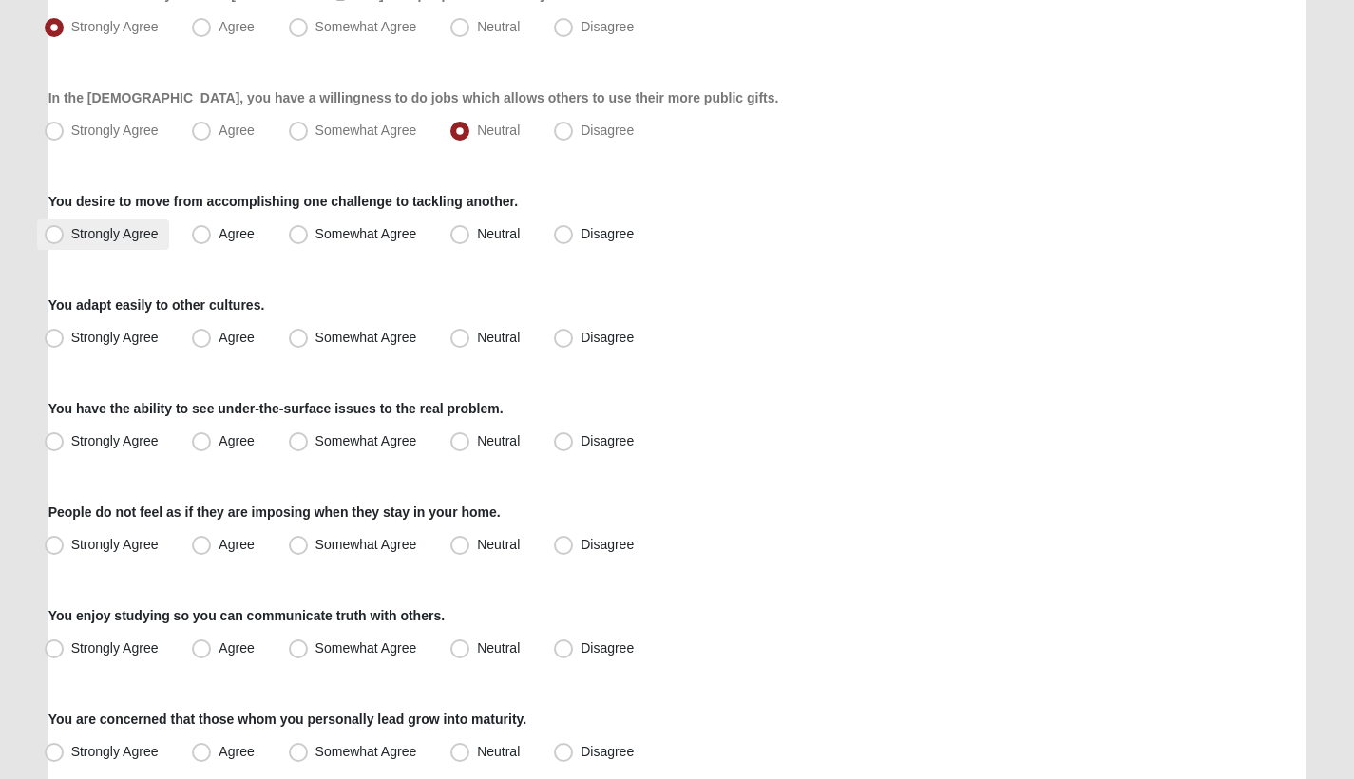
click at [129, 237] on span "Strongly Agree" at bounding box center [114, 233] width 87 height 15
click at [65, 237] on input "Strongly Agree" at bounding box center [58, 234] width 12 height 12
radio input "true"
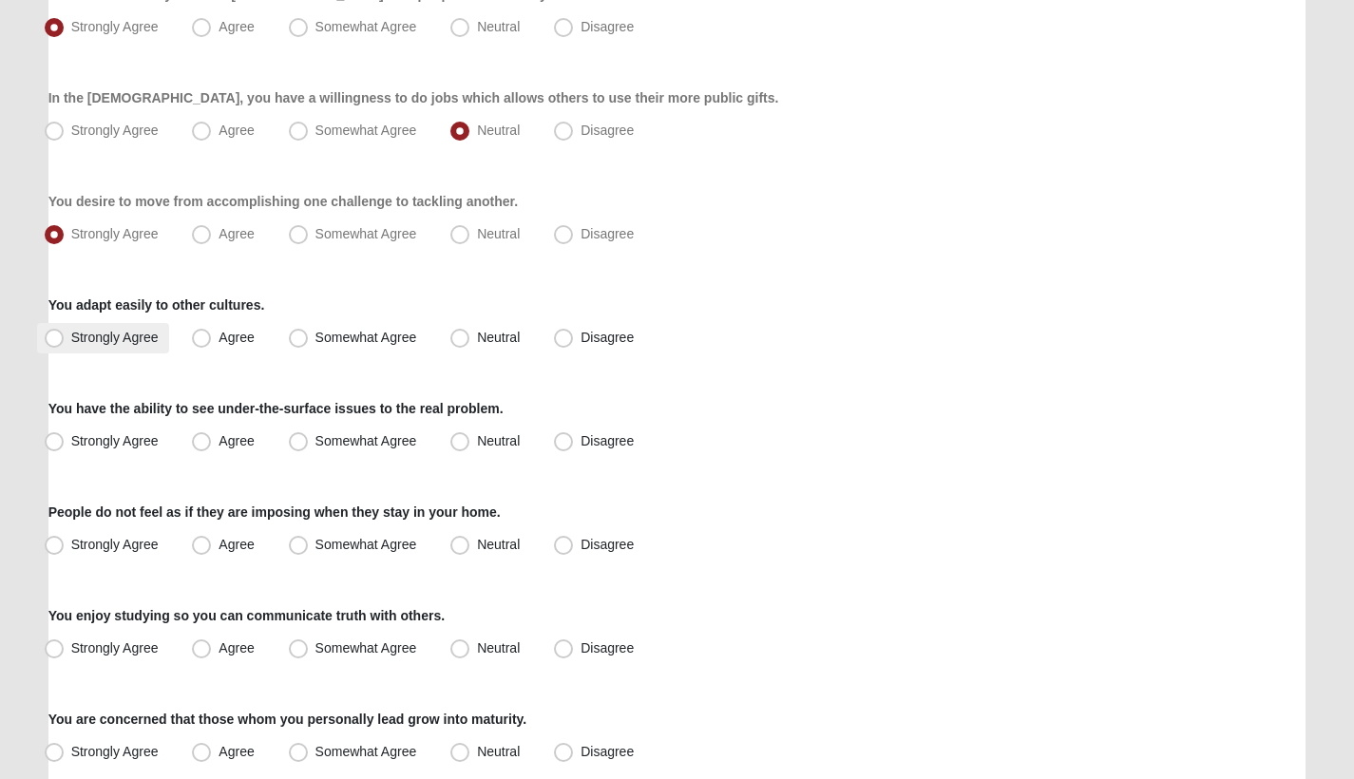
click at [137, 338] on span "Strongly Agree" at bounding box center [114, 337] width 87 height 15
click at [65, 338] on input "Strongly Agree" at bounding box center [58, 338] width 12 height 12
radio input "true"
click at [163, 443] on label "Strongly Agree" at bounding box center [103, 442] width 133 height 30
click at [65, 443] on input "Strongly Agree" at bounding box center [58, 441] width 12 height 12
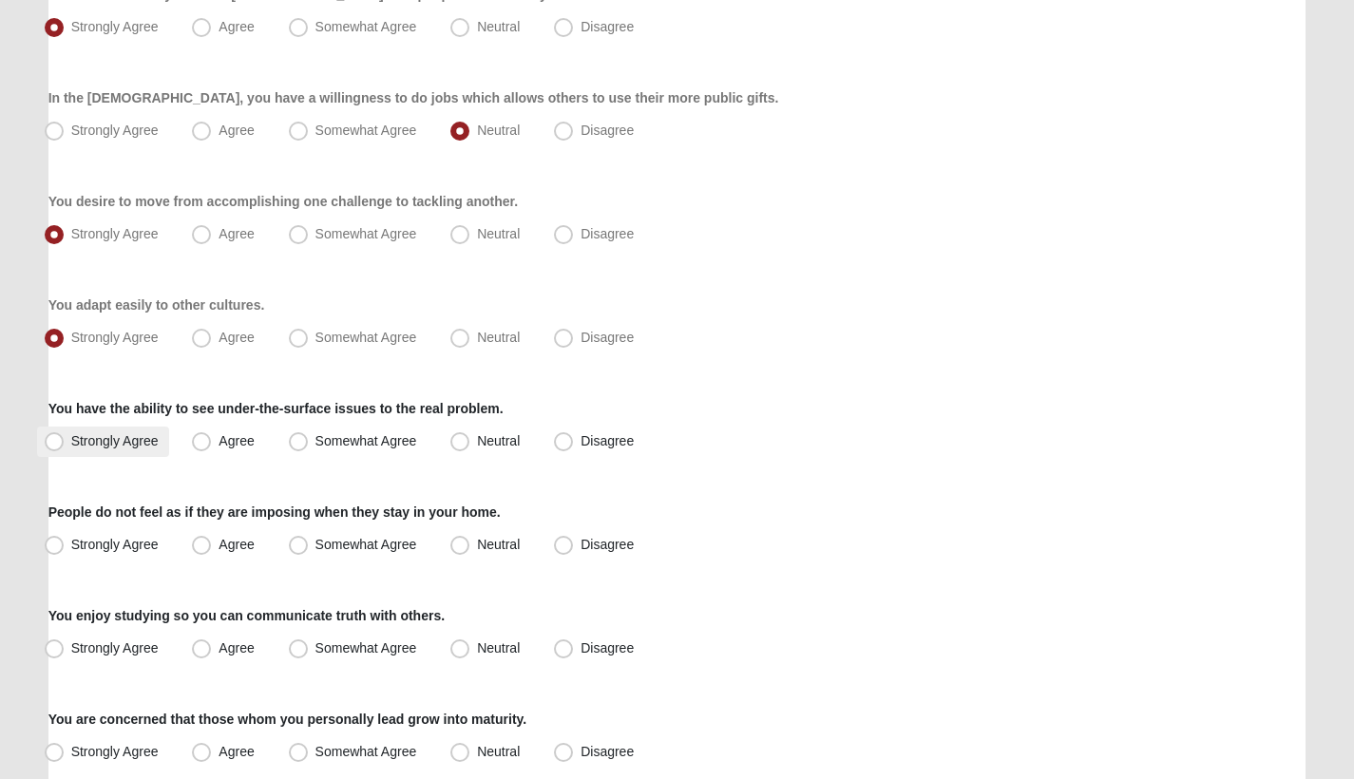
radio input "true"
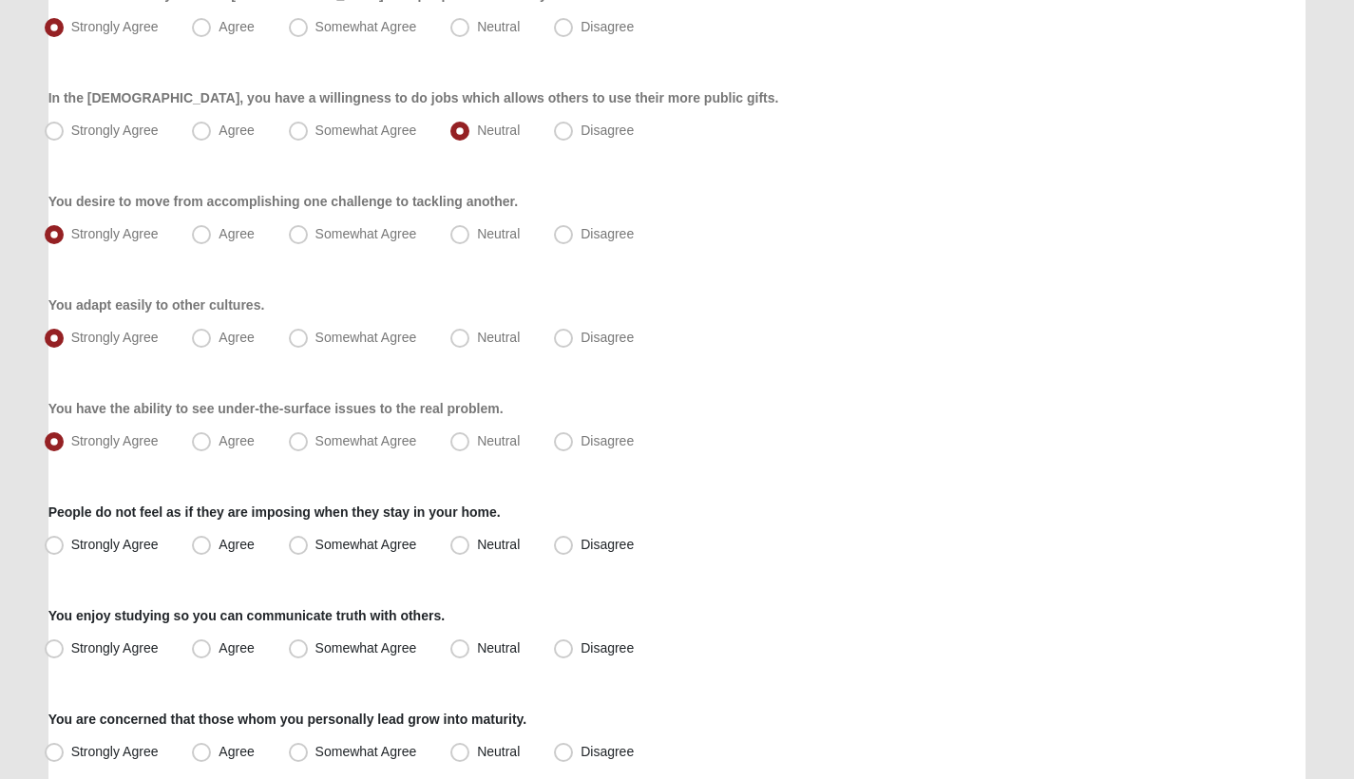
click at [204, 508] on label "People do not feel as if they are imposing when they stay in your home." at bounding box center [274, 512] width 452 height 19
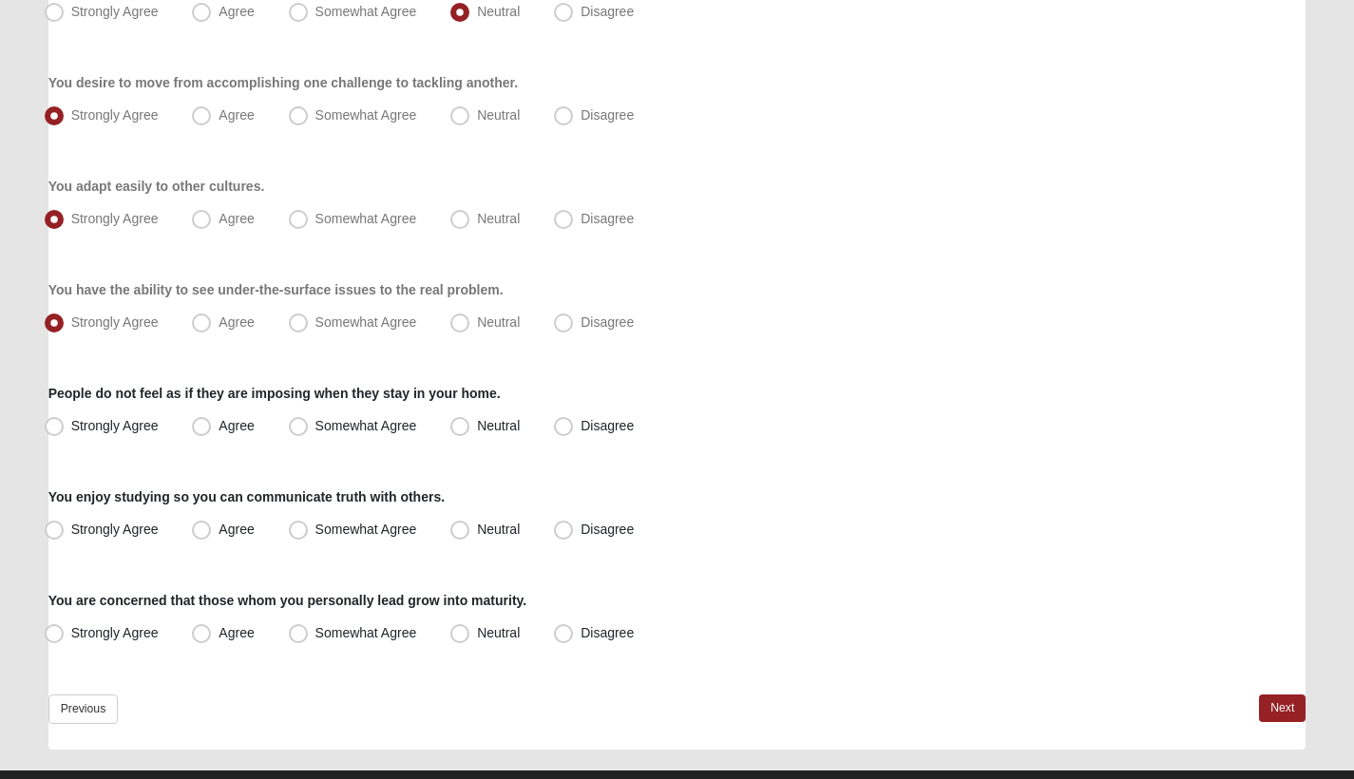
scroll to position [1370, 0]
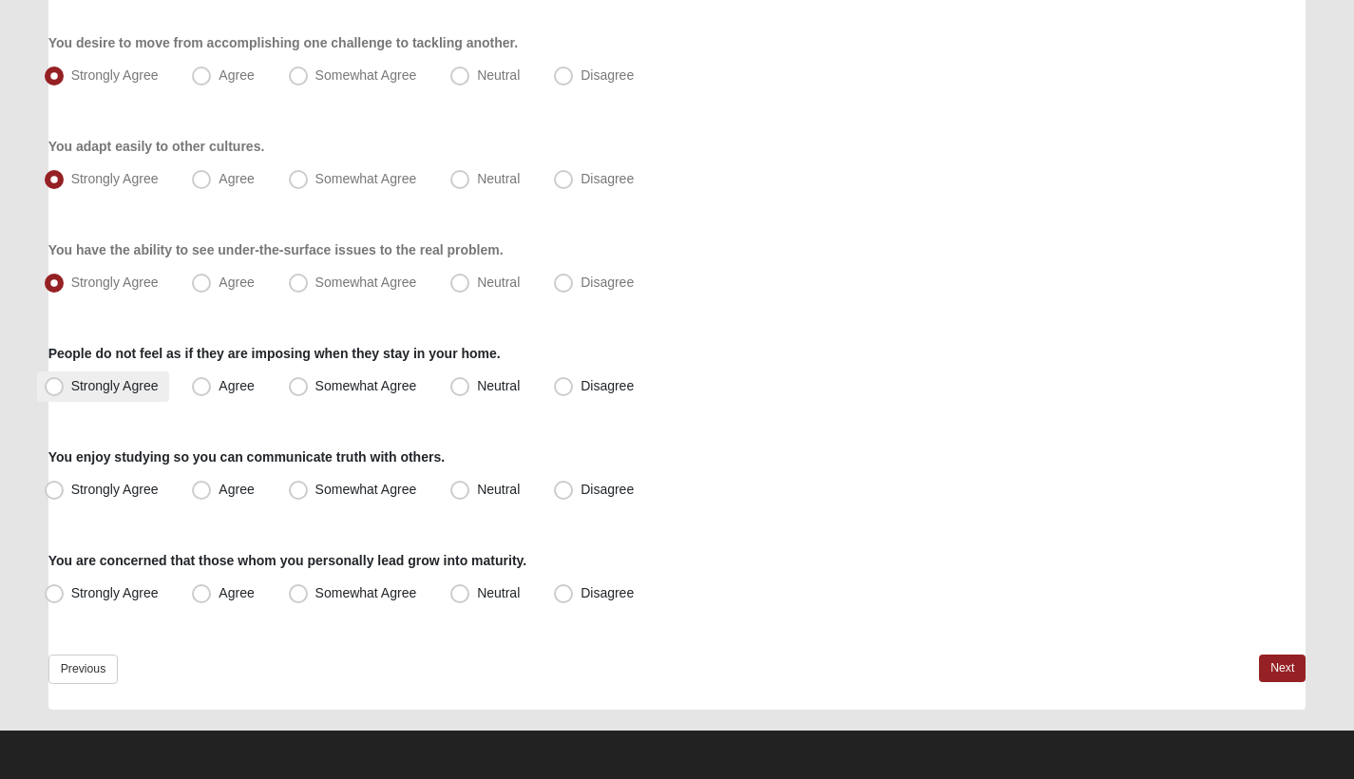
click at [152, 384] on span "Strongly Agree" at bounding box center [114, 385] width 87 height 15
click at [65, 384] on input "Strongly Agree" at bounding box center [58, 386] width 12 height 12
radio input "true"
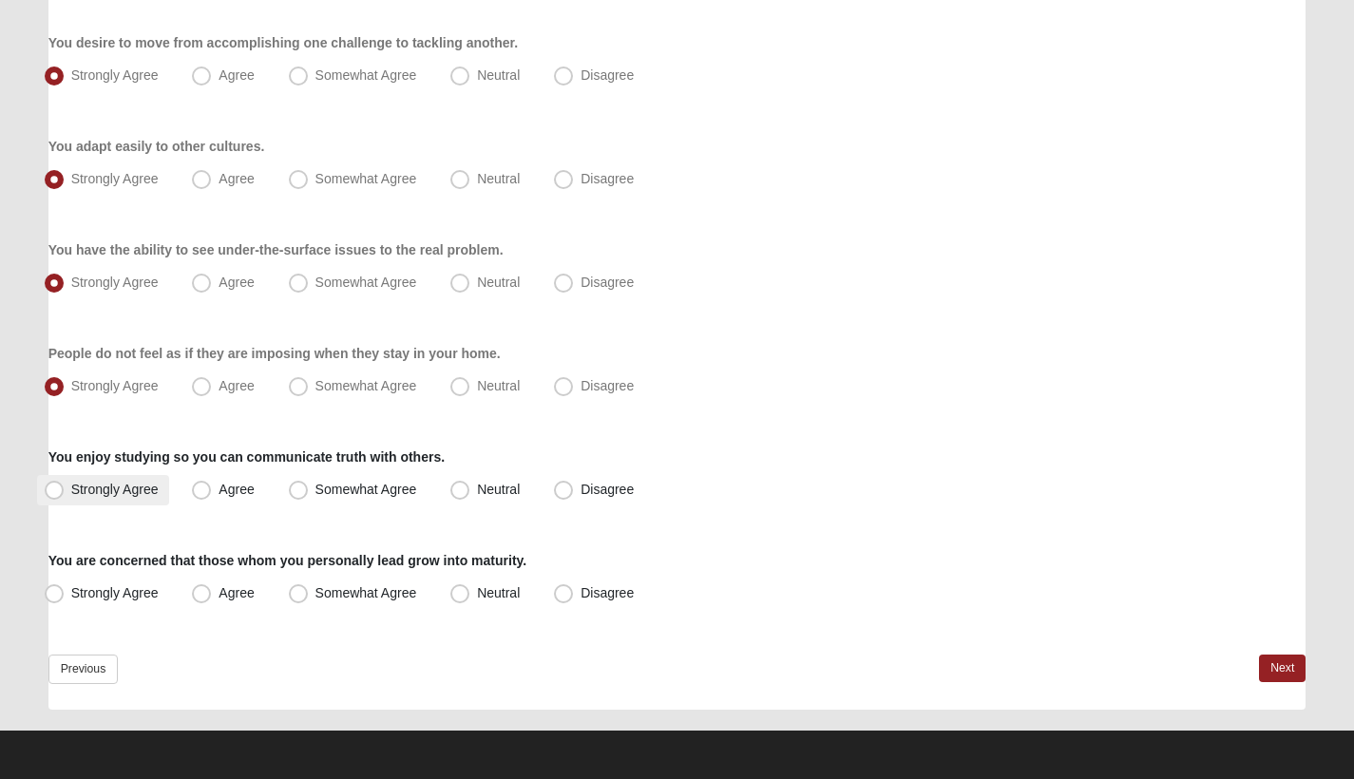
click at [135, 485] on span "Strongly Agree" at bounding box center [114, 489] width 87 height 15
click at [65, 485] on input "Strongly Agree" at bounding box center [58, 490] width 12 height 12
radio input "true"
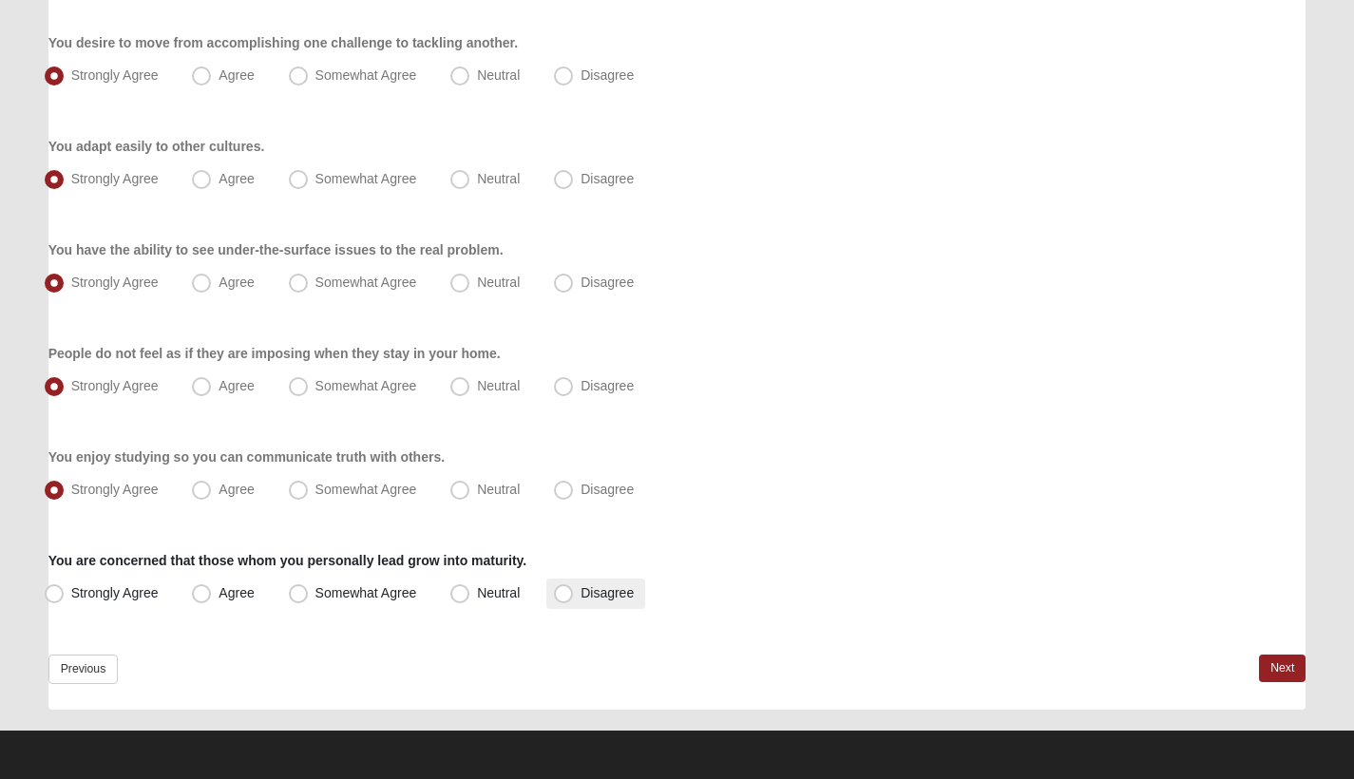
click at [581, 587] on span "Disagree" at bounding box center [607, 592] width 53 height 15
click at [564, 587] on input "Disagree" at bounding box center [568, 593] width 12 height 12
radio input "true"
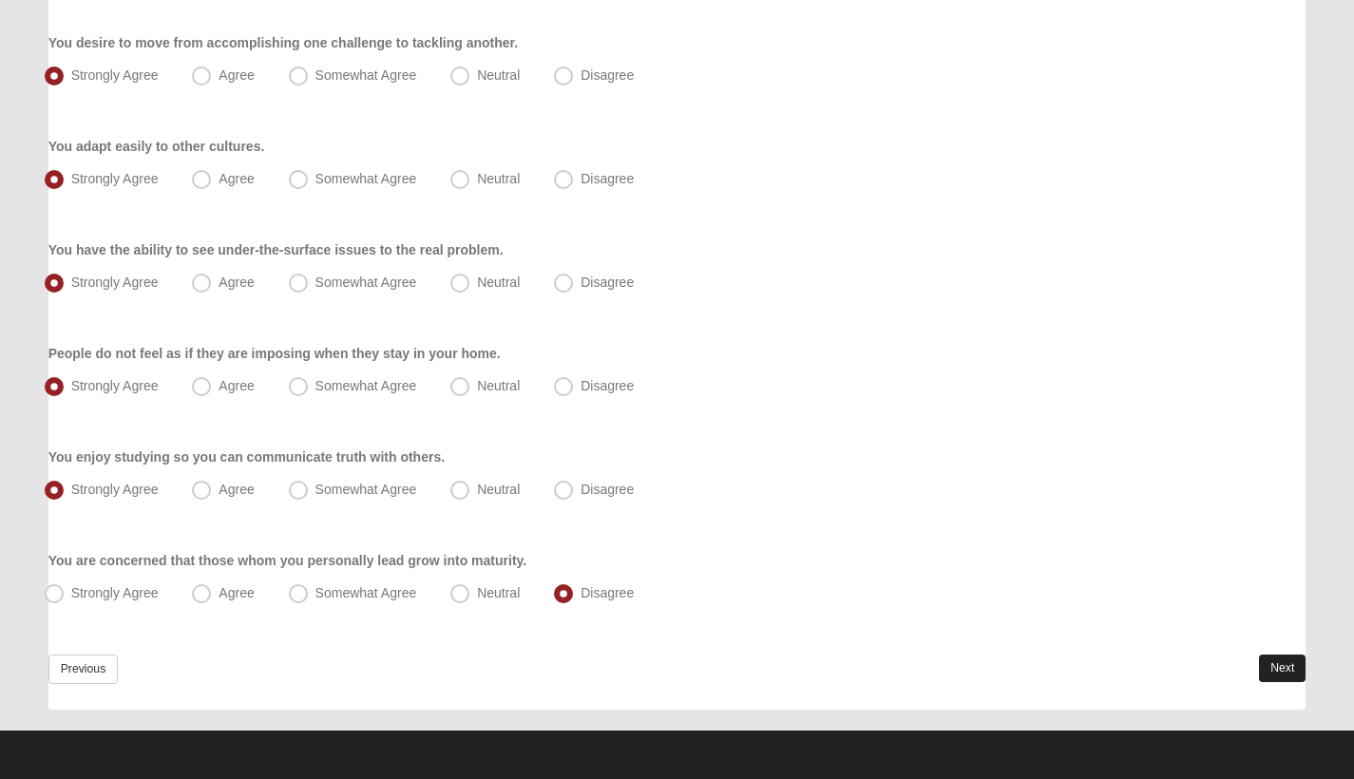
click at [1282, 661] on link "Next" at bounding box center [1282, 669] width 47 height 28
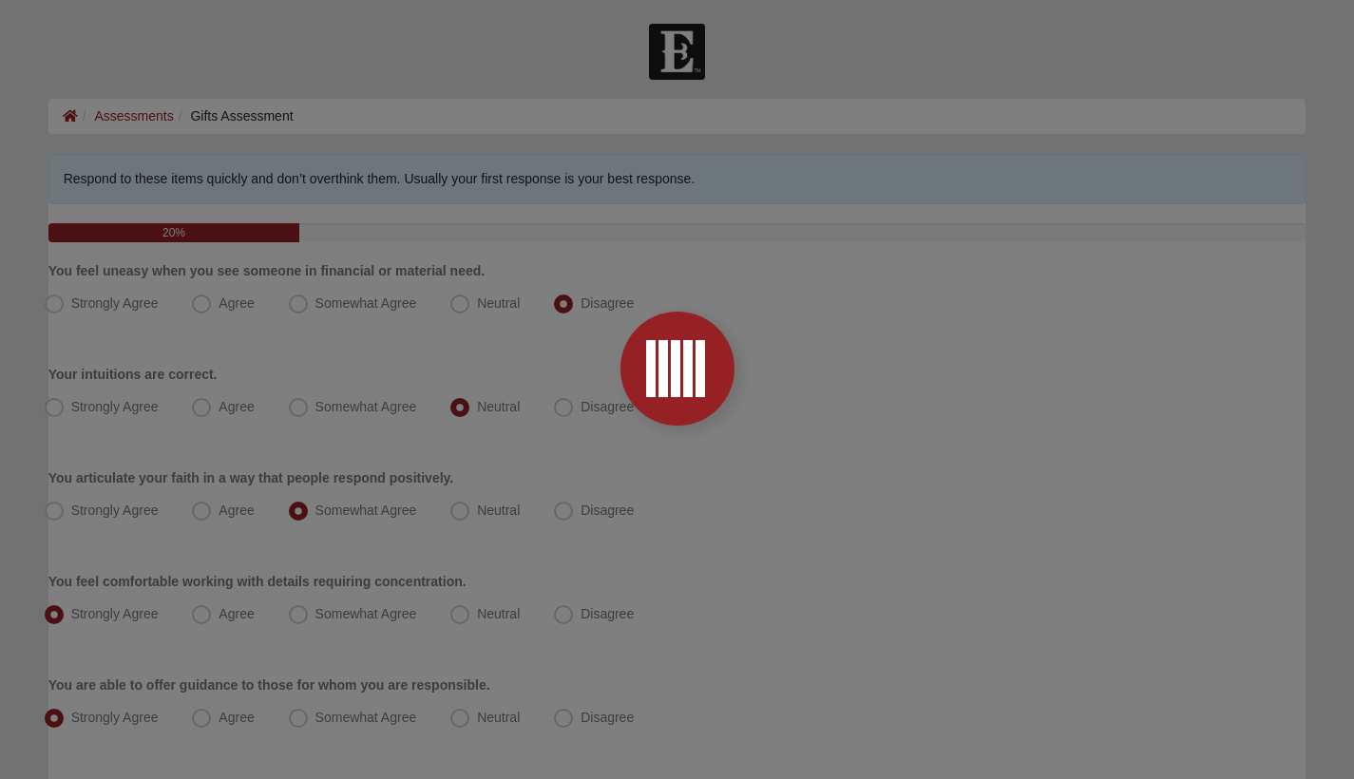
click at [898, 203] on div at bounding box center [677, 389] width 1354 height 779
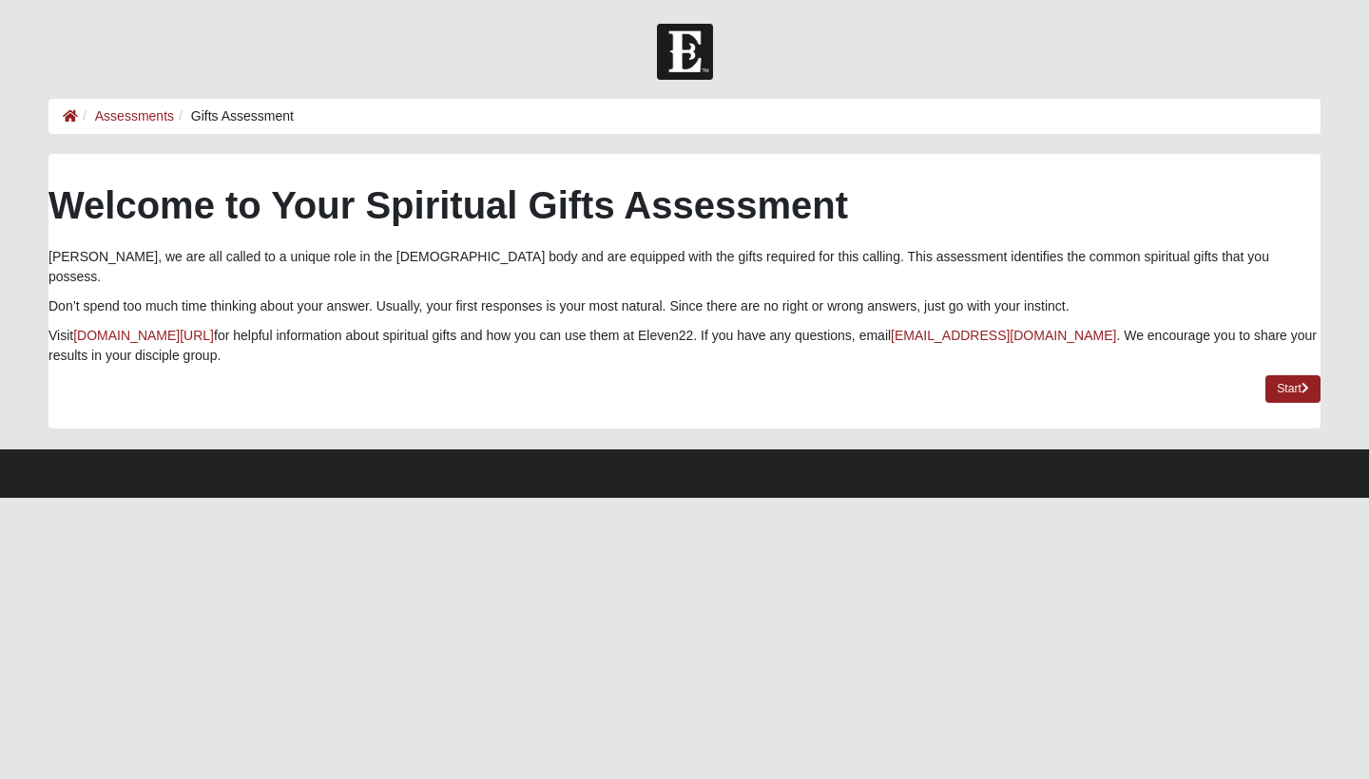
click at [78, 113] on li "Assessments" at bounding box center [126, 116] width 96 height 20
click at [72, 115] on icon at bounding box center [70, 115] width 15 height 13
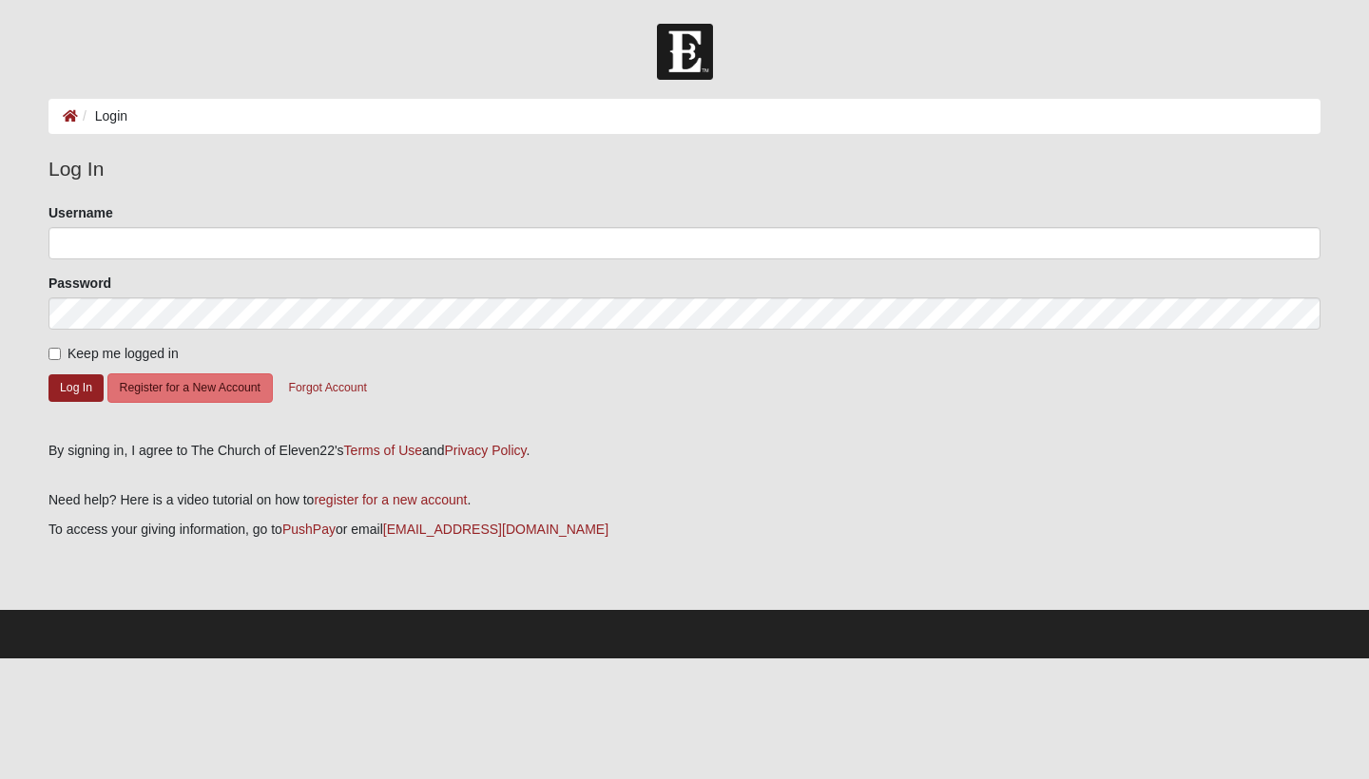
click at [87, 351] on span "Keep me logged in" at bounding box center [122, 353] width 111 height 15
click at [61, 351] on input "Keep me logged in" at bounding box center [54, 354] width 12 height 12
checkbox input "true"
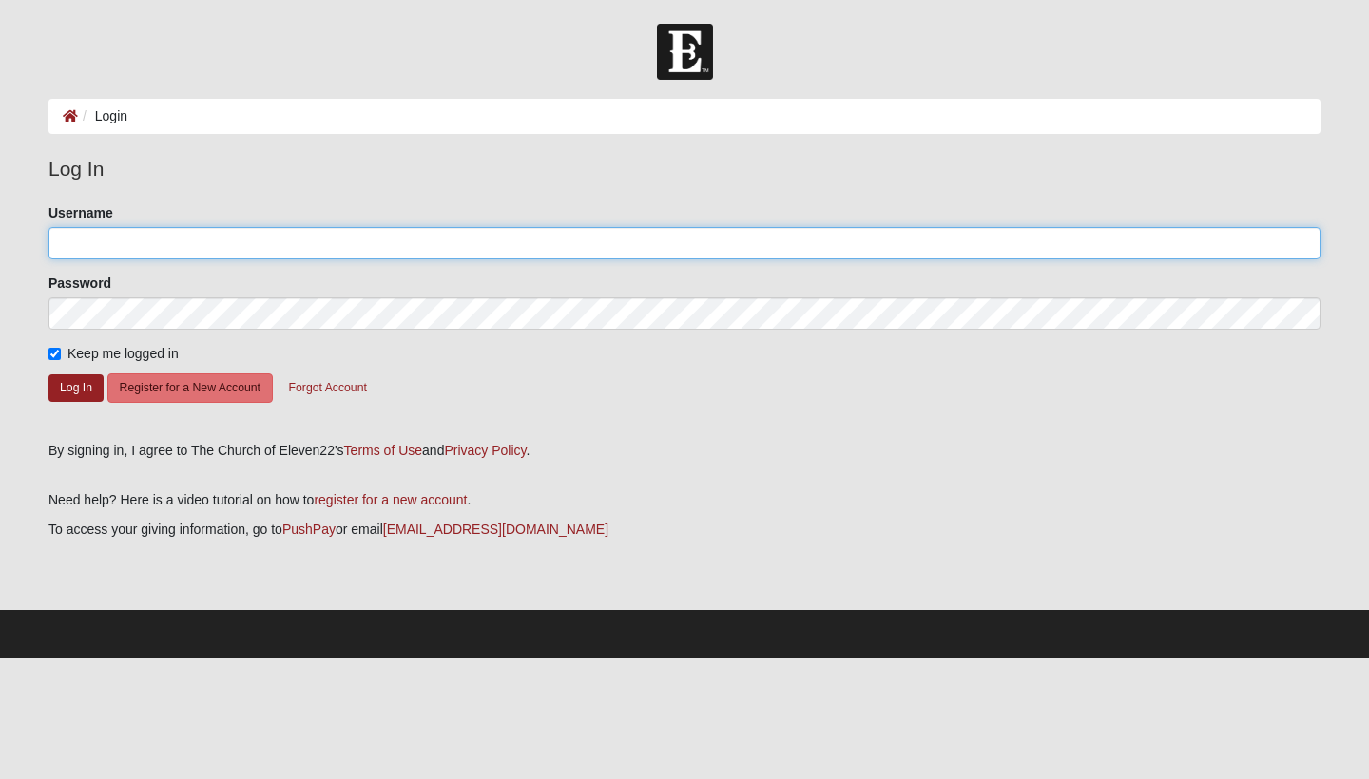
click at [125, 243] on input "Username" at bounding box center [684, 243] width 1272 height 32
type input "Valentinachacon"
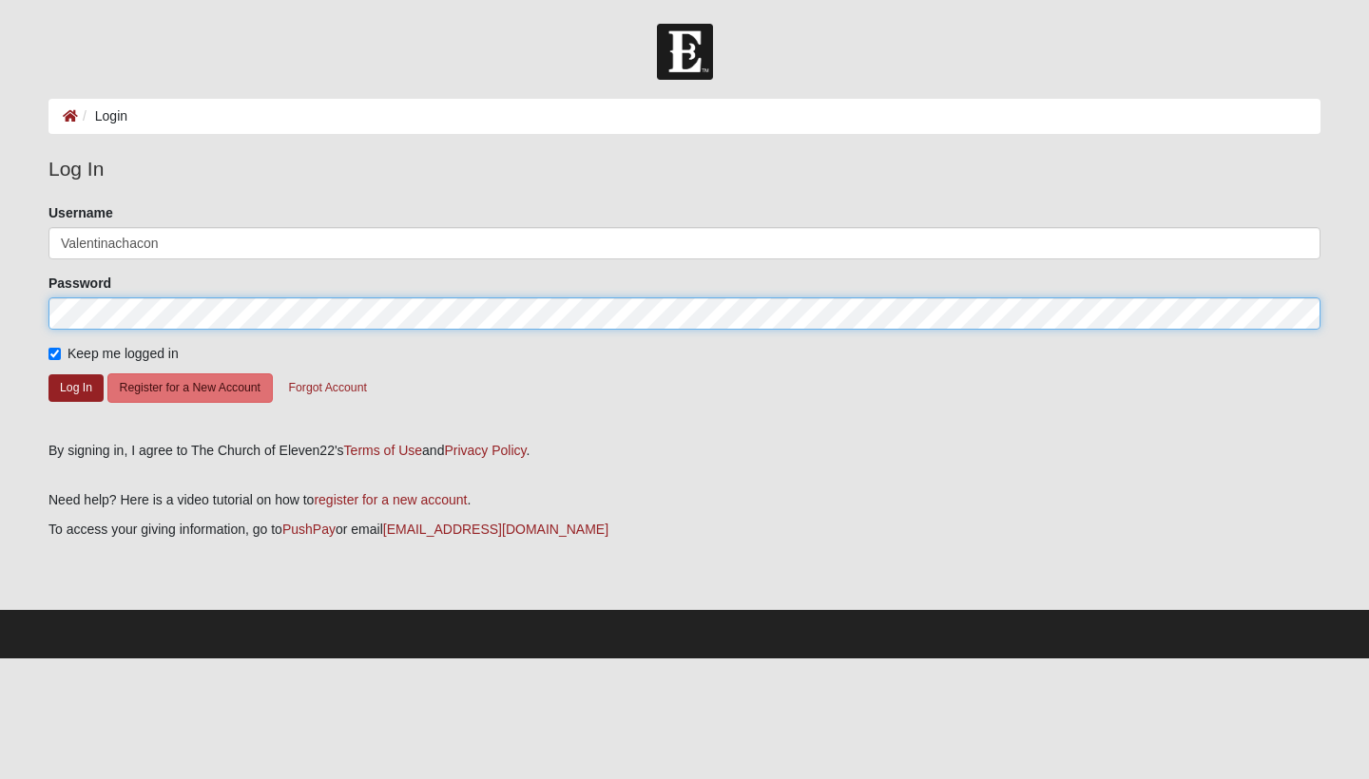
click at [76, 387] on button "Log In" at bounding box center [75, 388] width 55 height 28
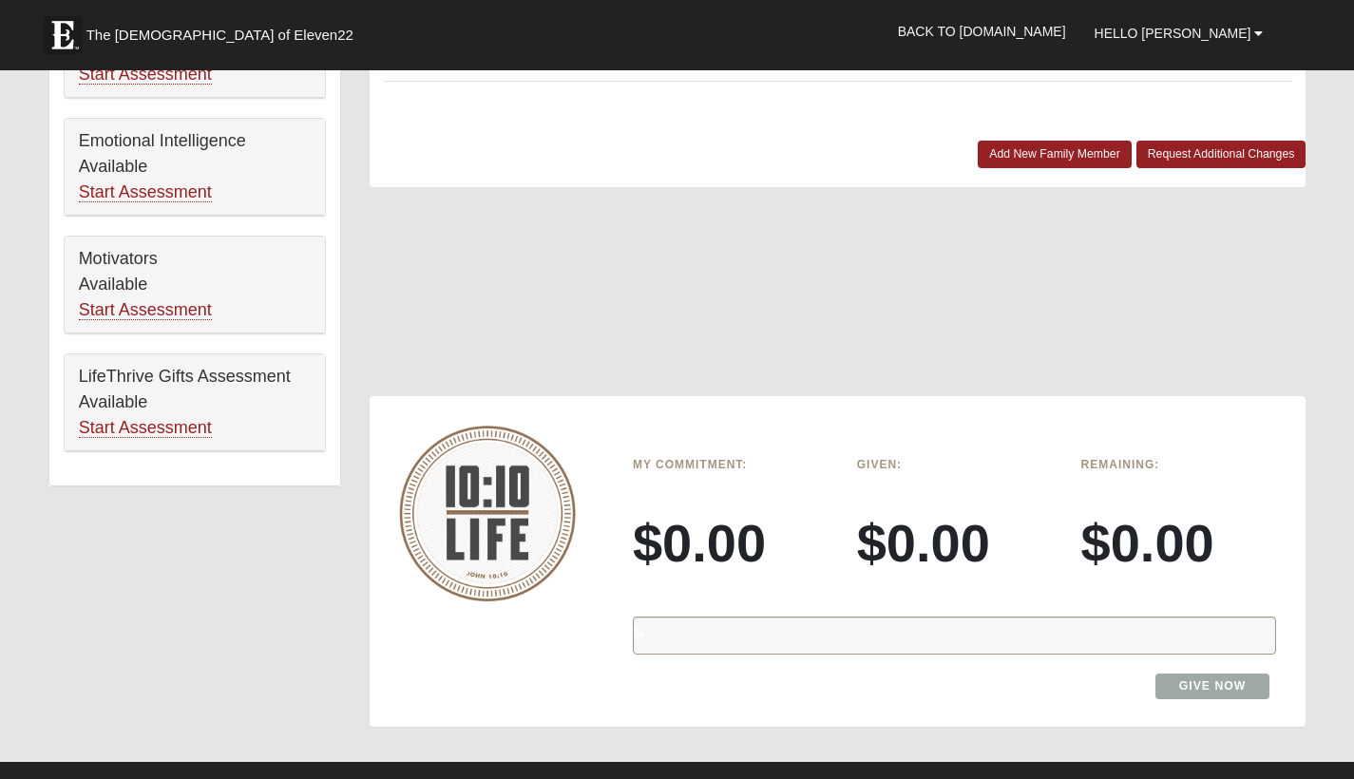
scroll to position [1059, 0]
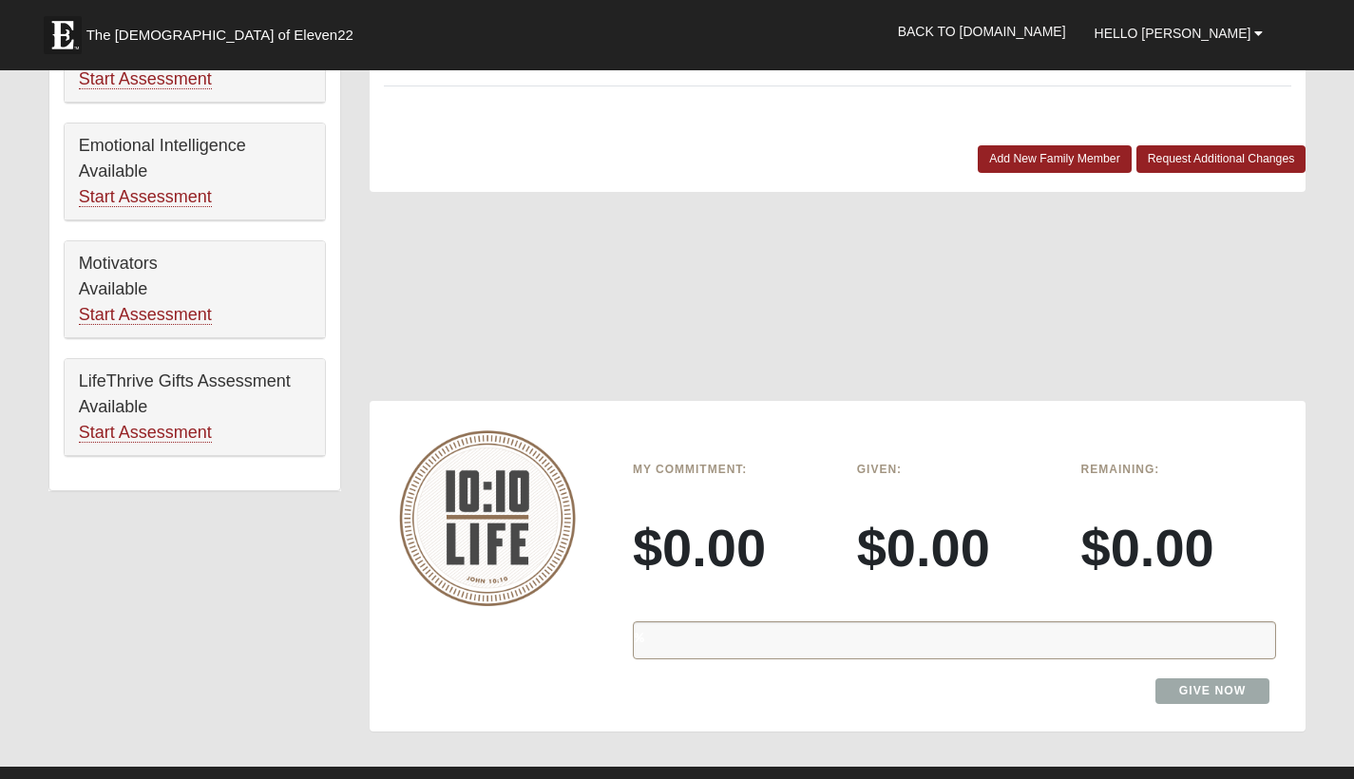
click at [1205, 679] on link "Give Now" at bounding box center [1213, 692] width 115 height 26
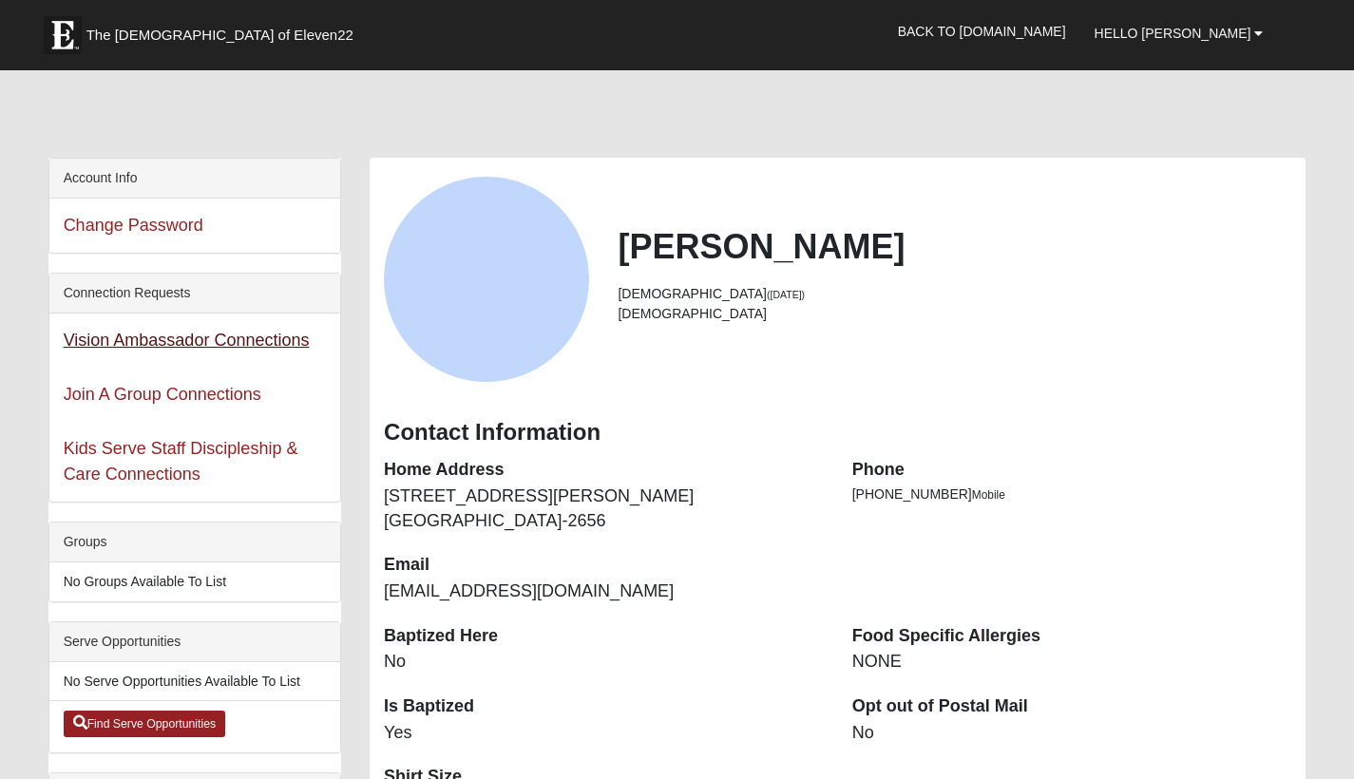
click at [281, 343] on link "Vision Ambassador Connections" at bounding box center [187, 340] width 246 height 19
click at [160, 388] on link "Join A Group Connections" at bounding box center [163, 394] width 198 height 19
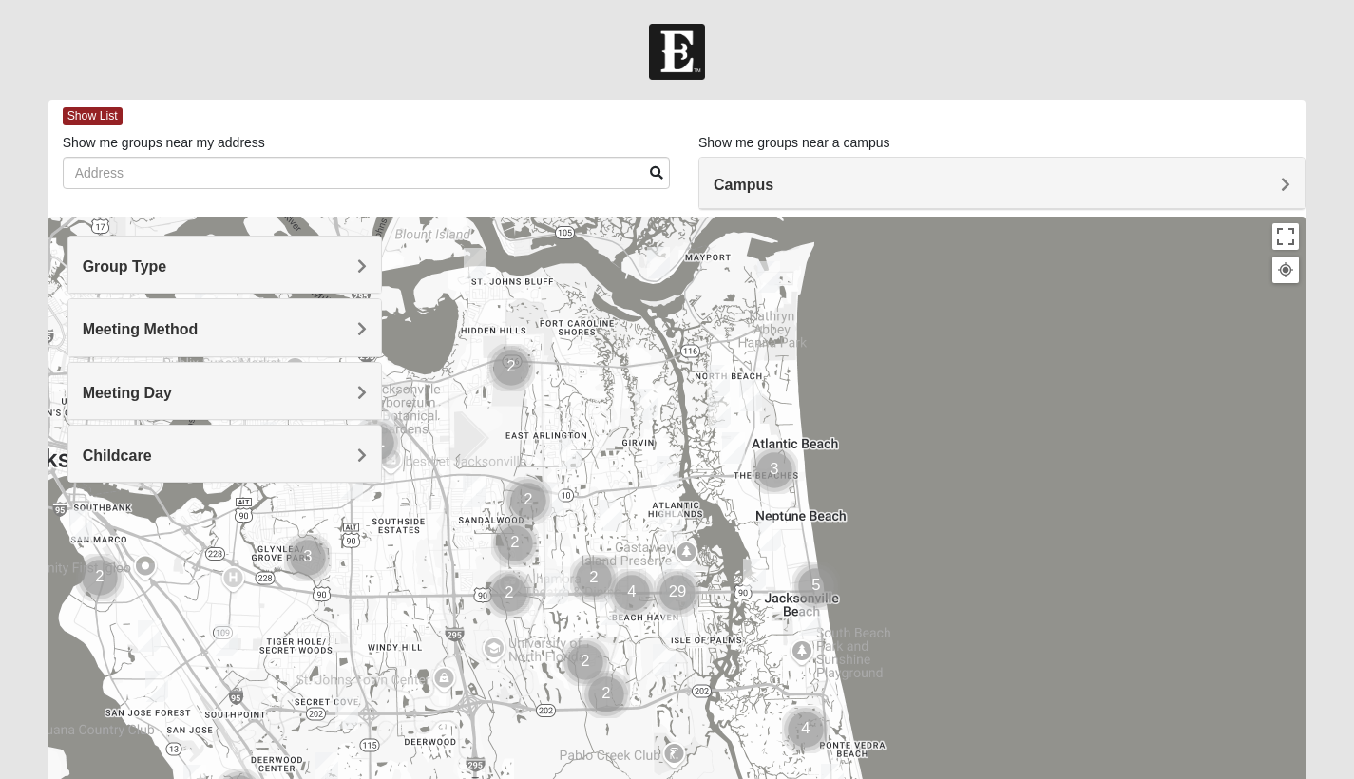
click at [291, 289] on div "Group Type" at bounding box center [224, 265] width 313 height 56
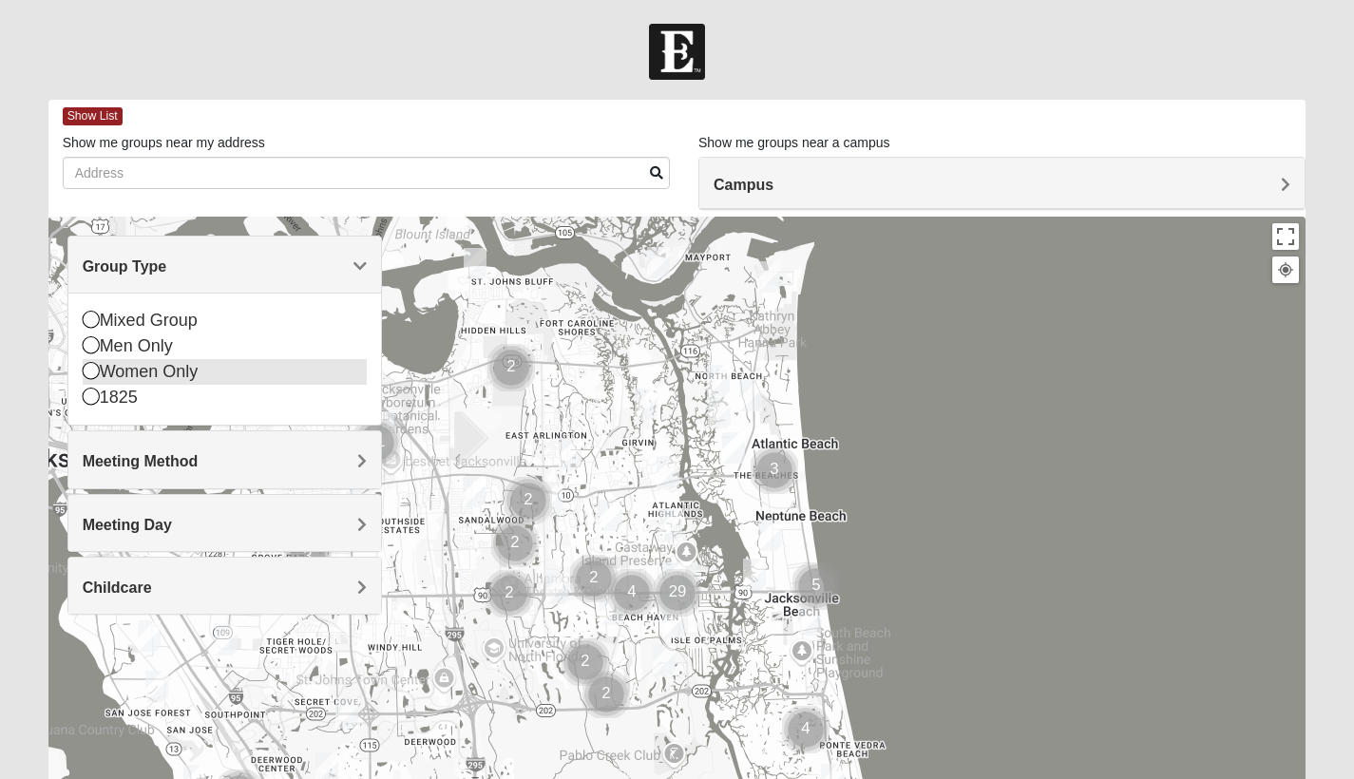
click at [167, 377] on div "Women Only" at bounding box center [225, 372] width 284 height 26
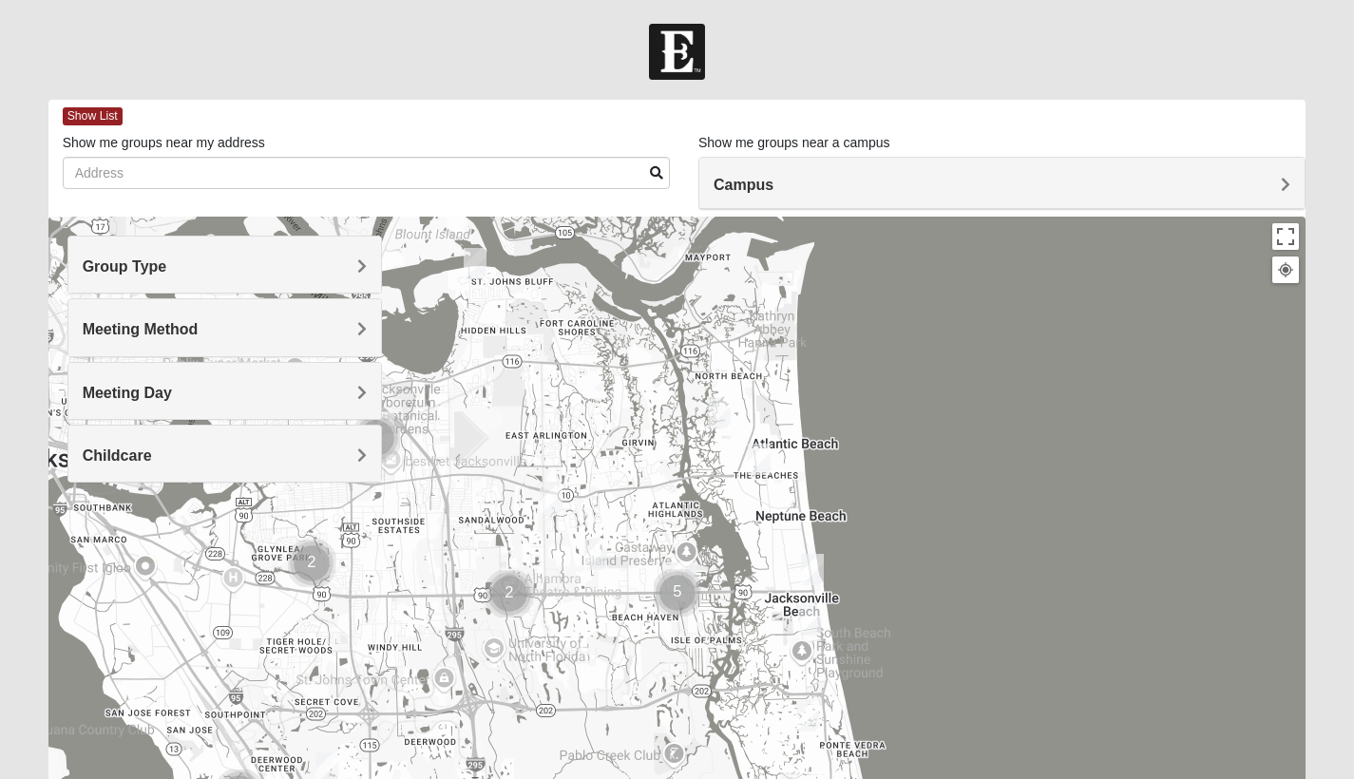
click at [212, 333] on h4 "Meeting Method" at bounding box center [225, 329] width 284 height 18
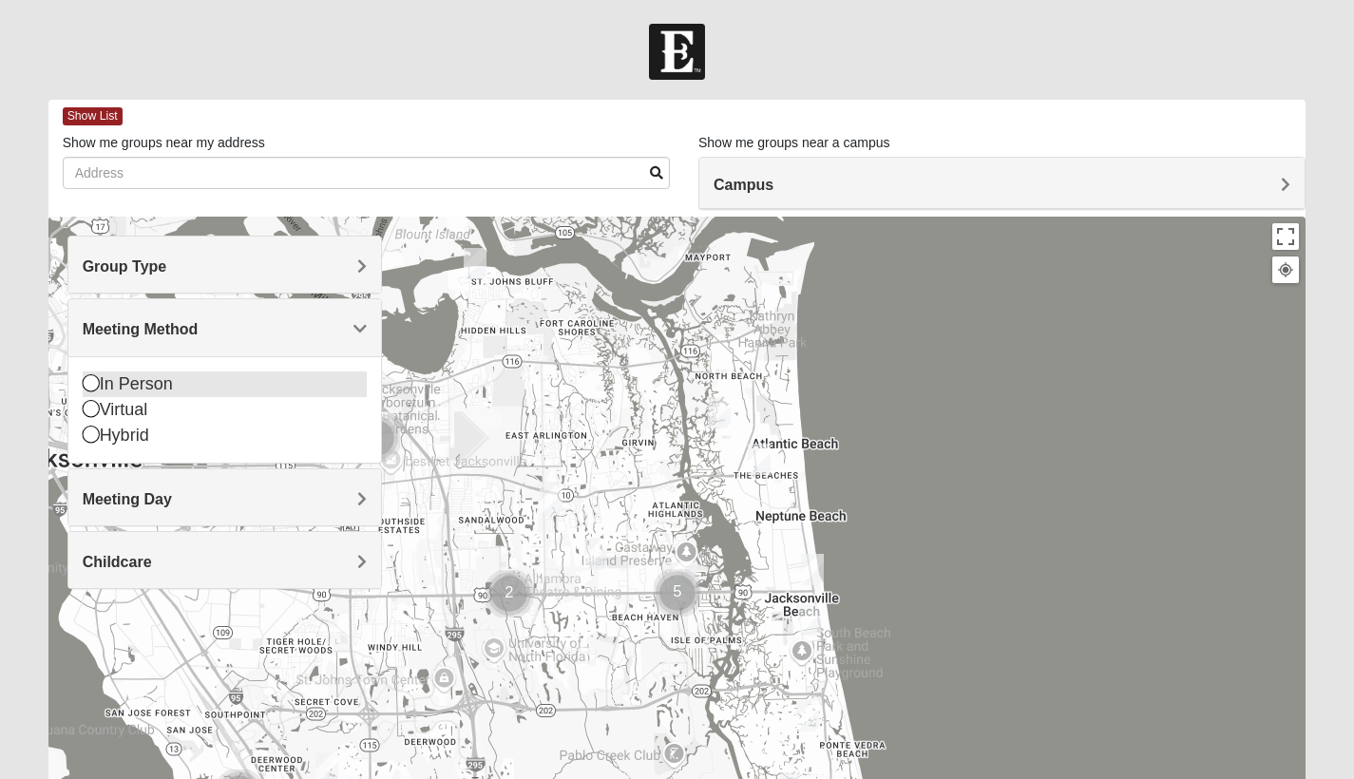
click at [149, 380] on div "In Person" at bounding box center [225, 385] width 284 height 26
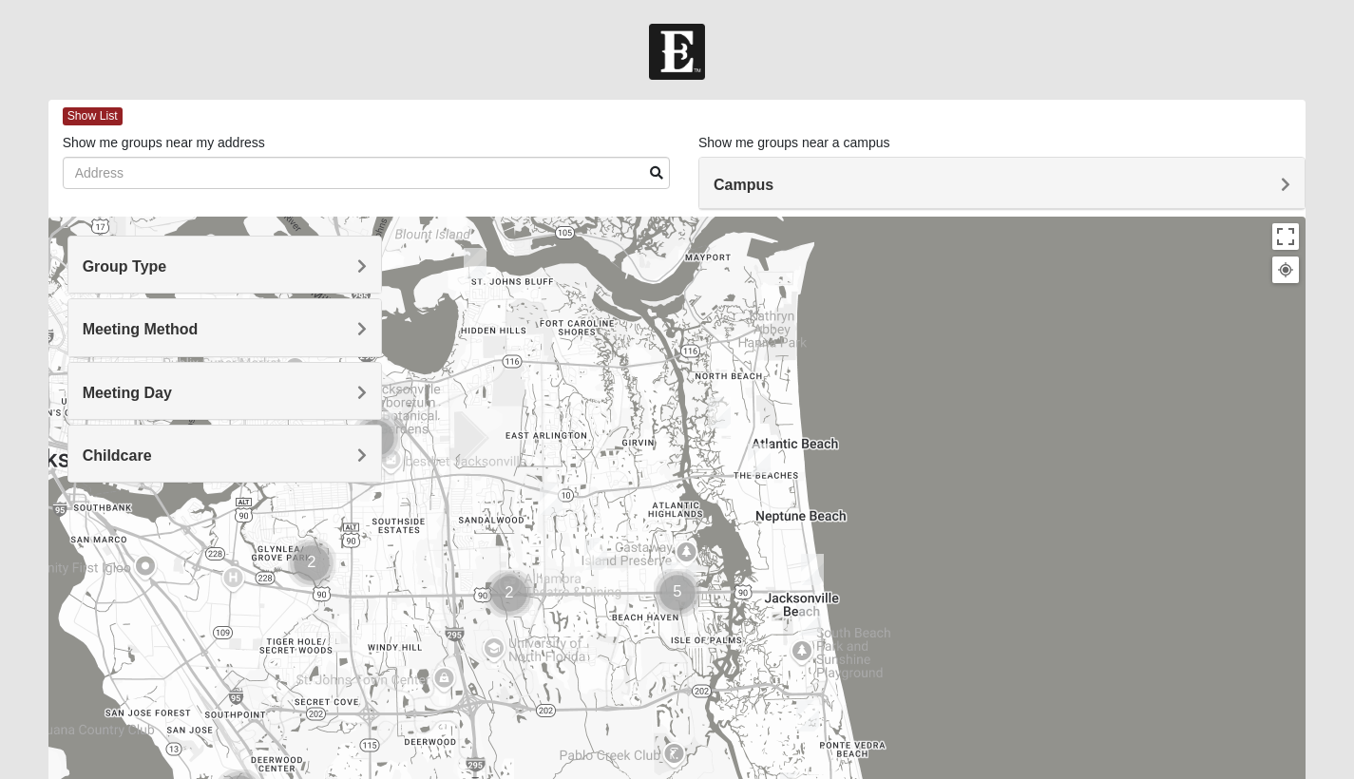
click at [149, 397] on span "Meeting Day" at bounding box center [127, 393] width 89 height 16
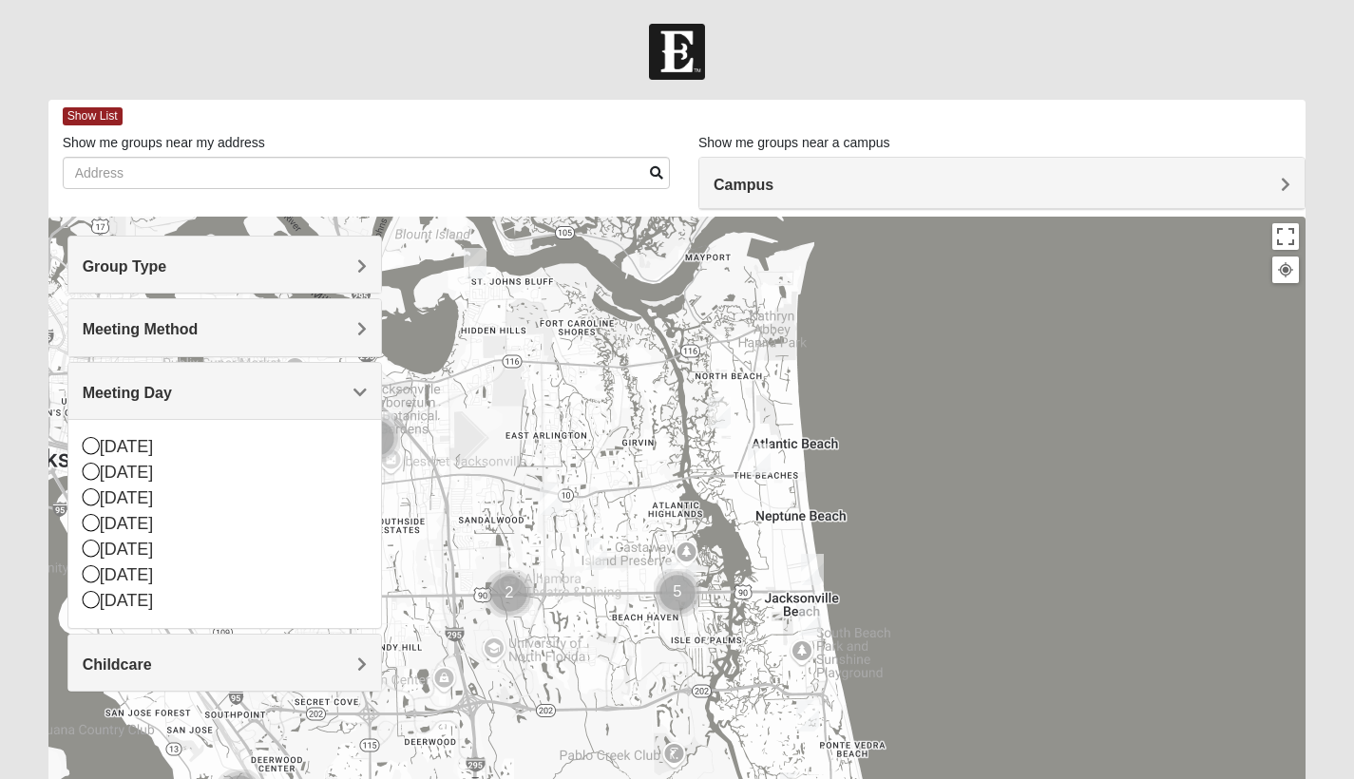
click at [149, 397] on span "Meeting Day" at bounding box center [127, 393] width 89 height 16
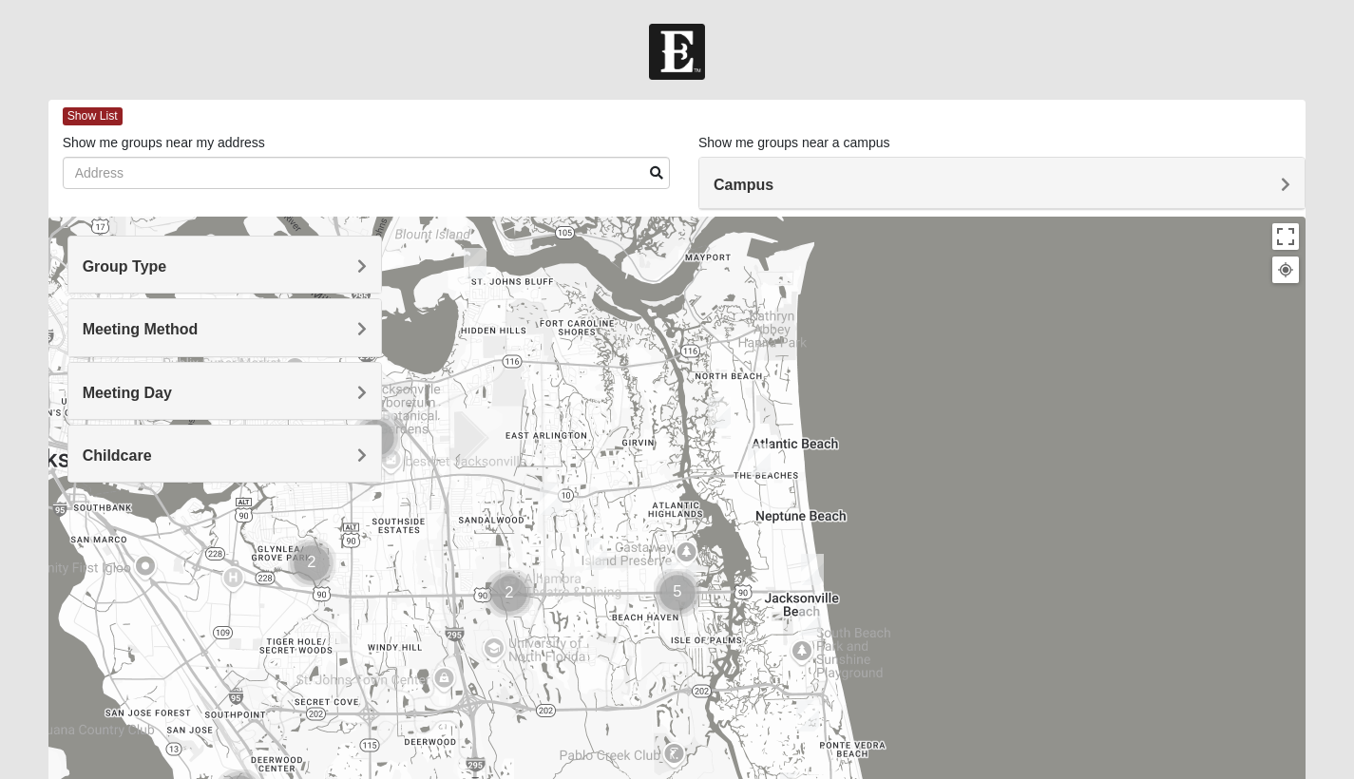
click at [139, 458] on span "Childcare" at bounding box center [117, 456] width 69 height 16
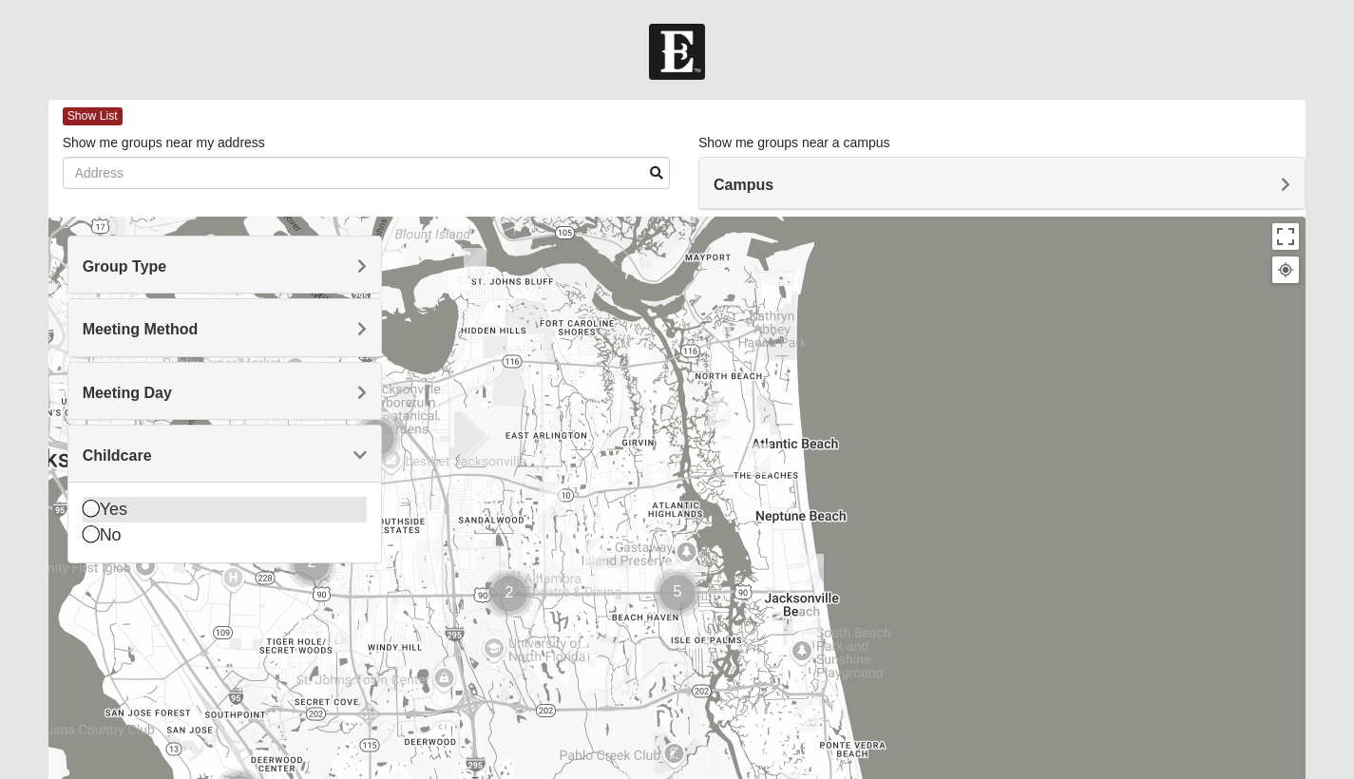
click at [116, 511] on div "Yes" at bounding box center [225, 510] width 284 height 26
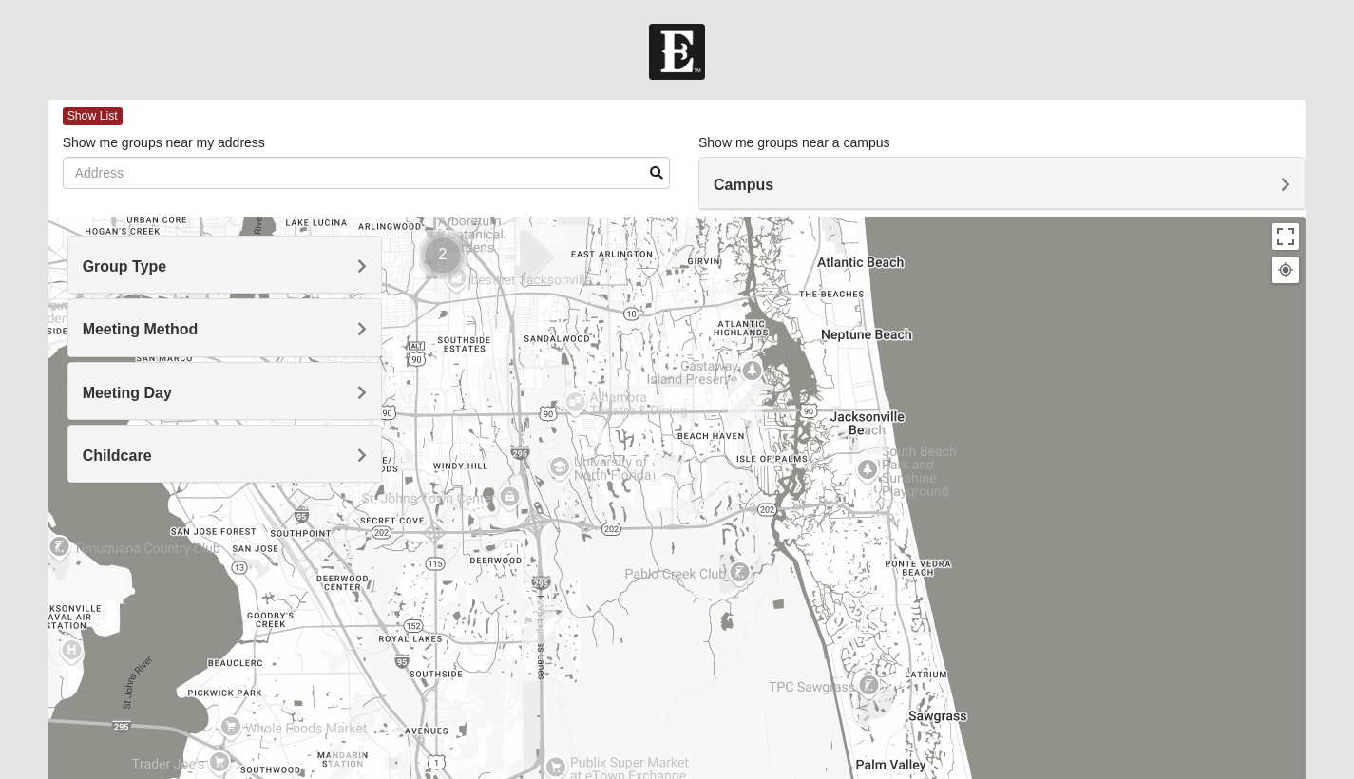
drag, startPoint x: 1006, startPoint y: 509, endPoint x: 1069, endPoint y: 327, distance: 193.3
click at [1069, 327] on div at bounding box center [677, 597] width 1258 height 760
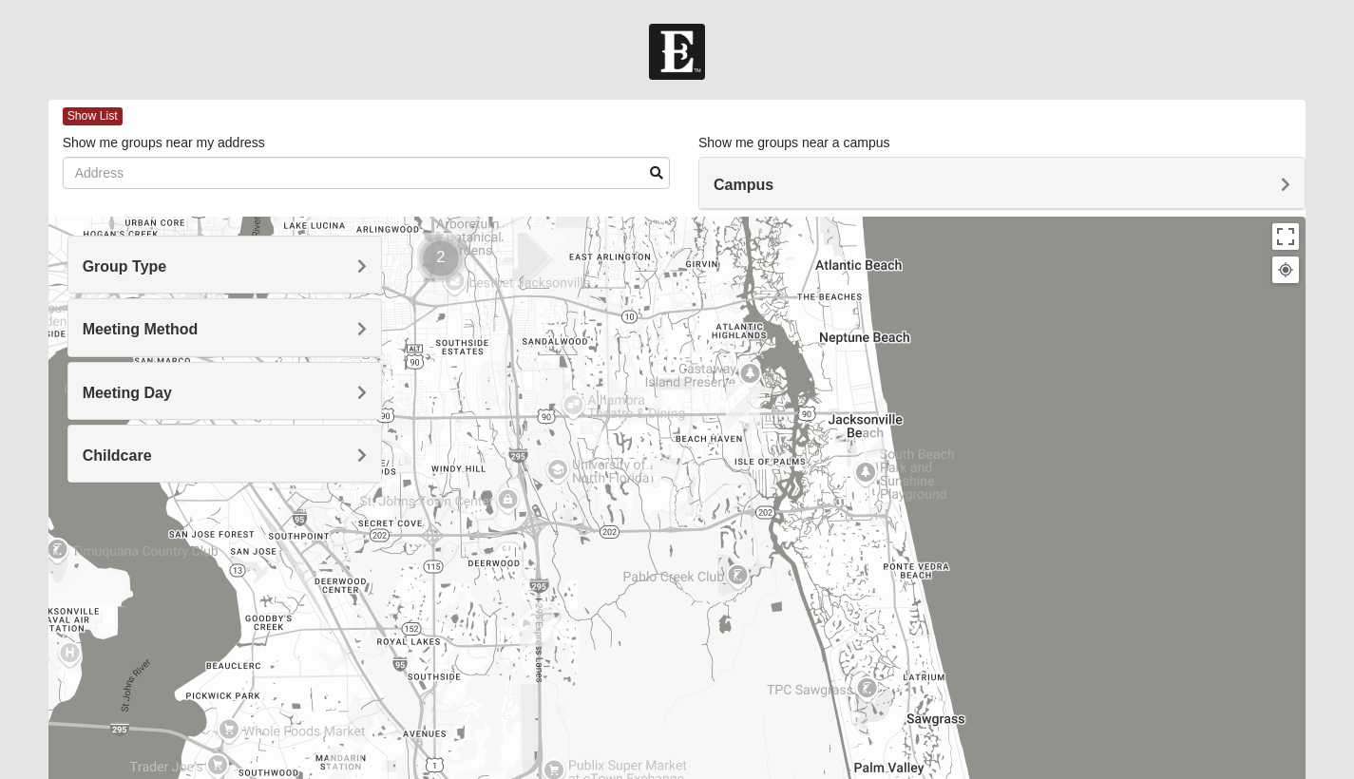
click at [874, 438] on img "Womens Harnek/Holterman 32250" at bounding box center [873, 441] width 23 height 31
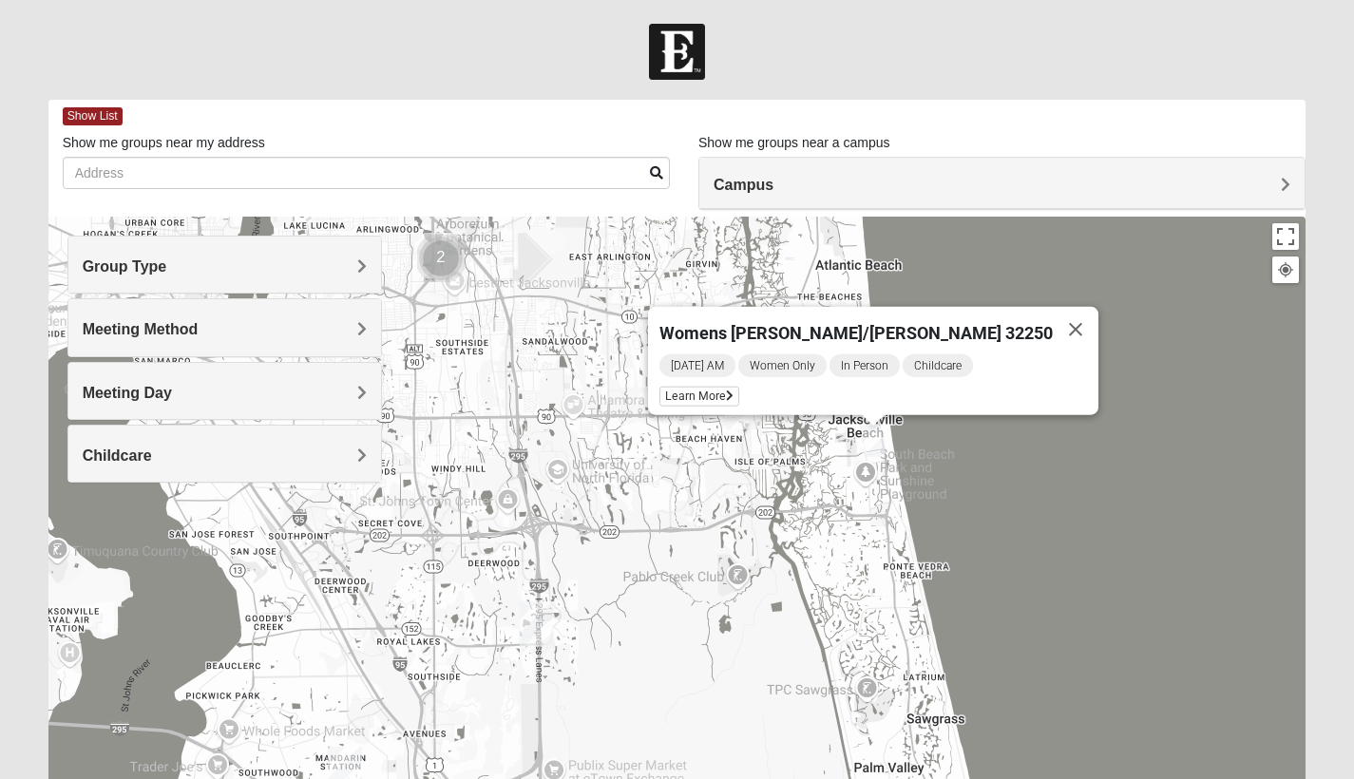
click at [786, 398] on div "Friday AM Women Only In Person Childcare Learn More" at bounding box center [879, 384] width 439 height 63
click at [739, 387] on span "Learn More" at bounding box center [700, 397] width 80 height 20
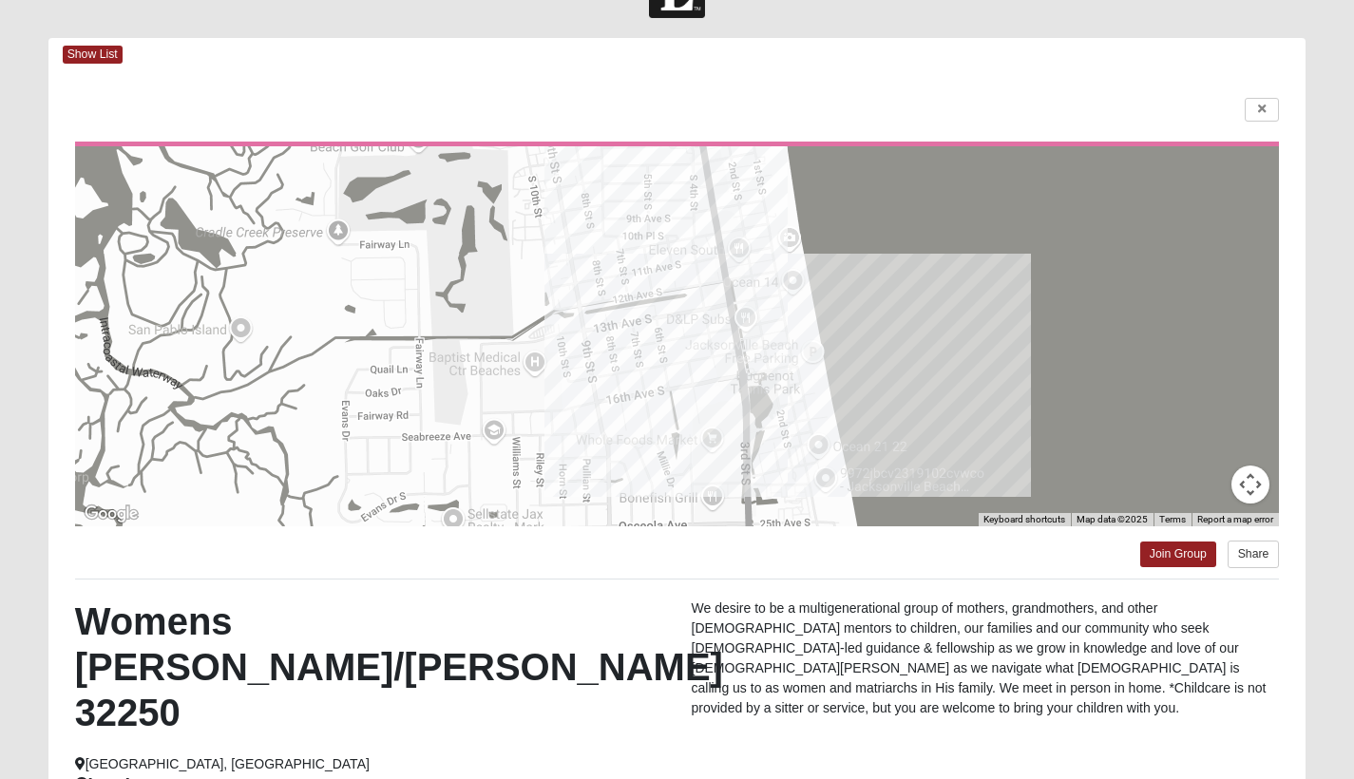
scroll to position [52, 0]
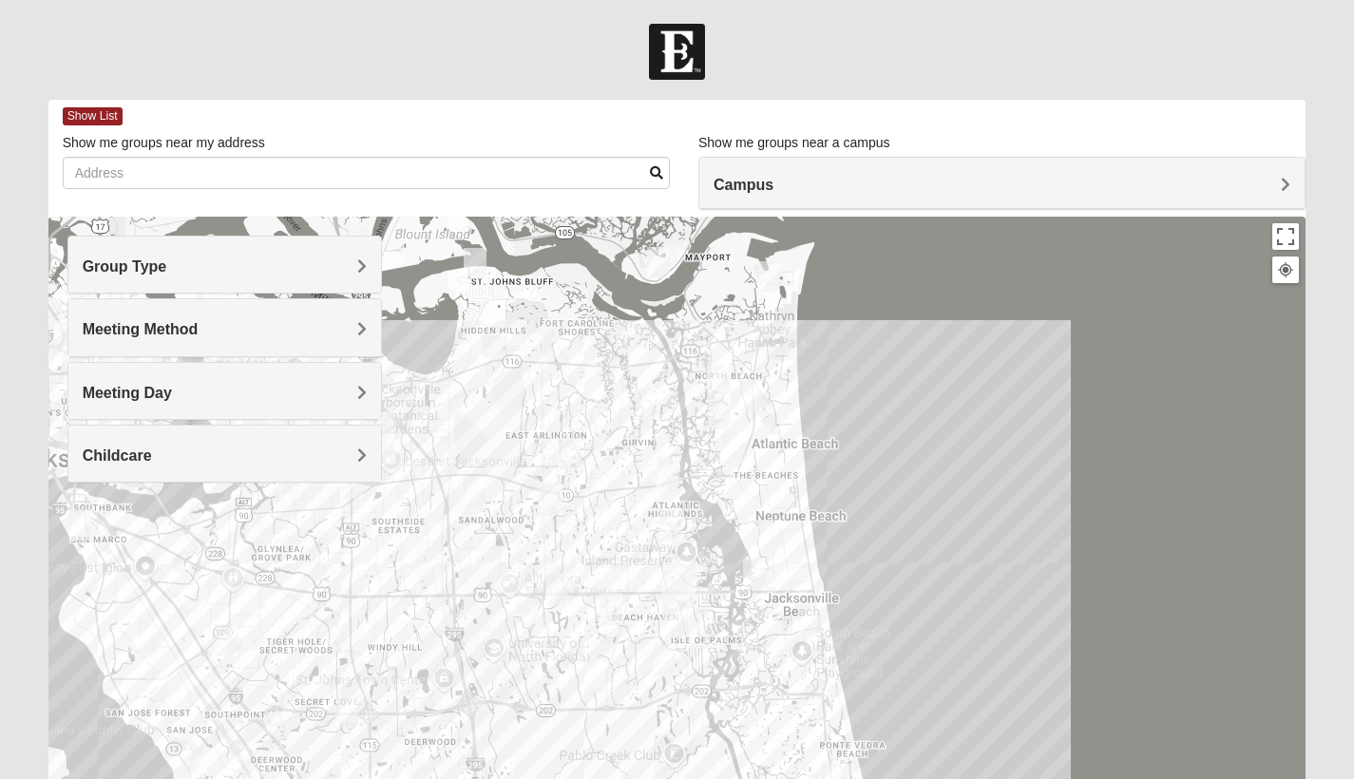
click at [309, 492] on div "Group Type Mixed Group Men Only Women Only 1825 Meeting Method In Person Virtua…" at bounding box center [224, 369] width 315 height 266
click at [313, 448] on h4 "Childcare" at bounding box center [225, 456] width 284 height 18
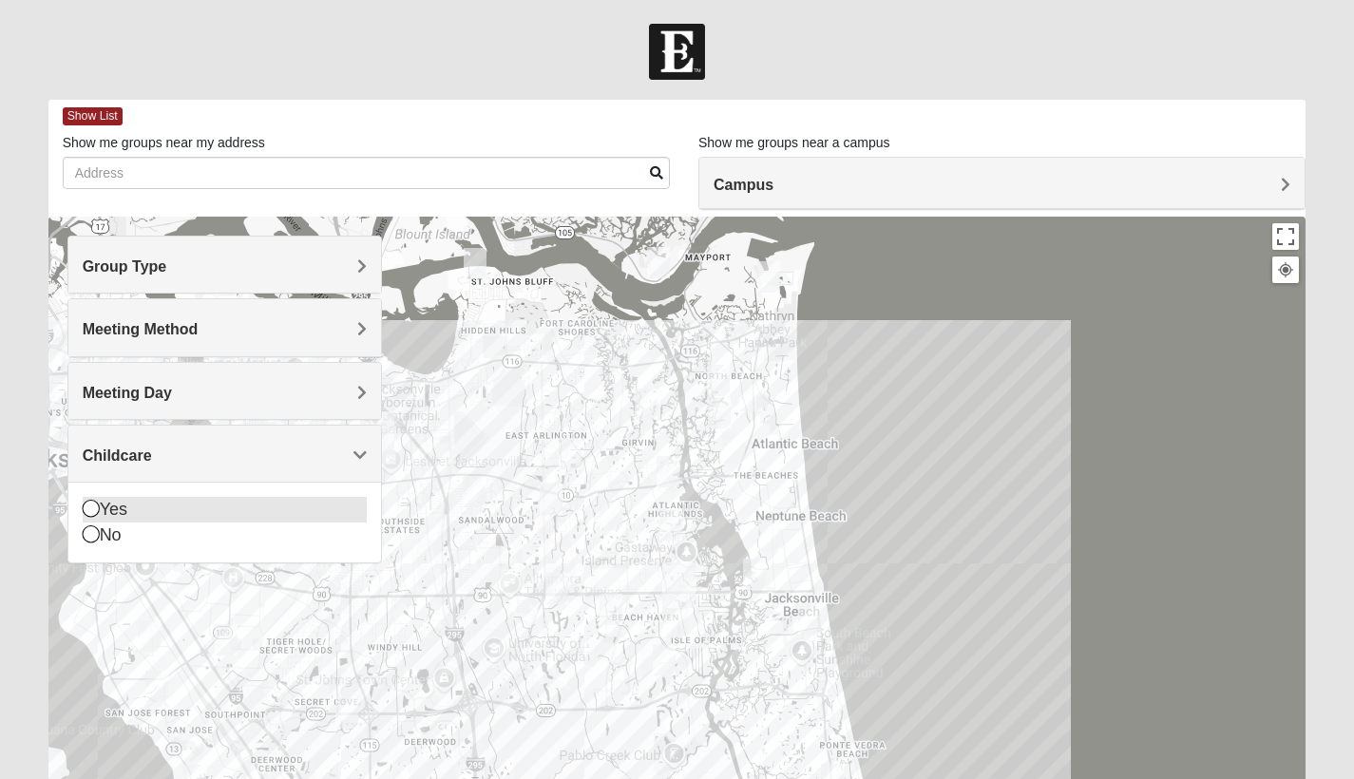
click at [221, 520] on div "Yes" at bounding box center [225, 510] width 284 height 26
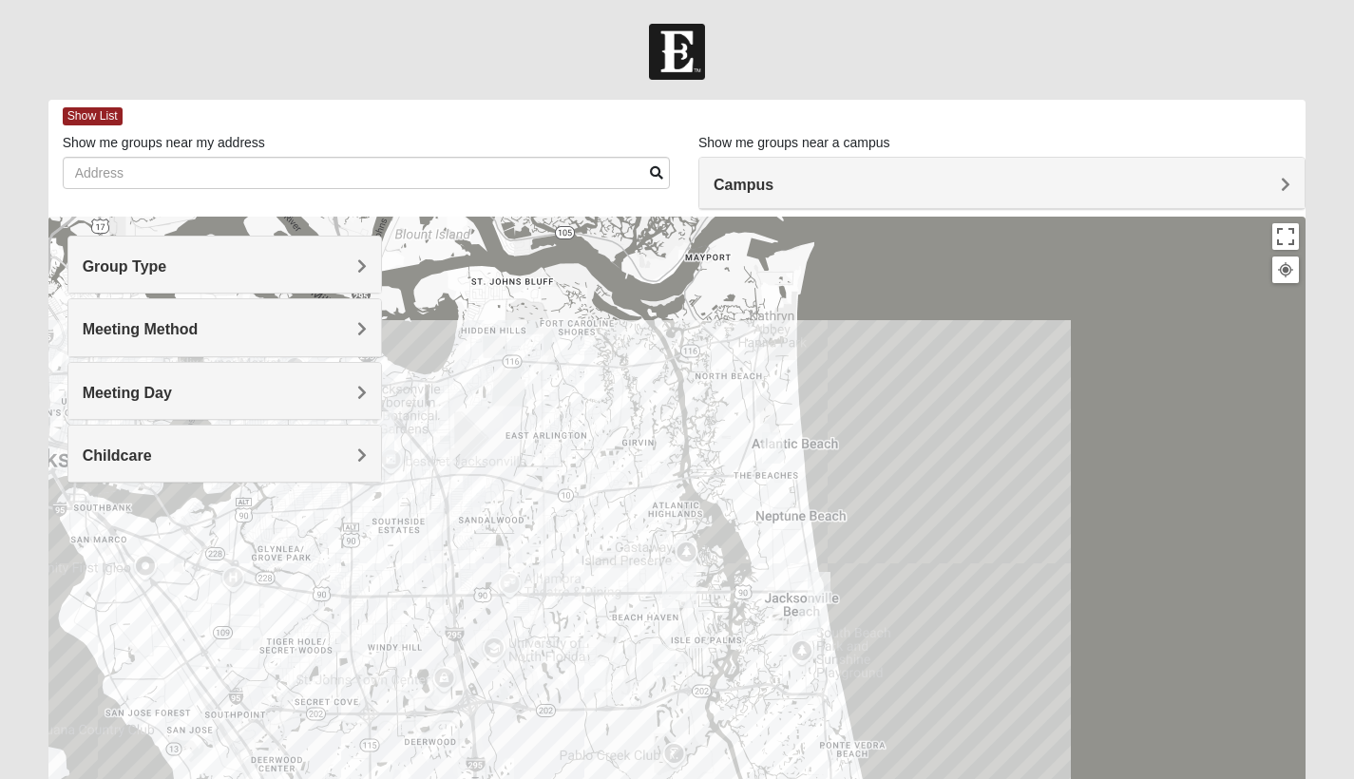
click at [667, 656] on img "Mens Schell 32224" at bounding box center [664, 659] width 23 height 31
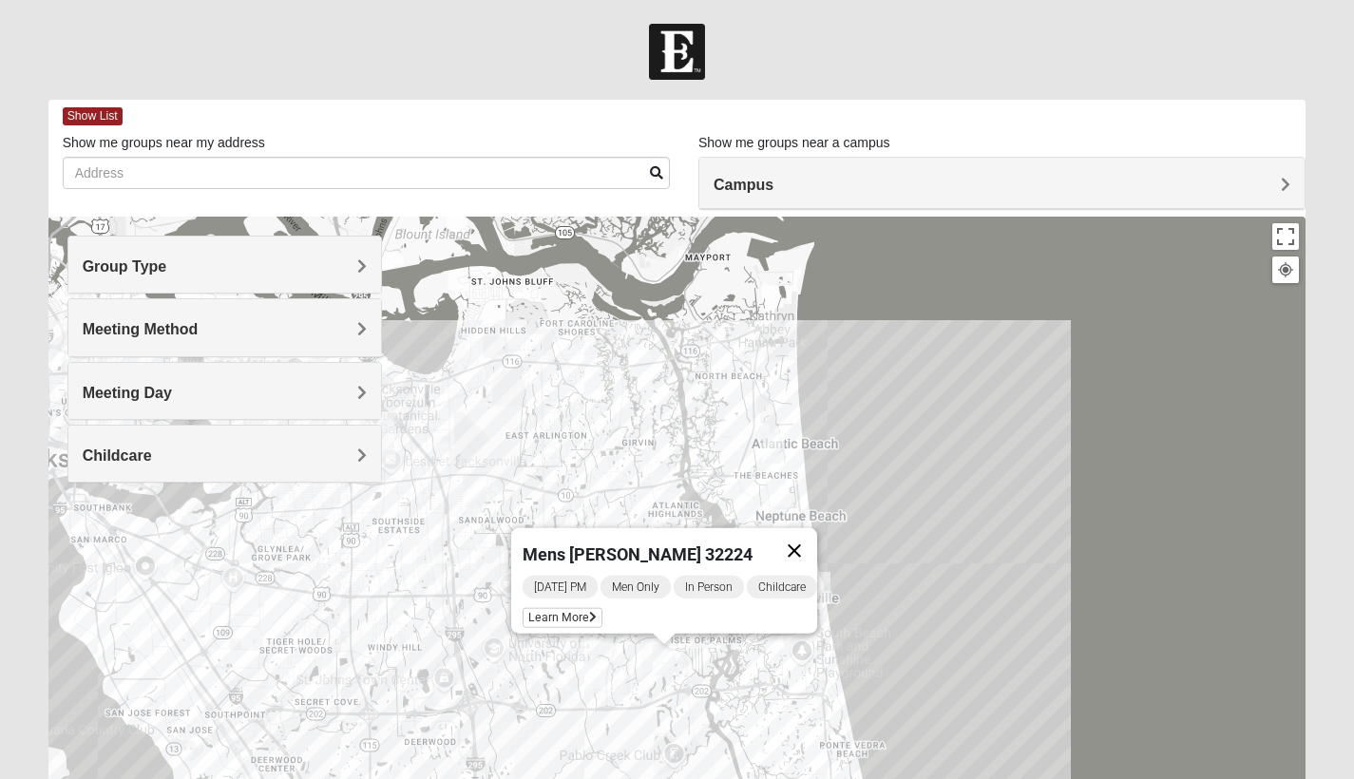
click at [796, 546] on button "Close" at bounding box center [795, 551] width 46 height 46
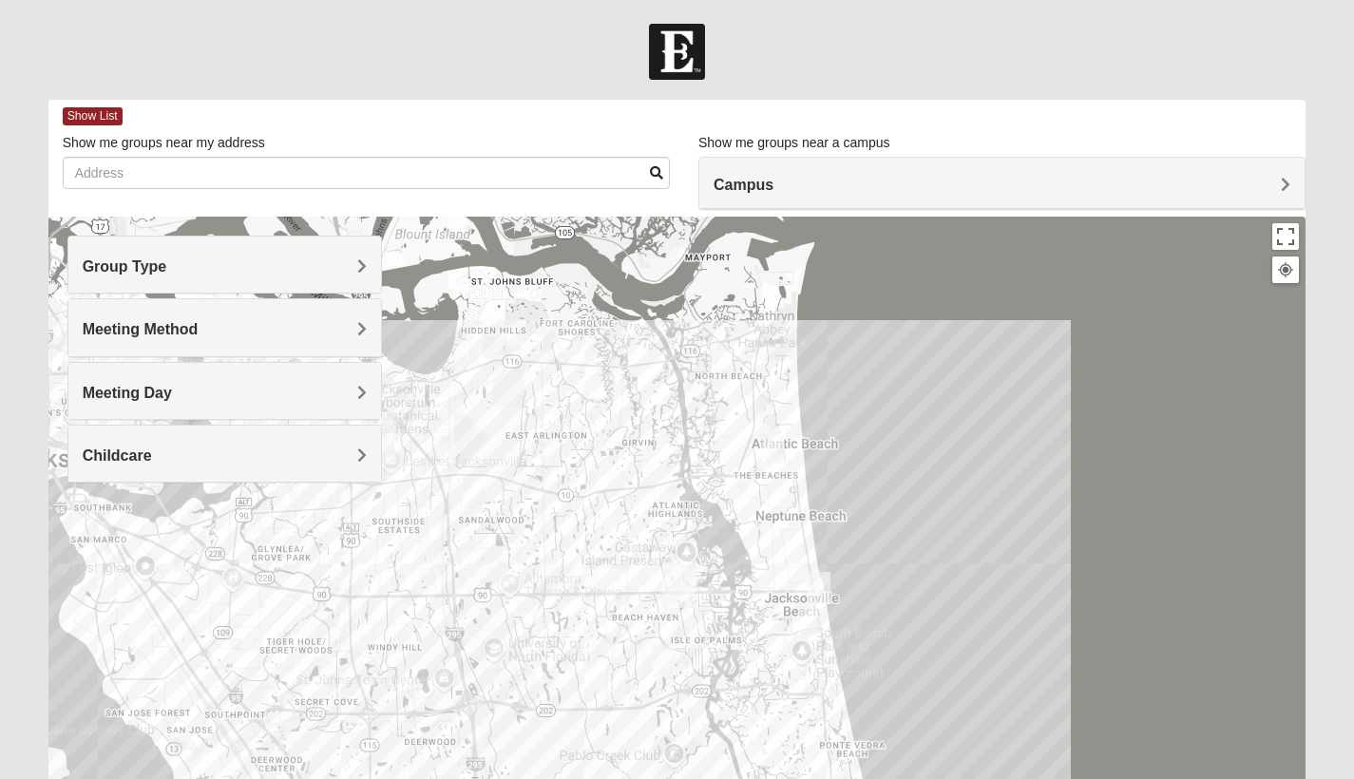
click at [819, 591] on img "Mixed Watkins 32250" at bounding box center [819, 587] width 23 height 31
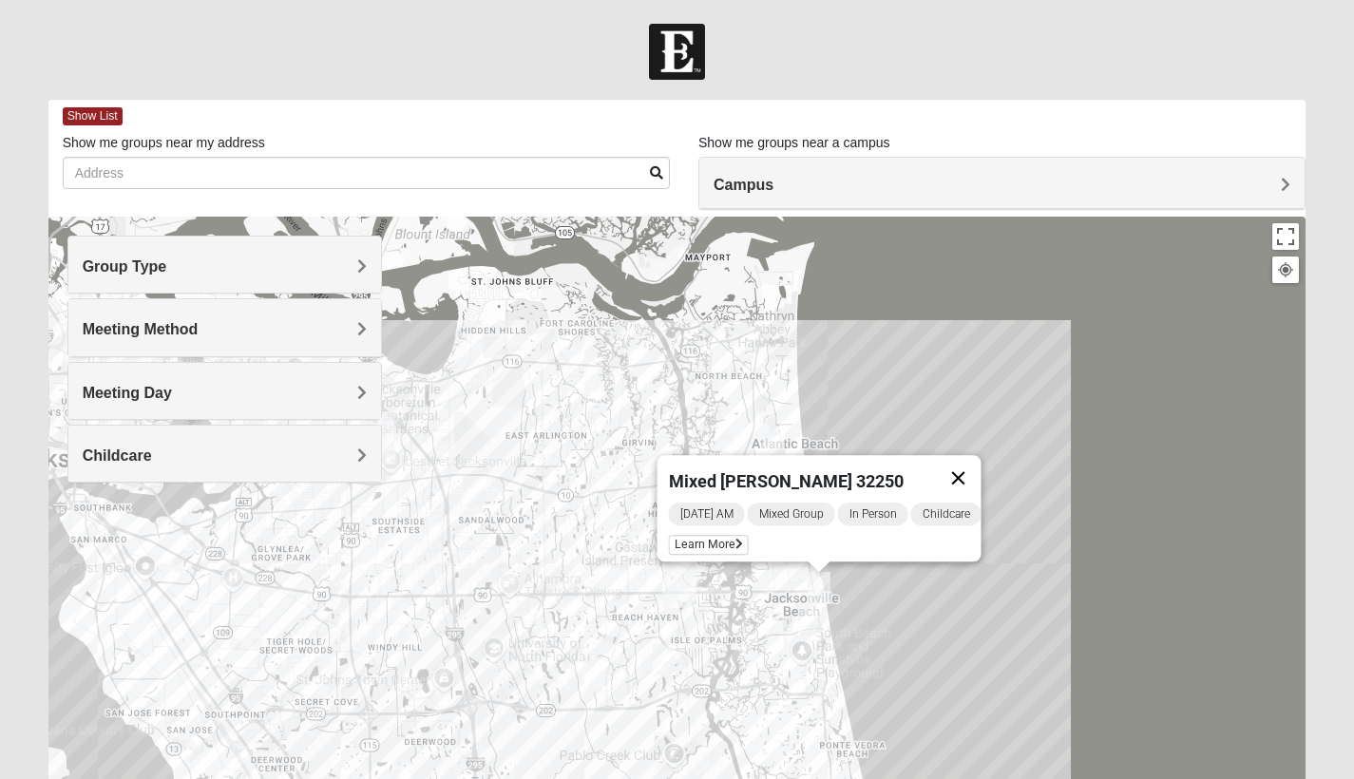
click at [978, 468] on button "Close" at bounding box center [958, 478] width 46 height 46
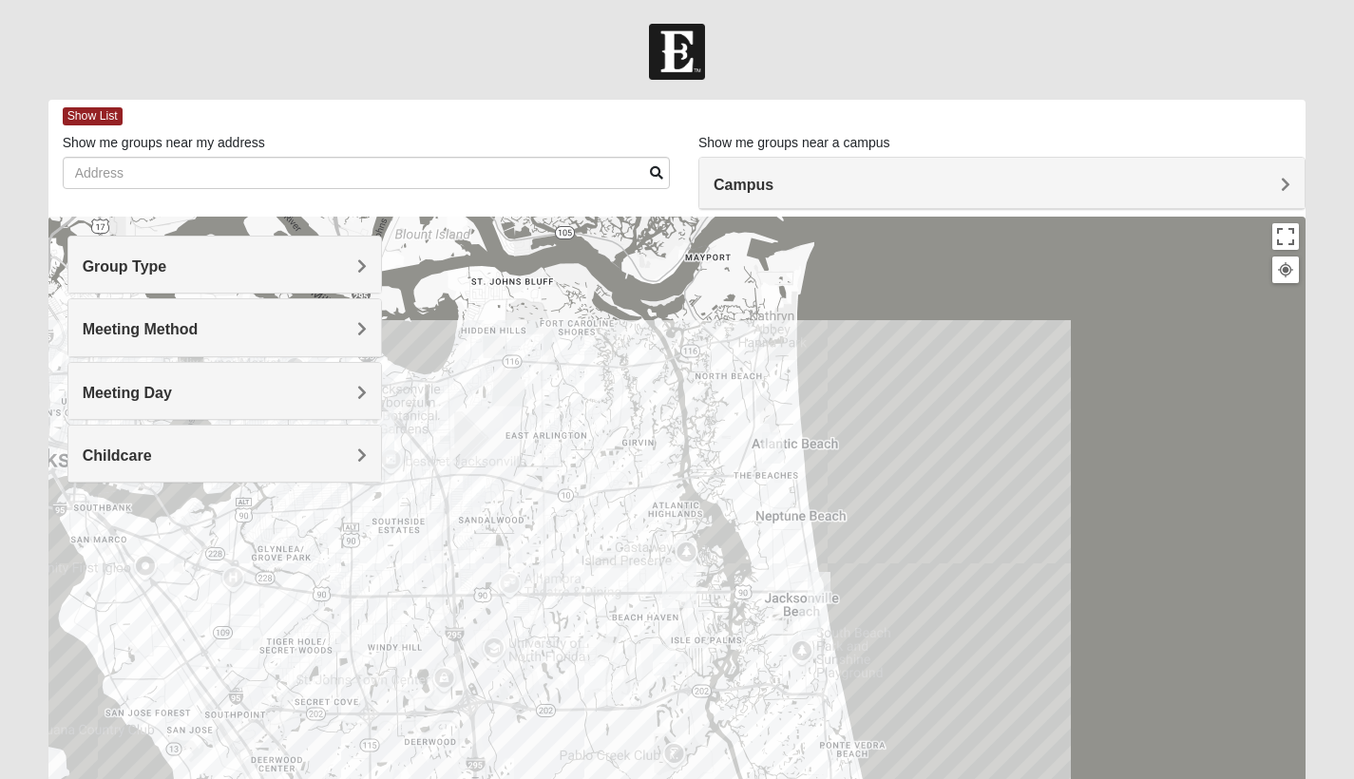
click at [775, 454] on img "Mixed Dennis 32233" at bounding box center [773, 447] width 23 height 31
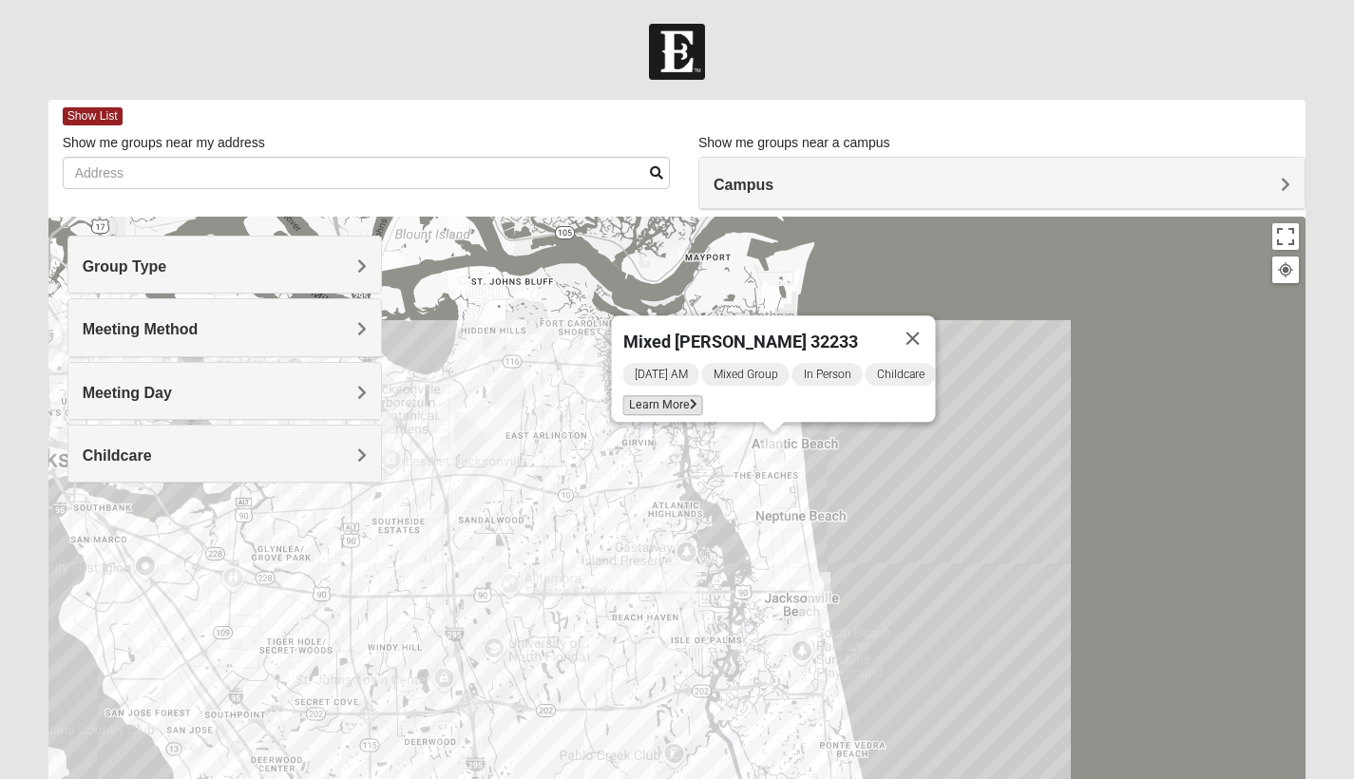
click at [667, 398] on span "Learn More" at bounding box center [663, 405] width 80 height 20
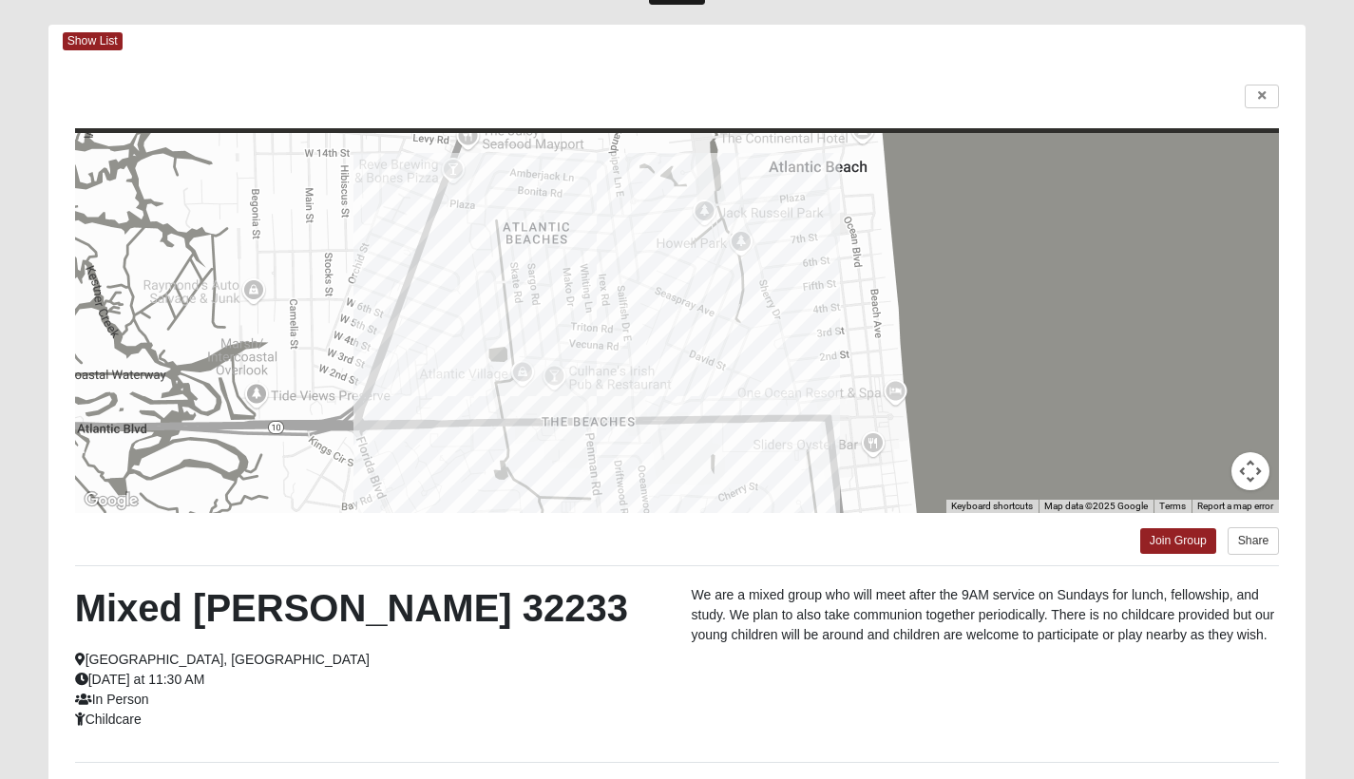
scroll to position [76, 0]
